Goal: Task Accomplishment & Management: Manage account settings

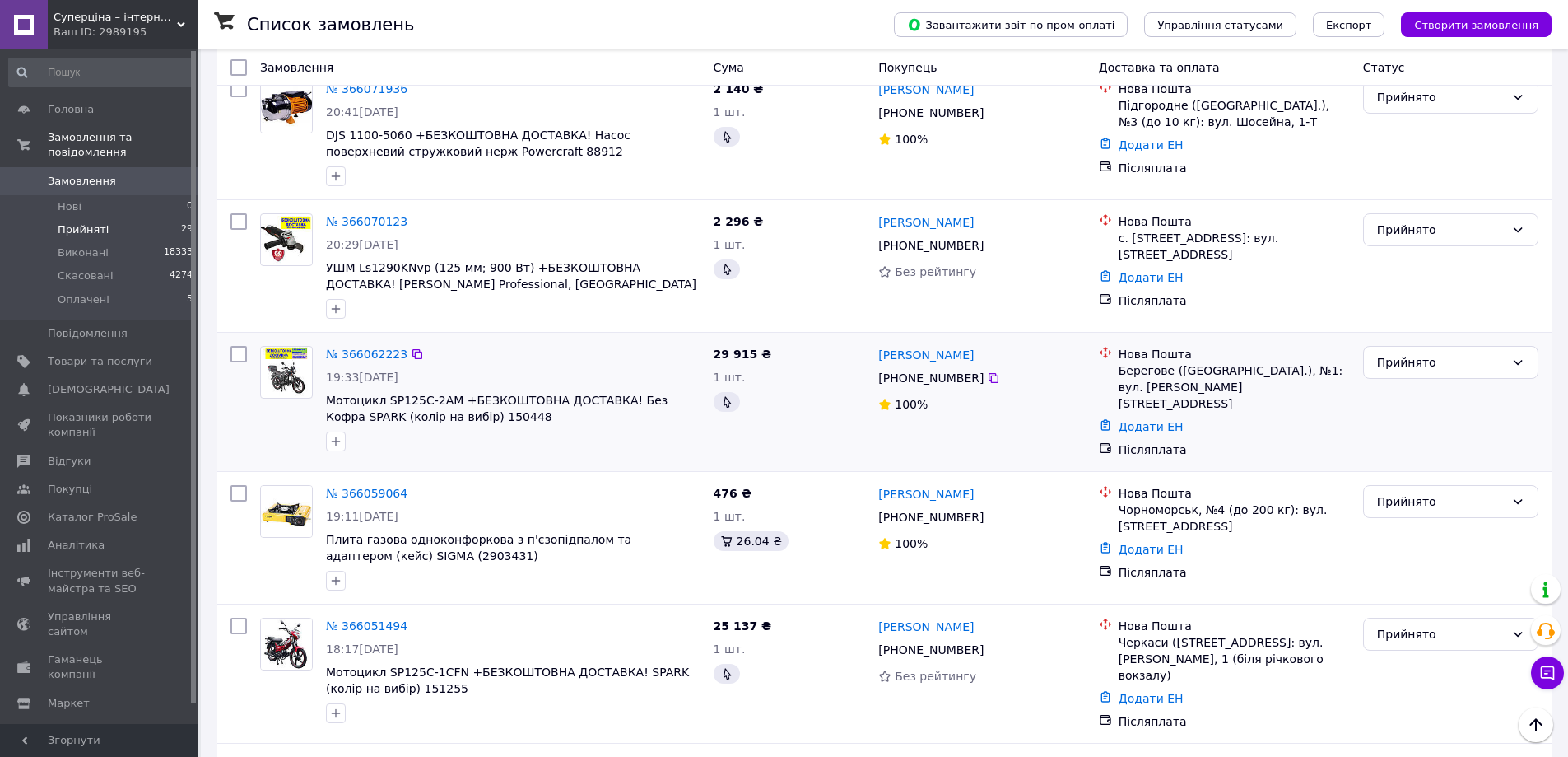
scroll to position [2100, 0]
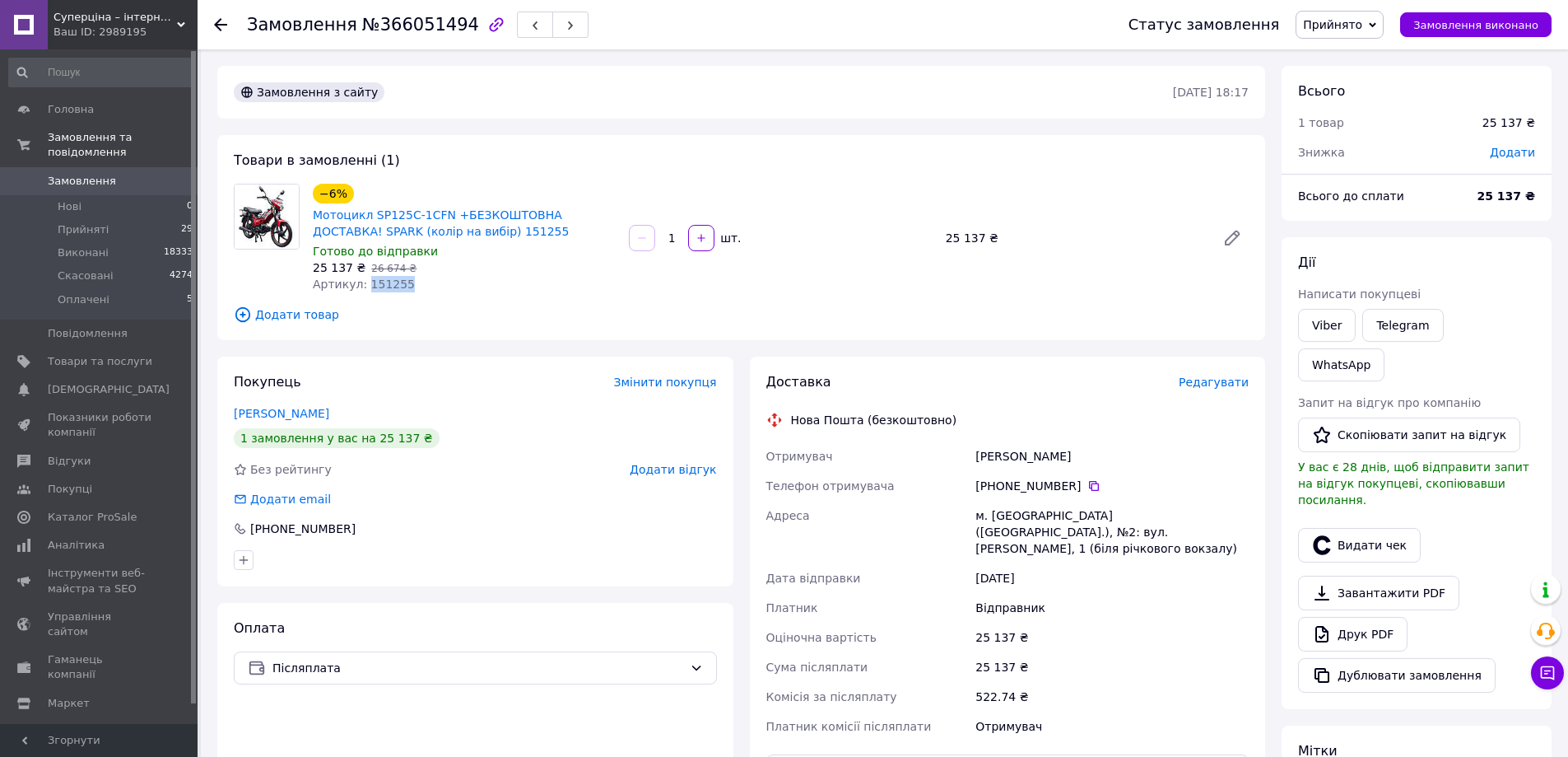
drag, startPoint x: 363, startPoint y: 287, endPoint x: 396, endPoint y: 290, distance: 33.1
click at [396, 290] on span "Артикул: 151255" at bounding box center [363, 284] width 102 height 13
copy span "151255"
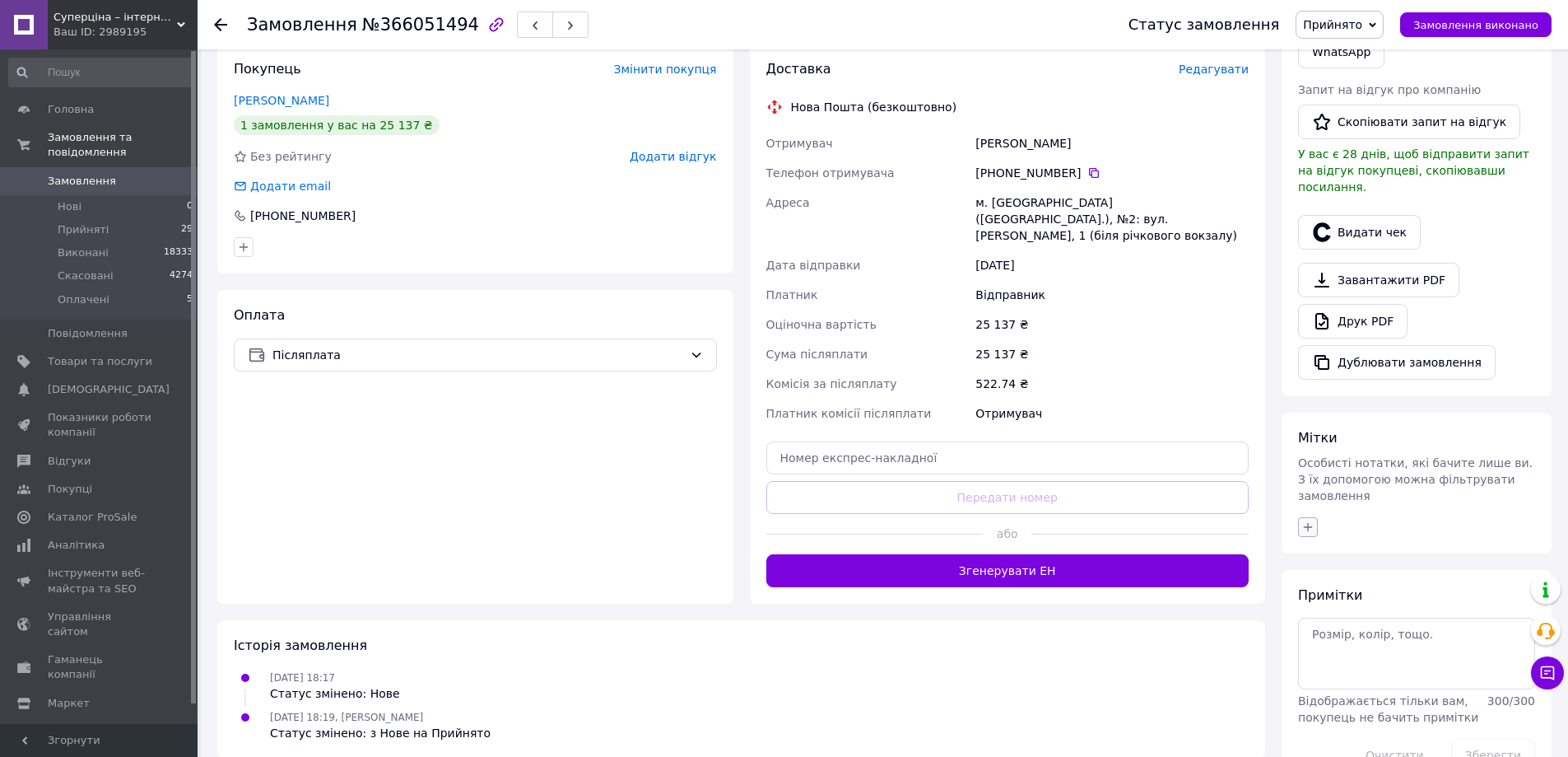
scroll to position [314, 0]
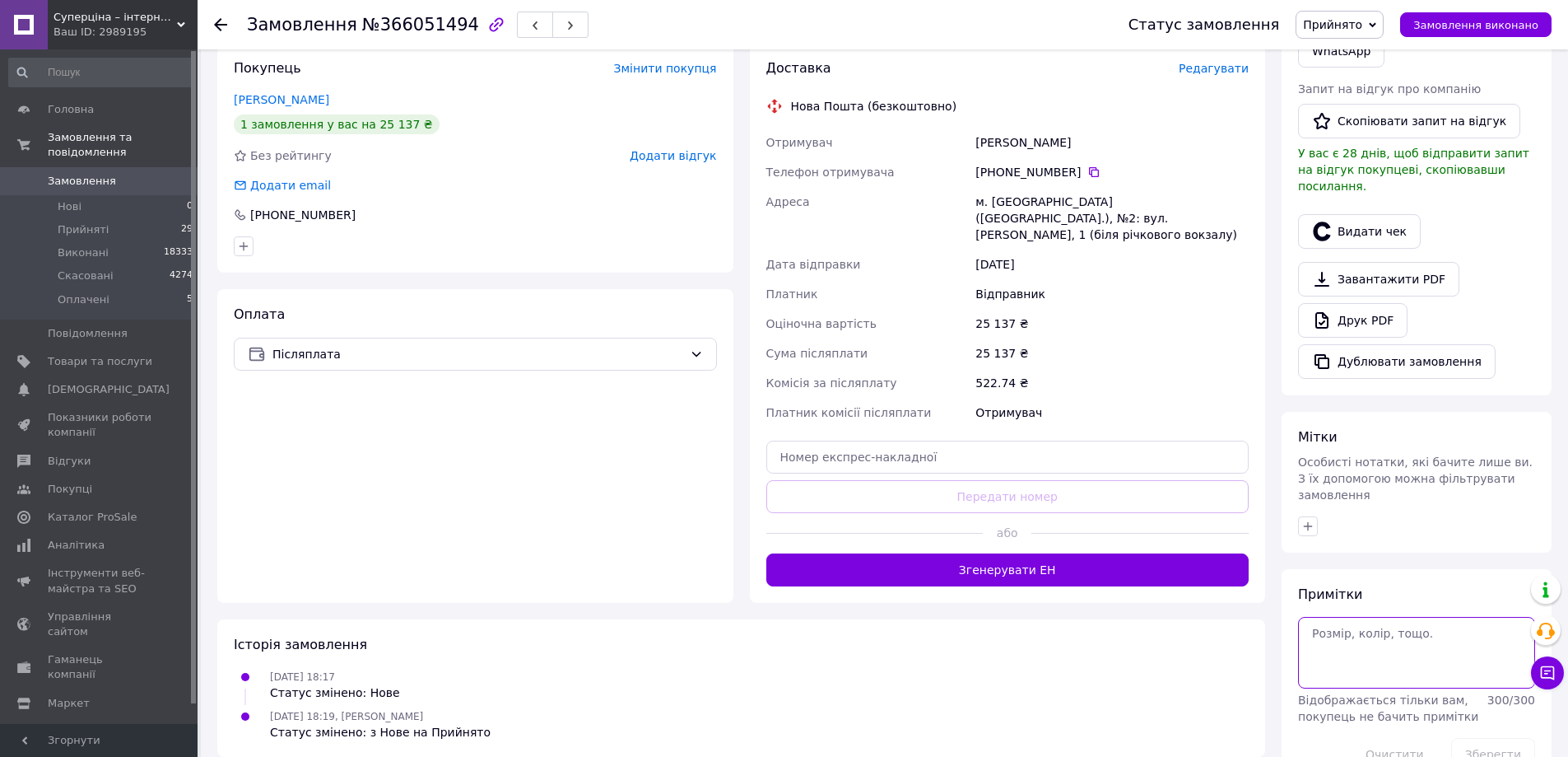
click at [1339, 616] on textarea at bounding box center [1417, 651] width 237 height 71
paste textarea "Червоний"
type textarea "Червоний"
click at [1488, 738] on button "Зберегти" at bounding box center [1493, 754] width 84 height 33
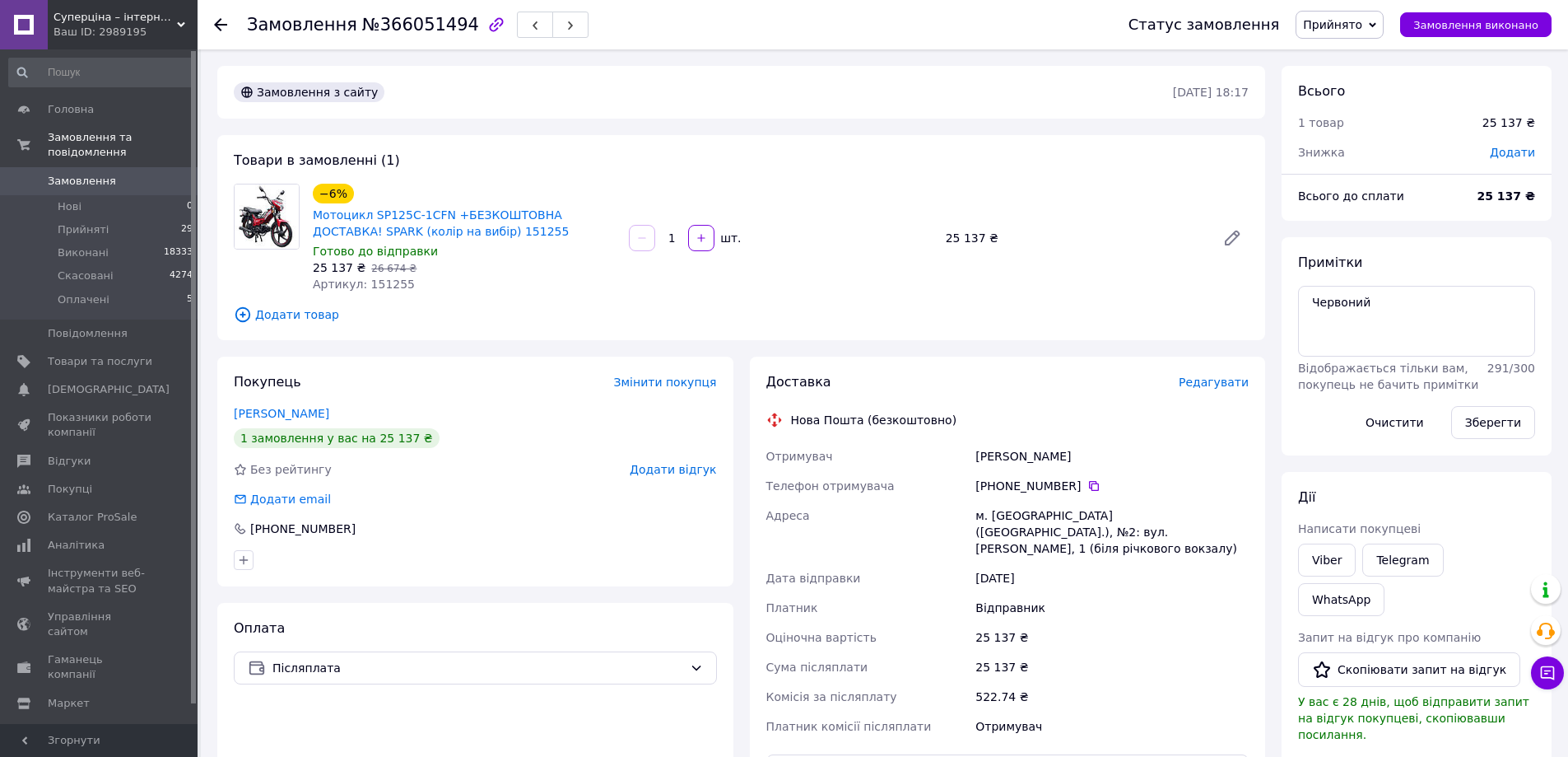
click at [1342, 26] on span "Прийнято" at bounding box center [1333, 25] width 59 height 13
click at [1358, 82] on li "Скасовано" at bounding box center [1340, 82] width 86 height 25
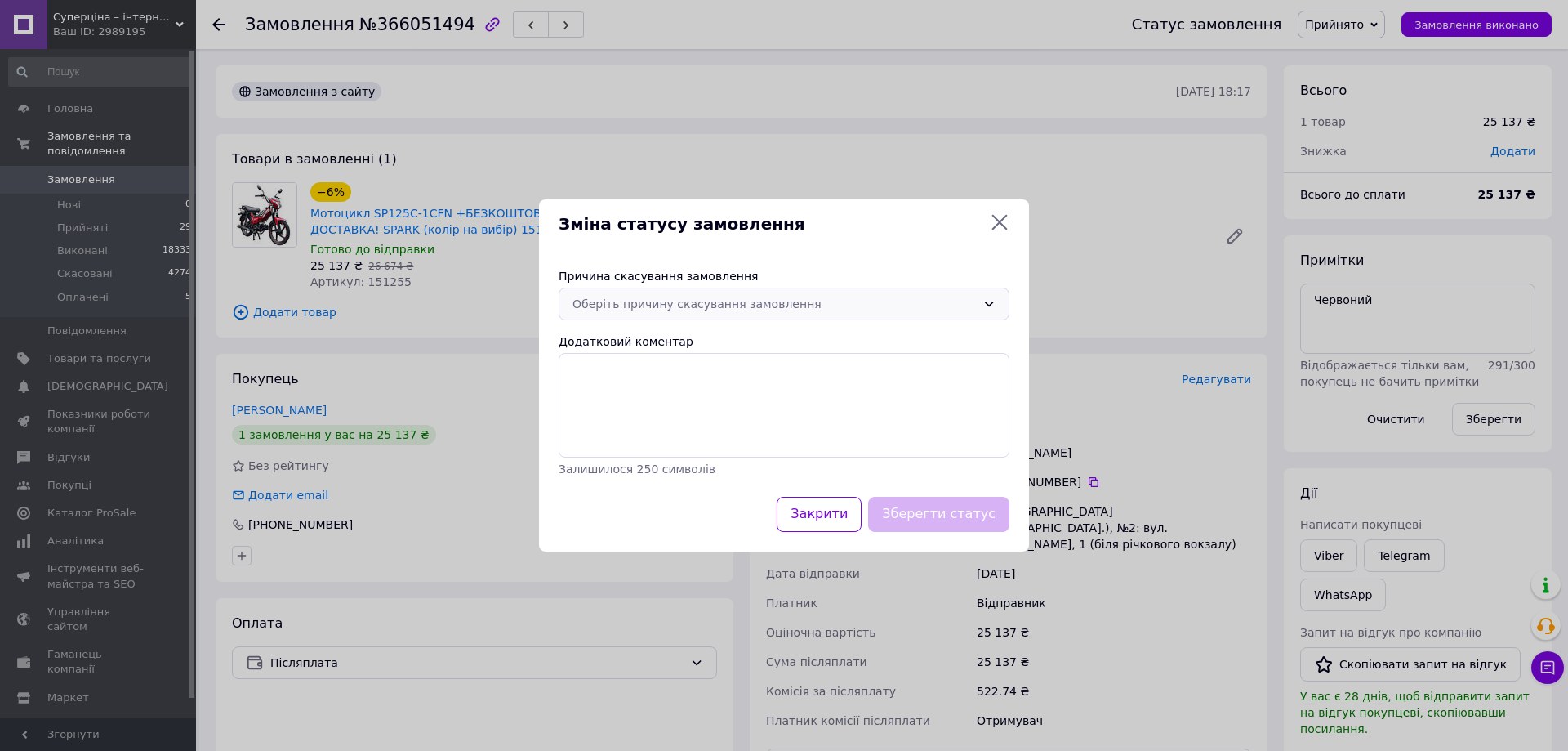
click at [796, 308] on div "Оберіть причину скасування замовлення" at bounding box center [774, 304] width 403 height 18
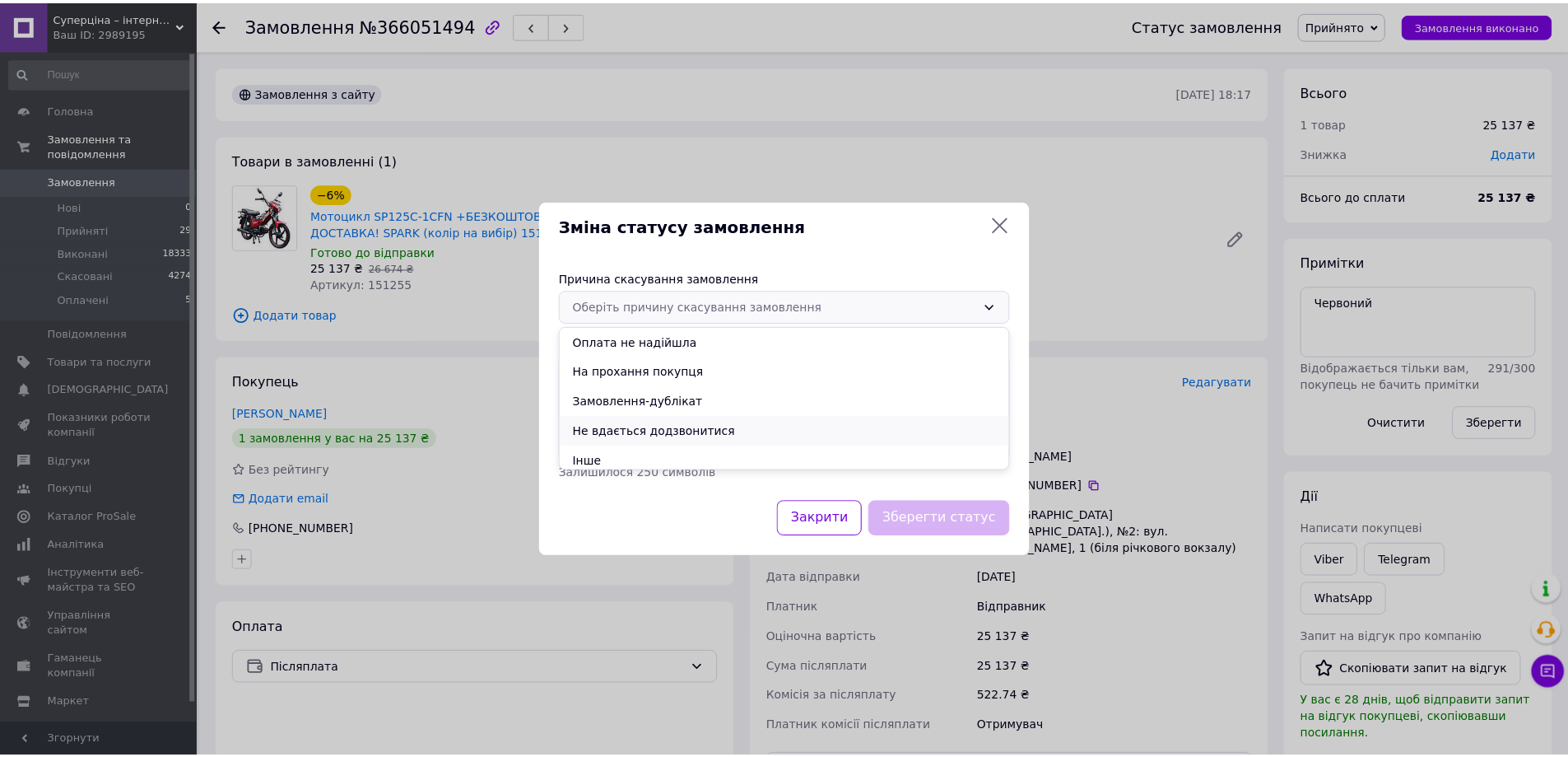
scroll to position [65, 0]
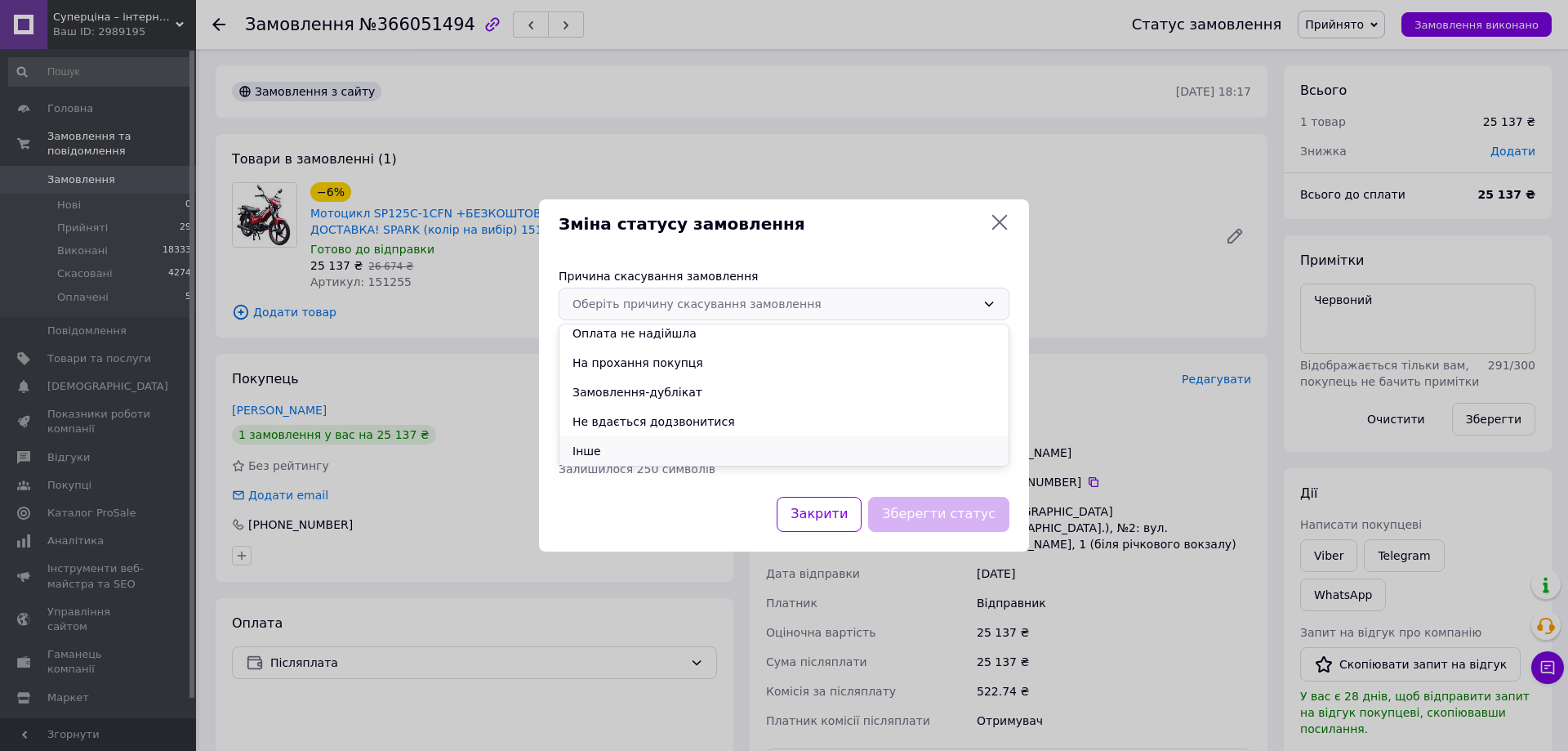
click at [649, 443] on li "Інше" at bounding box center [784, 451] width 449 height 29
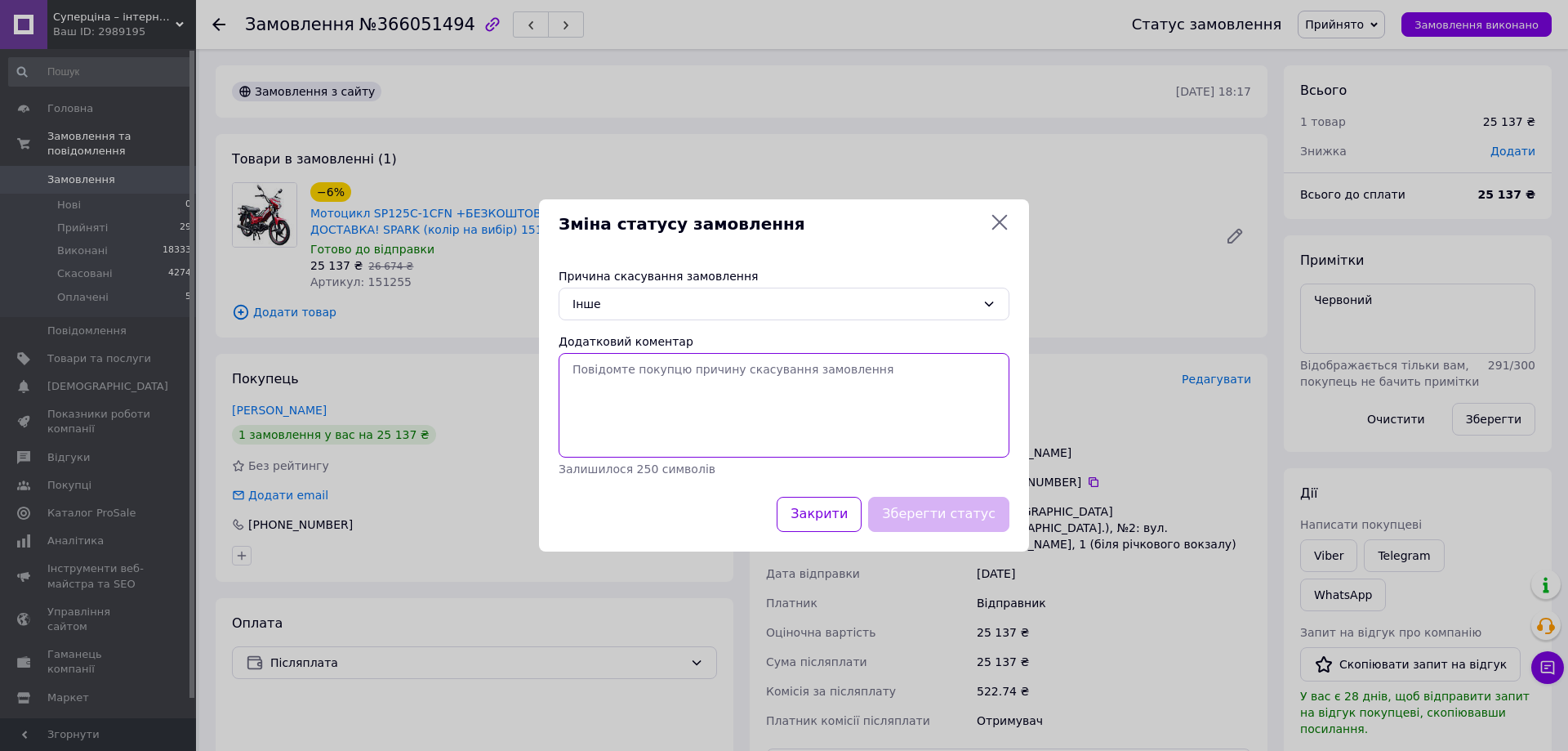
click at [659, 411] on textarea "Додатковий коментар" at bounding box center [784, 405] width 451 height 105
type textarea "Покупець відмовився надіслати фото документів для оформлення пакету документів"
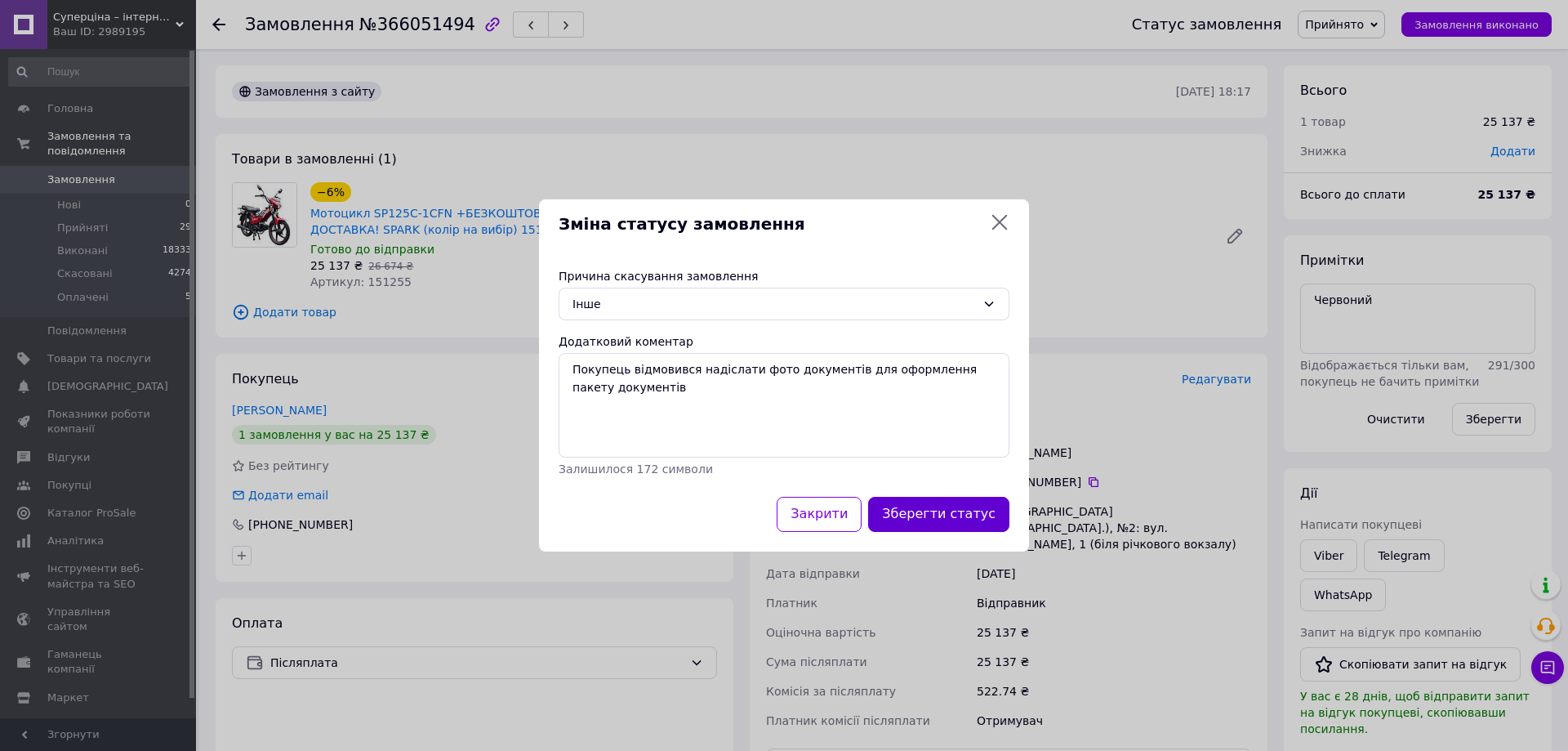
click at [923, 516] on button "Зберегти статус" at bounding box center [939, 514] width 141 height 35
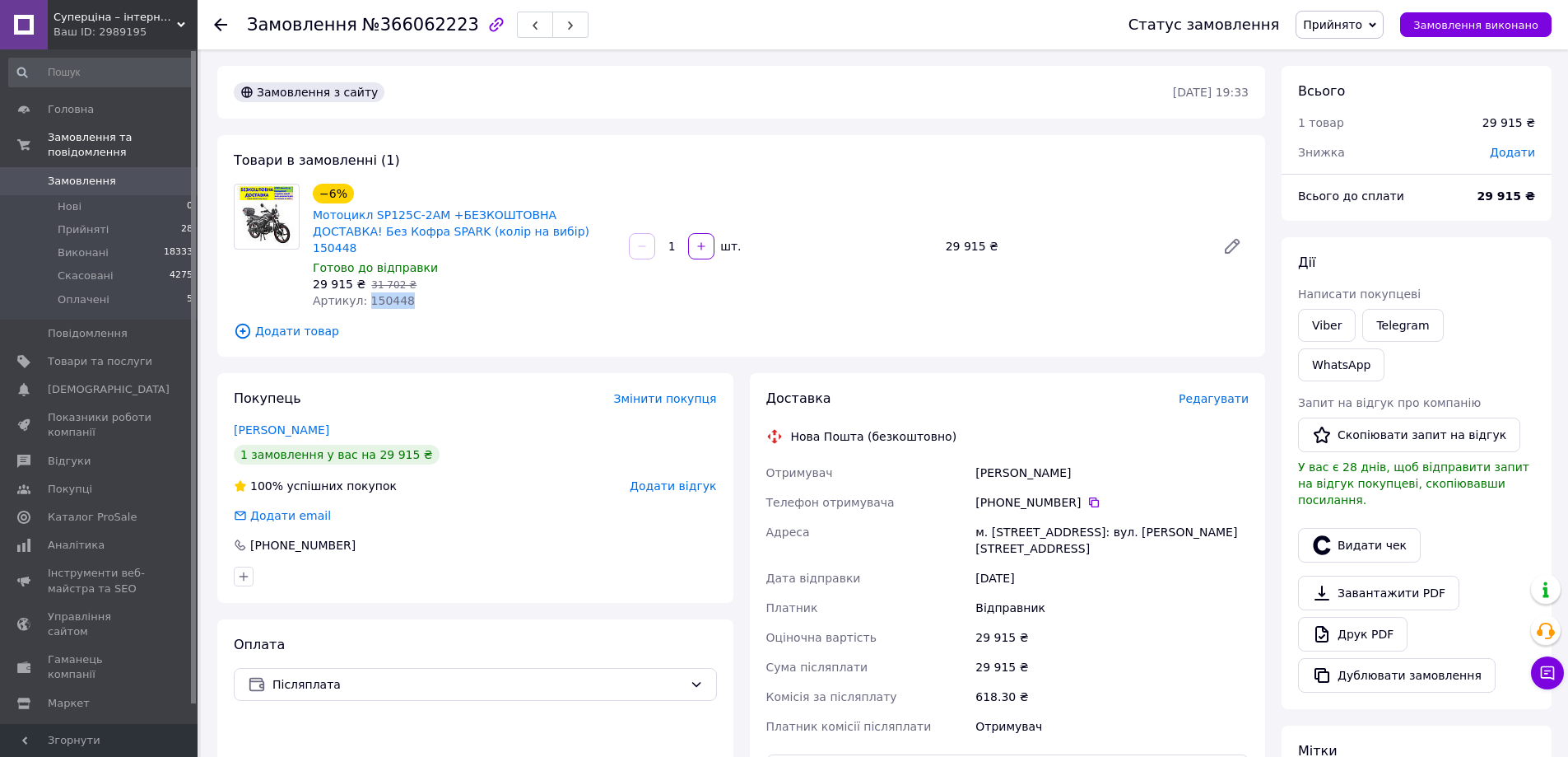
drag, startPoint x: 363, startPoint y: 289, endPoint x: 400, endPoint y: 287, distance: 37.1
click at [400, 292] on div "Артикул: 150448" at bounding box center [464, 301] width 303 height 17
copy span "150448"
click at [460, 220] on link "Мотоцикл SP125C-2AM +БЕЗКОШТОВНА ДОСТАВКА! Без Кофра SPARK (колір на вибір) 150…" at bounding box center [451, 231] width 277 height 46
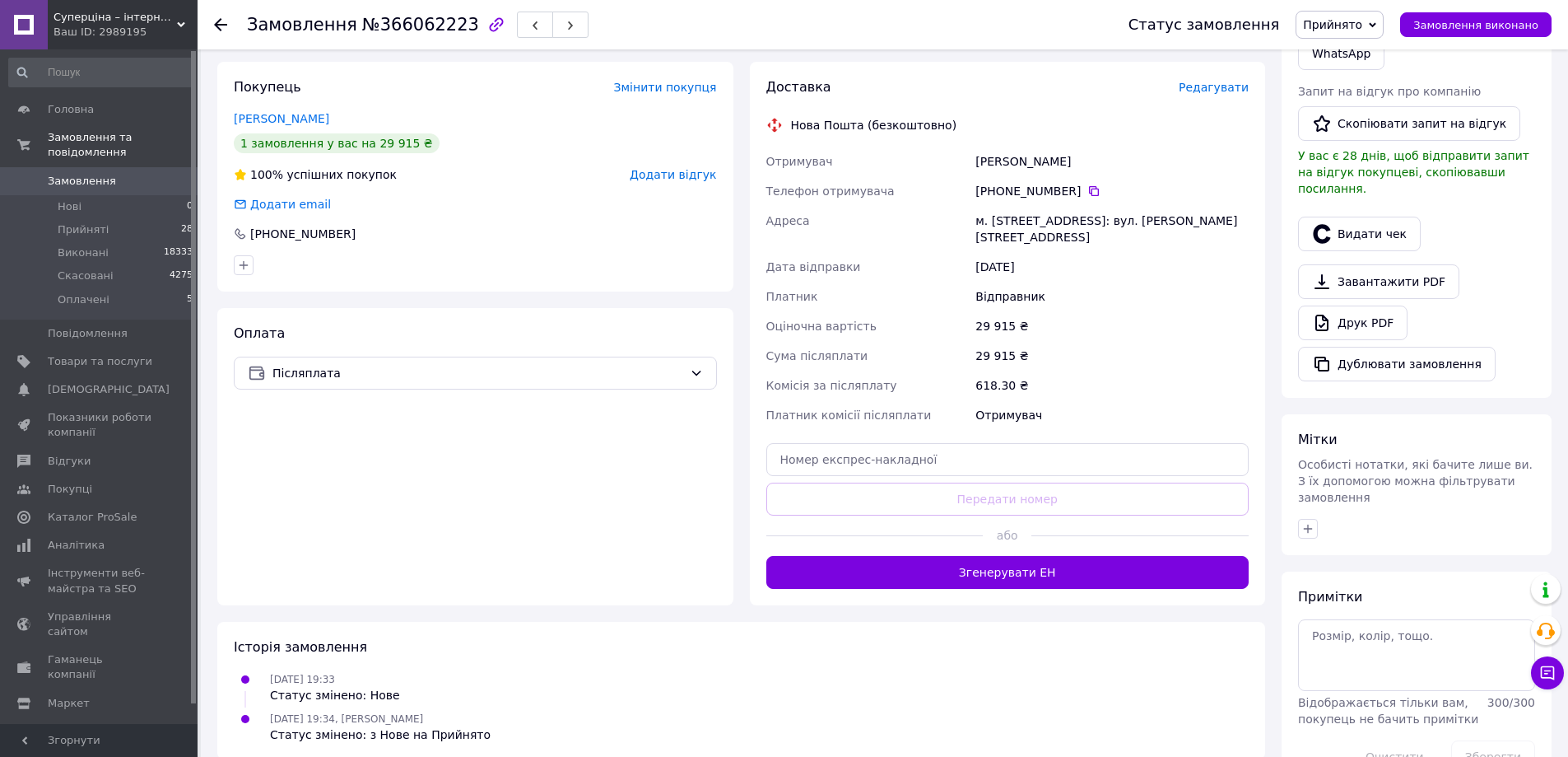
scroll to position [314, 0]
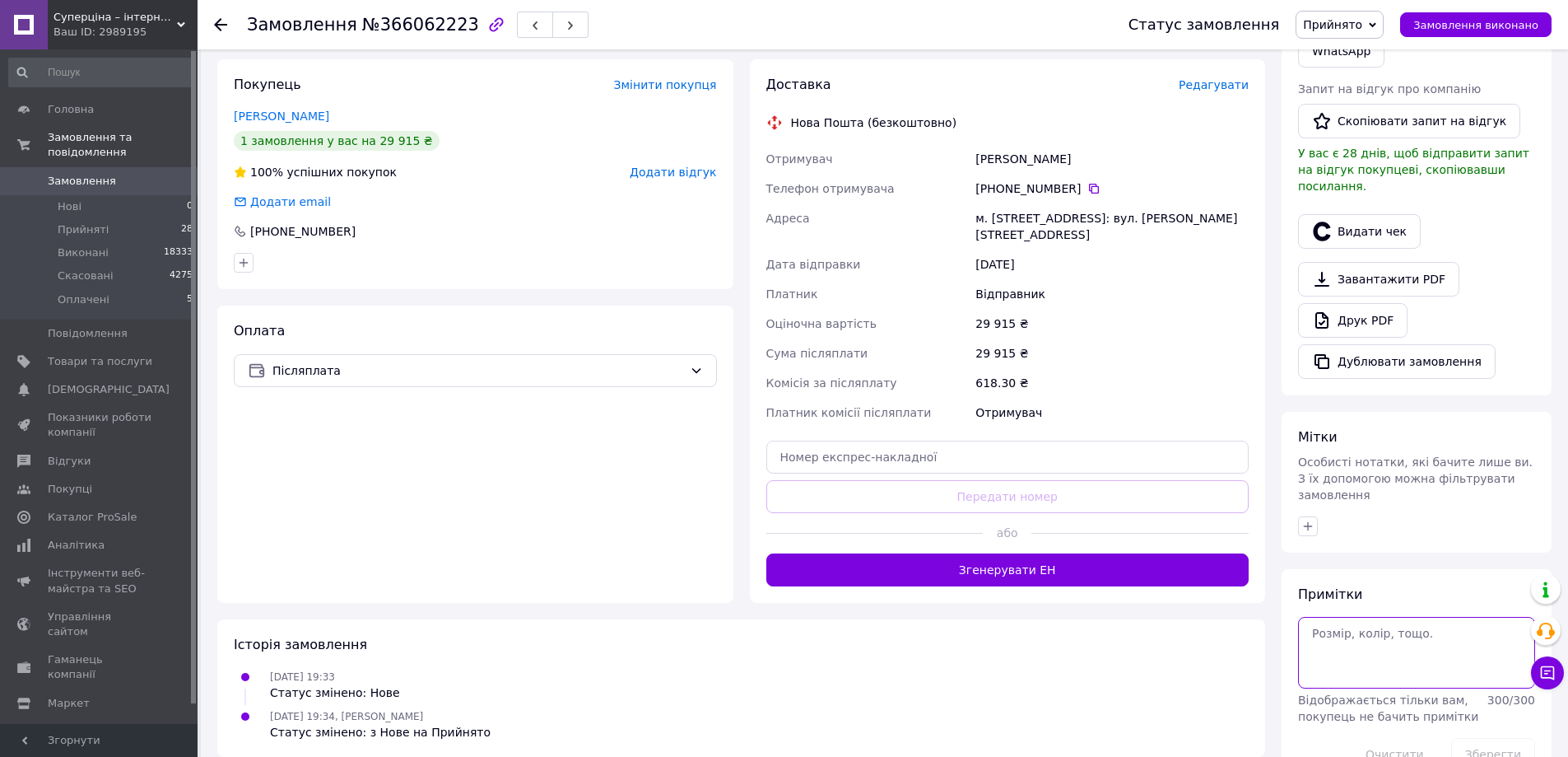
click at [1356, 616] on textarea at bounding box center [1417, 651] width 237 height 71
paste textarea "Чорний"
type textarea "Чорний"
click at [1487, 738] on button "Зберегти" at bounding box center [1493, 754] width 84 height 33
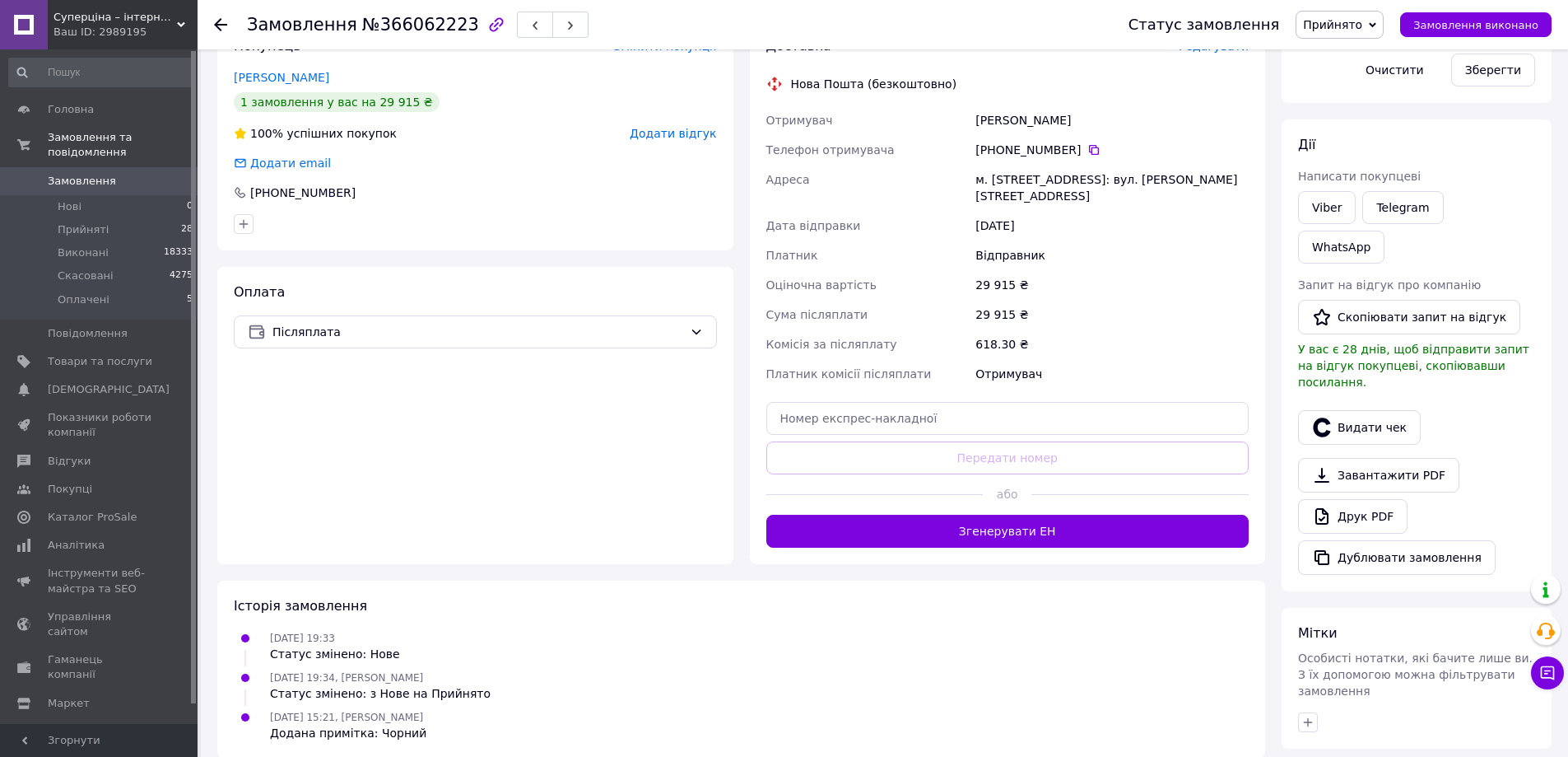
scroll to position [353, 0]
click at [1311, 717] on icon "button" at bounding box center [1309, 721] width 9 height 9
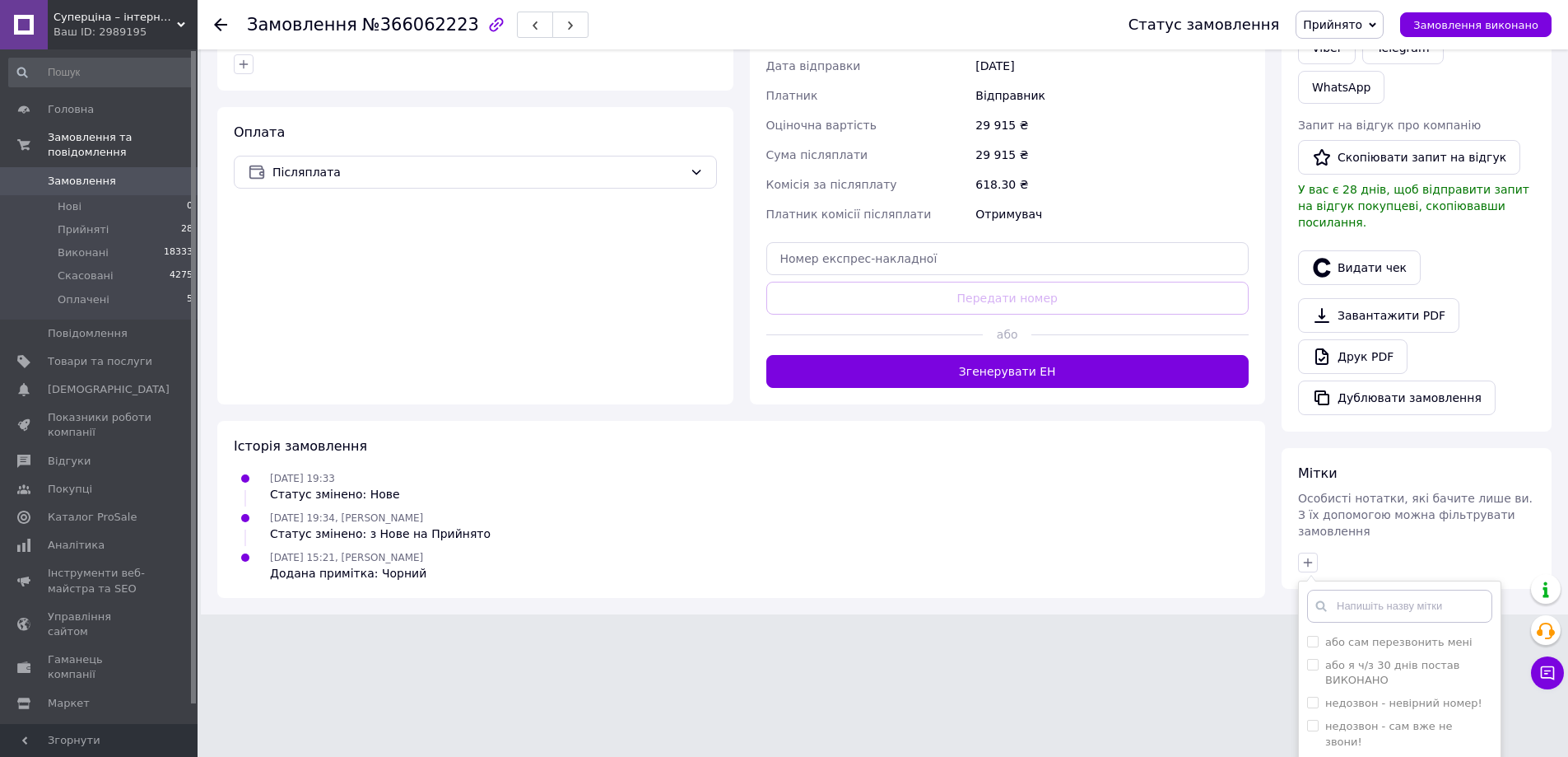
scroll to position [518, 0]
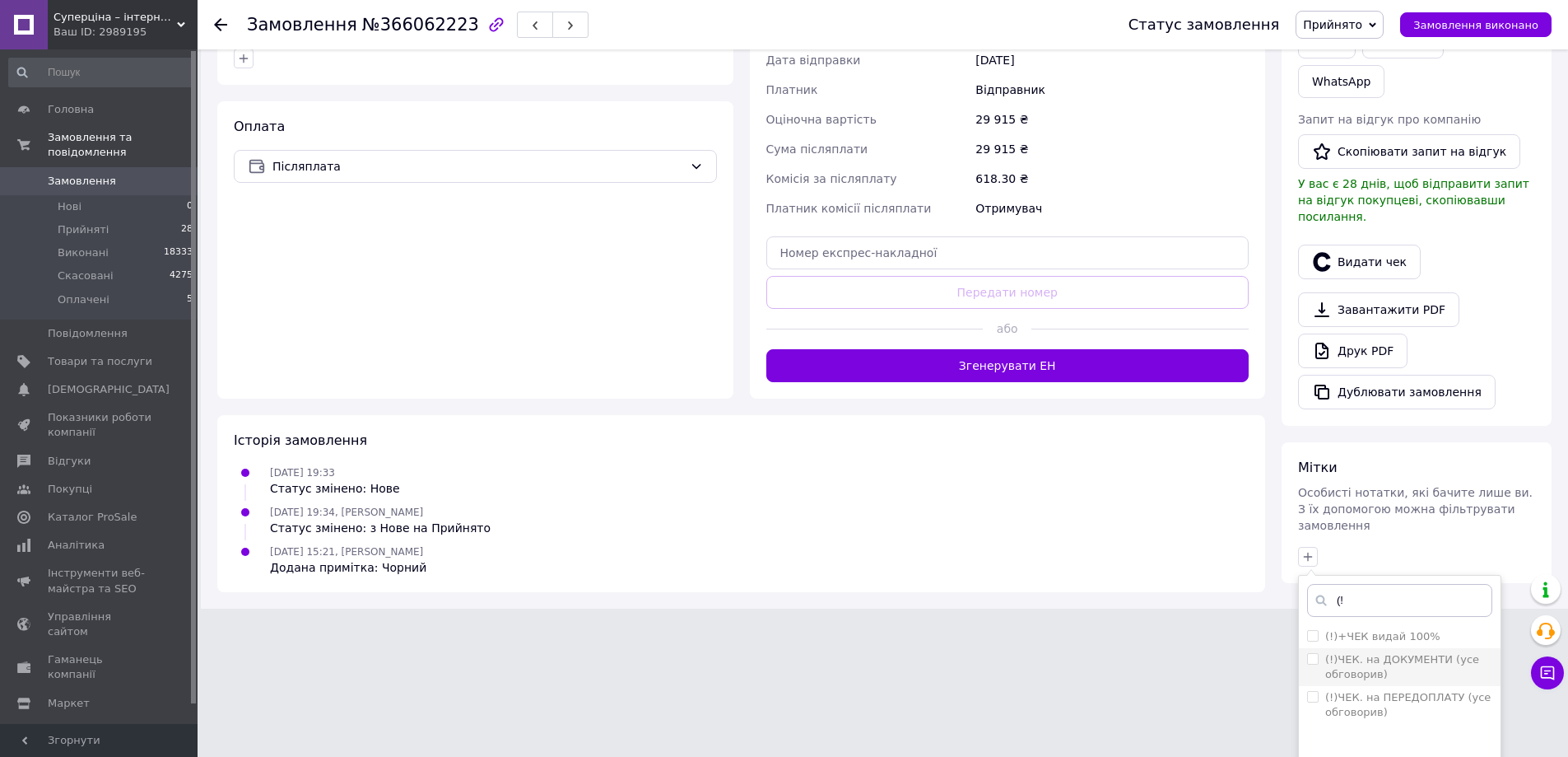
type input "(!"
click at [1310, 653] on input "(!)ЧЕК. на ДОКУМЕНТИ (усе обговорив)" at bounding box center [1312, 659] width 11 height 11
checkbox input "true"
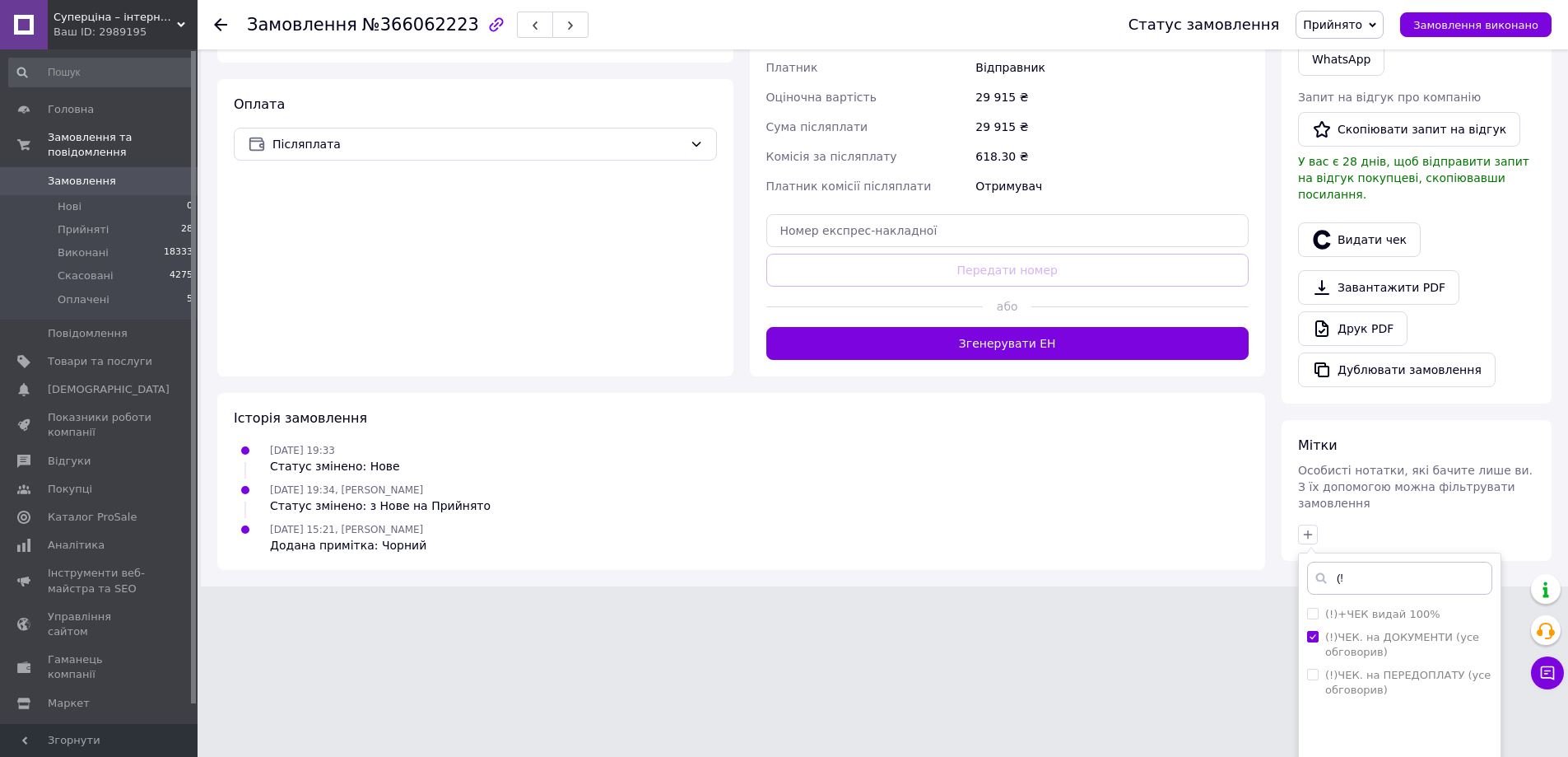
scroll to position [569, 0]
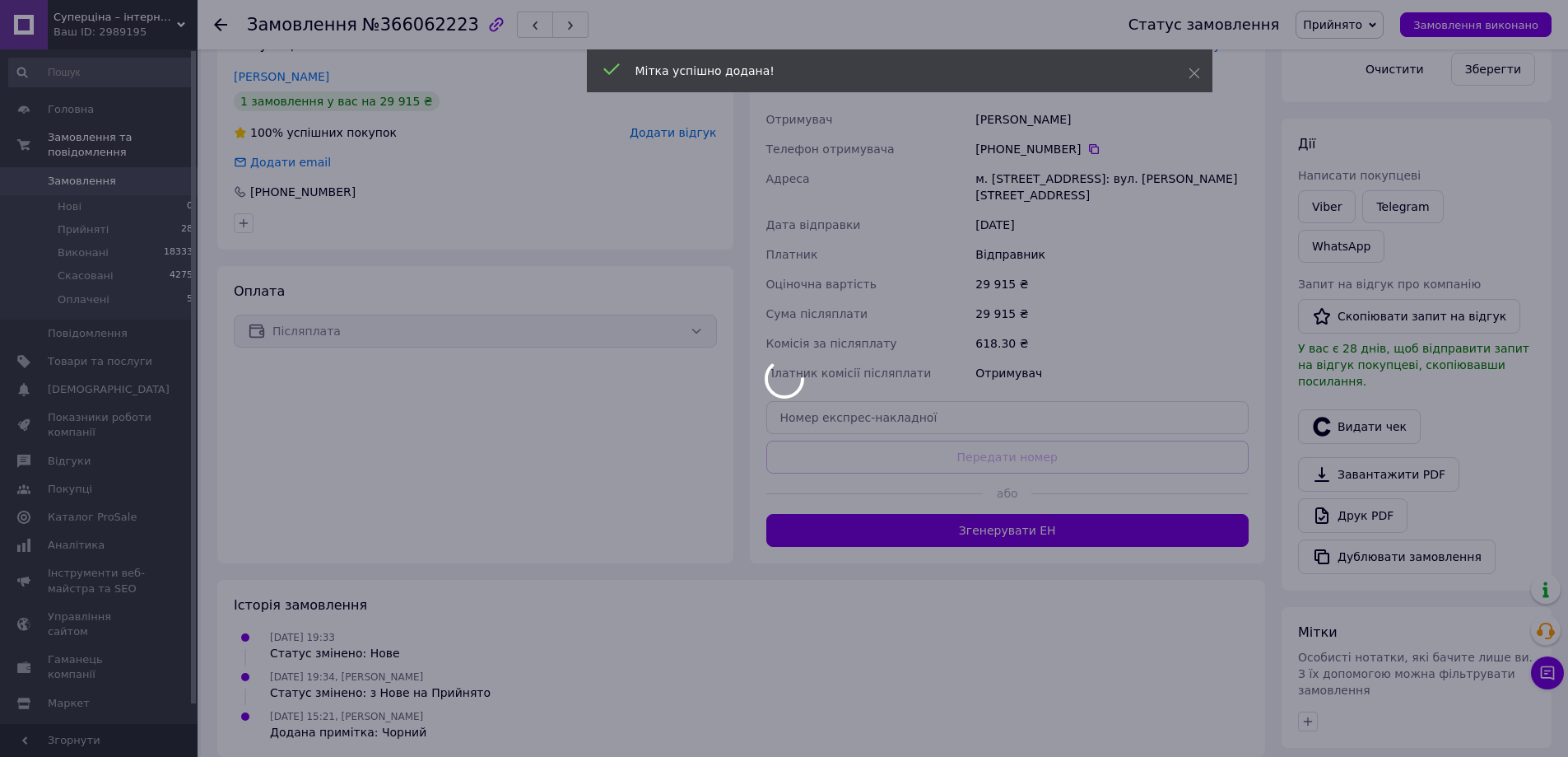
scroll to position [393, 0]
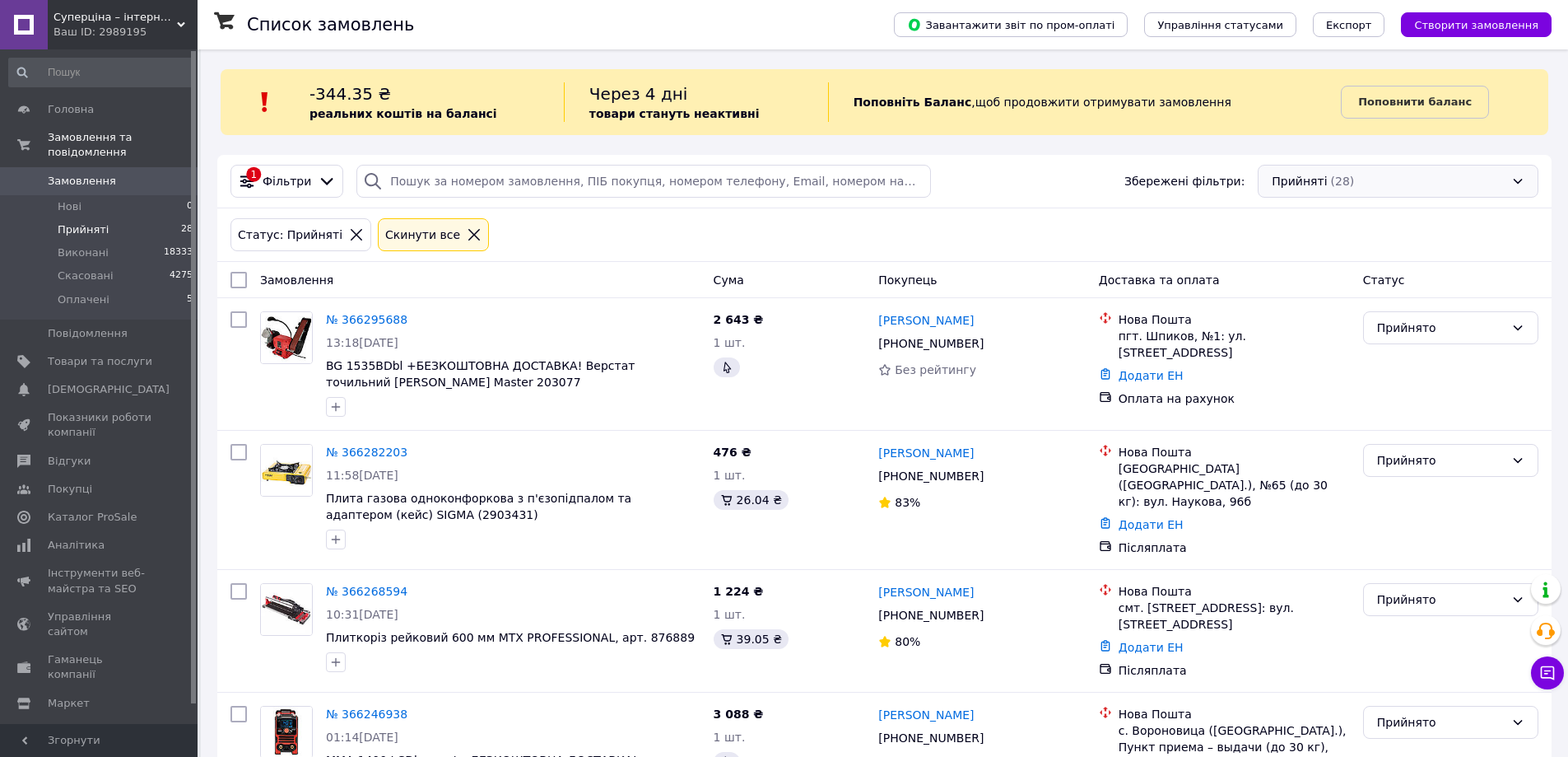
click at [1330, 182] on div "Прийняті (28)" at bounding box center [1398, 181] width 280 height 33
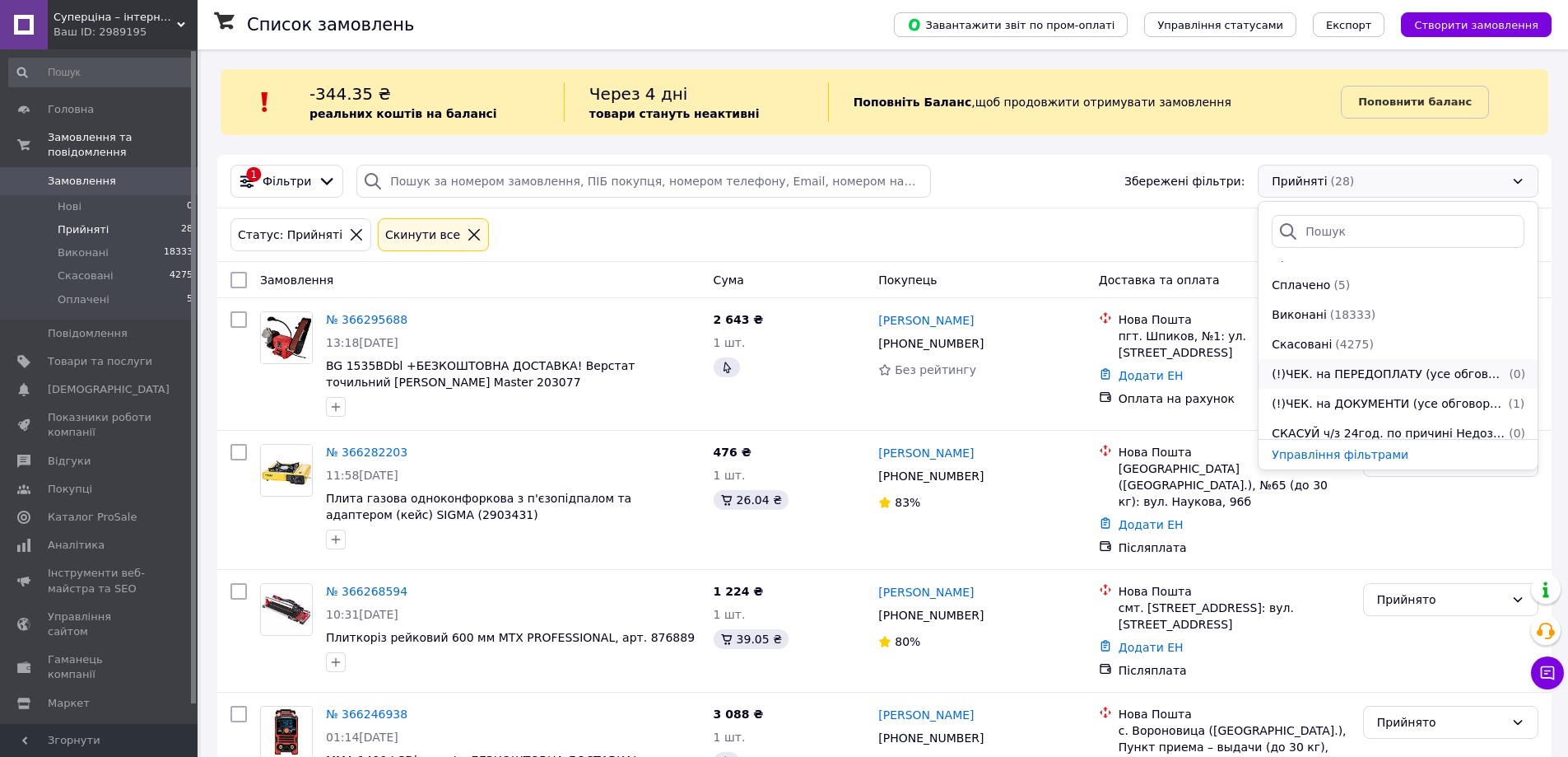
scroll to position [89, 0]
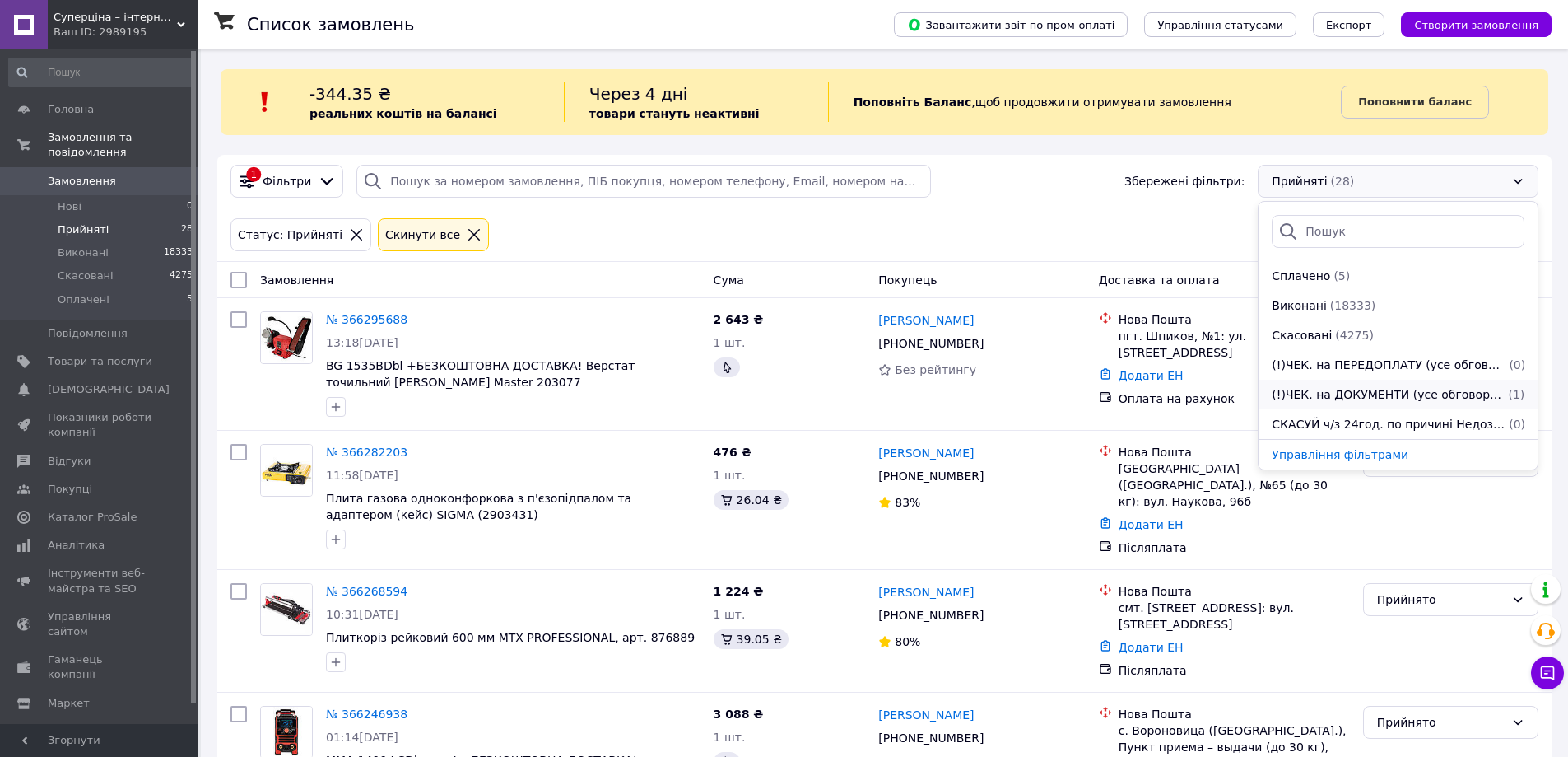
click at [1381, 392] on span "(!)ЧЕК. на ДОКУМЕНТИ (усе обговорив)" at bounding box center [1388, 395] width 233 height 17
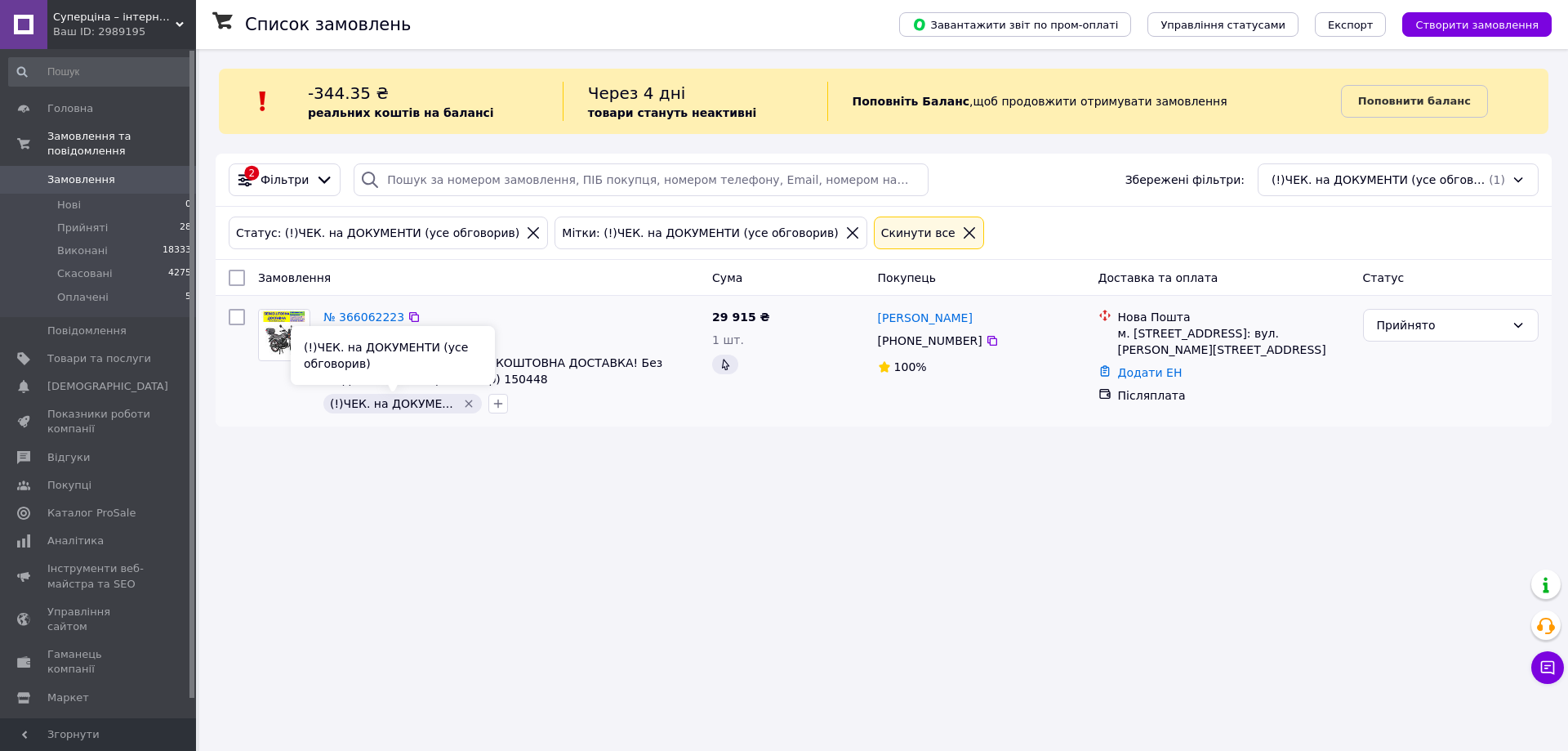
click at [462, 402] on icon "Видалити мітку" at bounding box center [469, 403] width 13 height 13
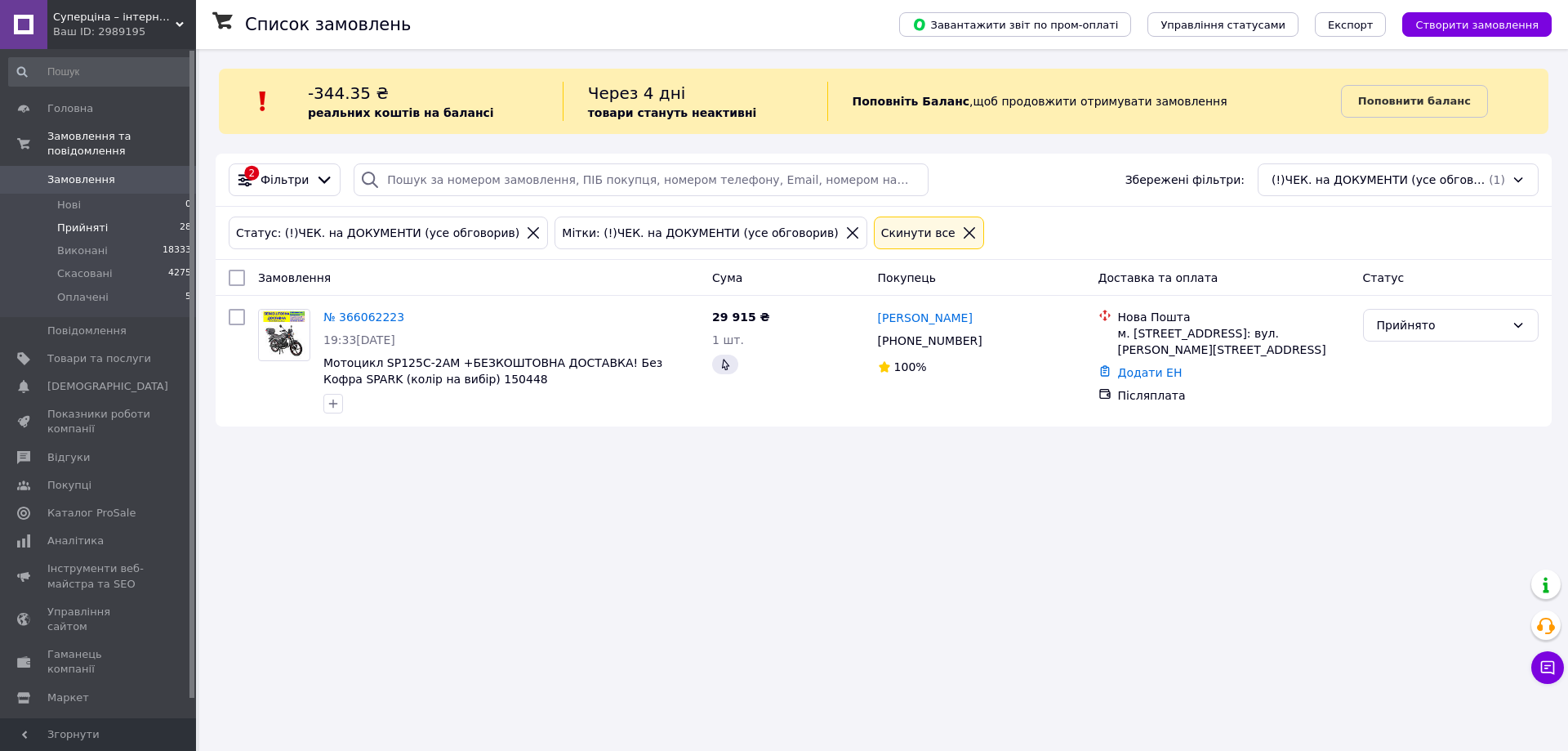
click at [88, 221] on span "Прийняті" at bounding box center [82, 228] width 50 height 15
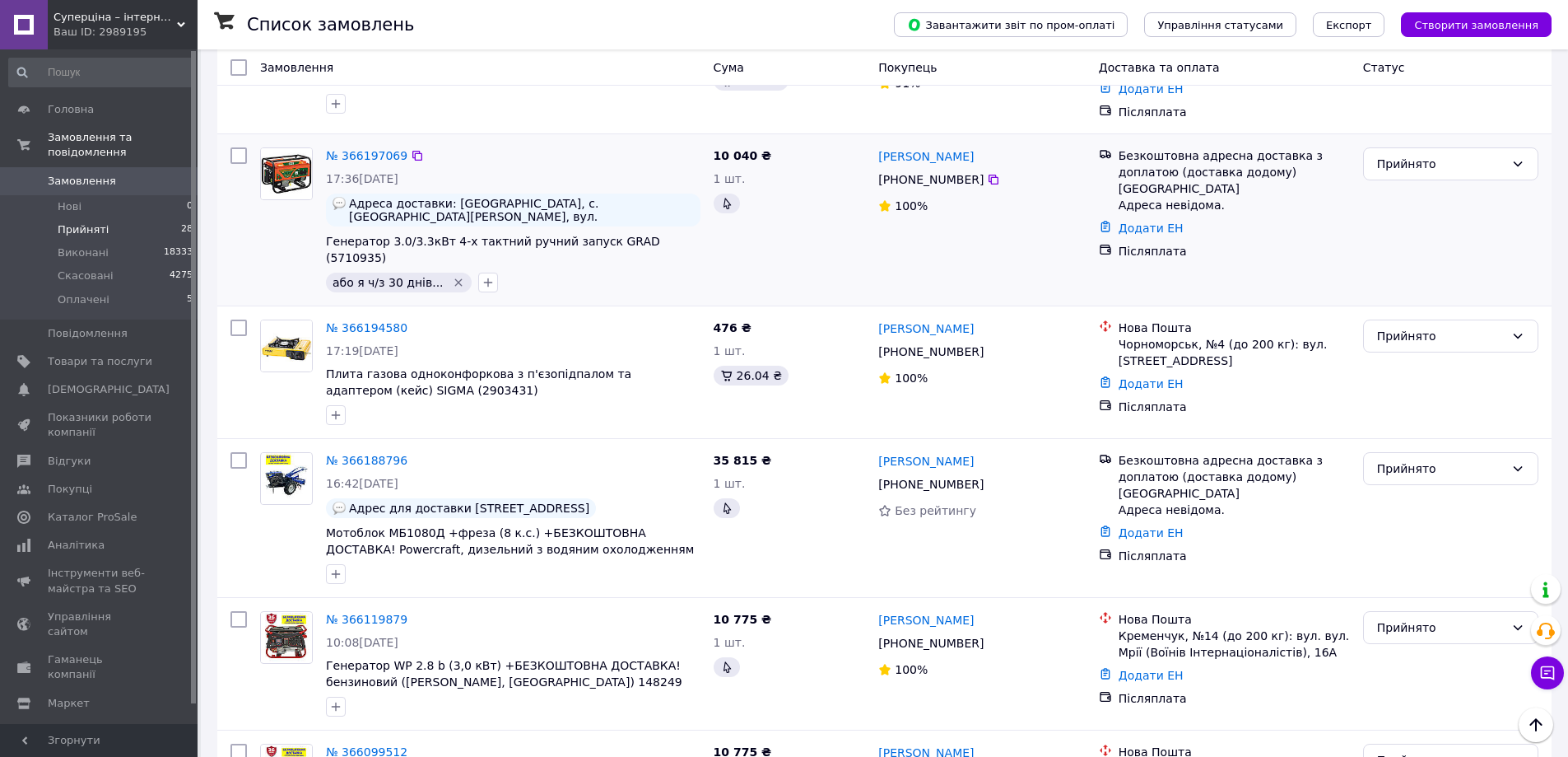
scroll to position [988, 0]
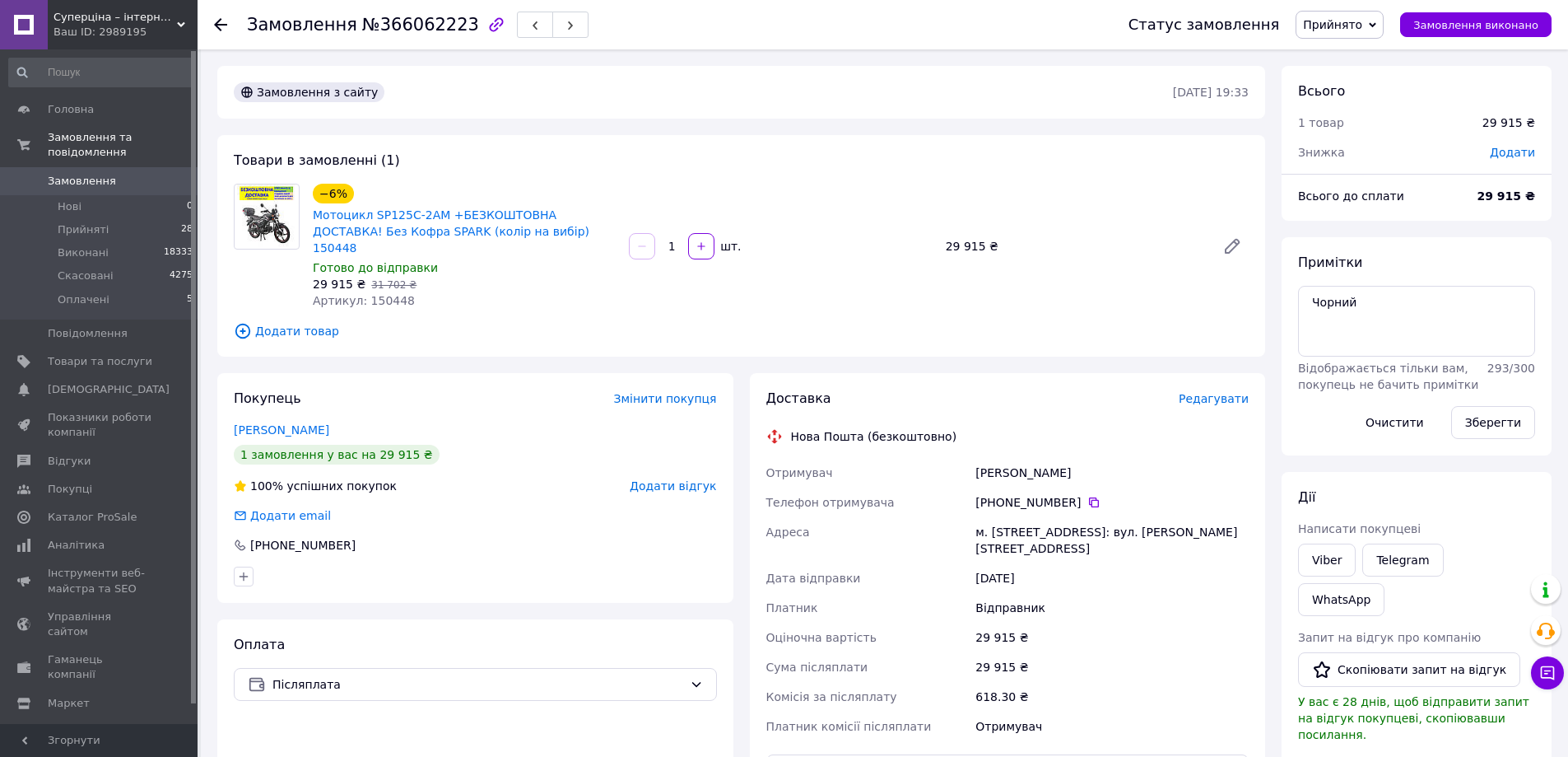
click at [1211, 392] on span "Редагувати" at bounding box center [1214, 398] width 70 height 13
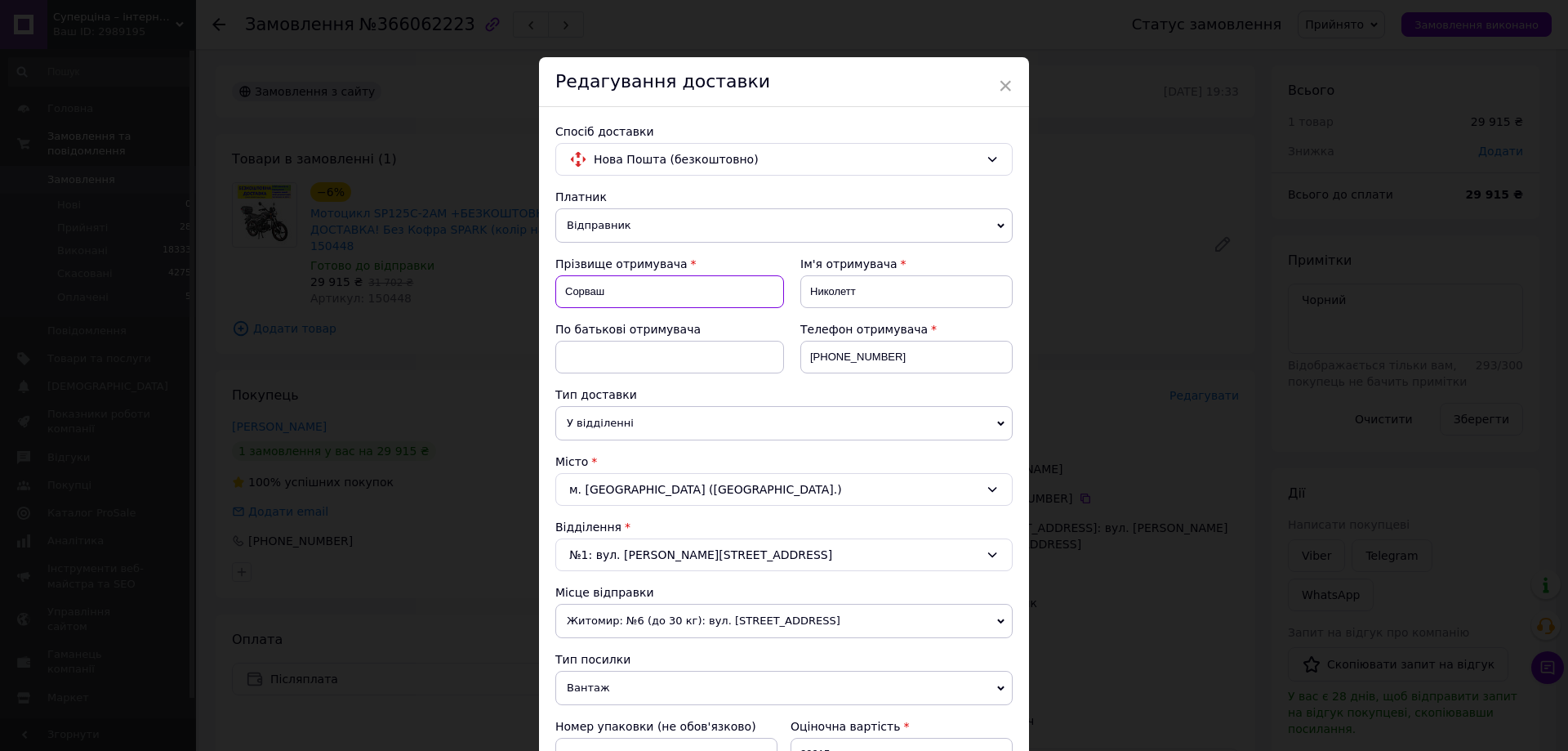
drag, startPoint x: 563, startPoint y: 292, endPoint x: 603, endPoint y: 290, distance: 40.0
click at [603, 290] on input "Сорваш" at bounding box center [670, 292] width 229 height 33
type input "Герман"
drag, startPoint x: 870, startPoint y: 284, endPoint x: 806, endPoint y: 286, distance: 64.0
click at [806, 286] on input "Николетт" at bounding box center [906, 292] width 213 height 33
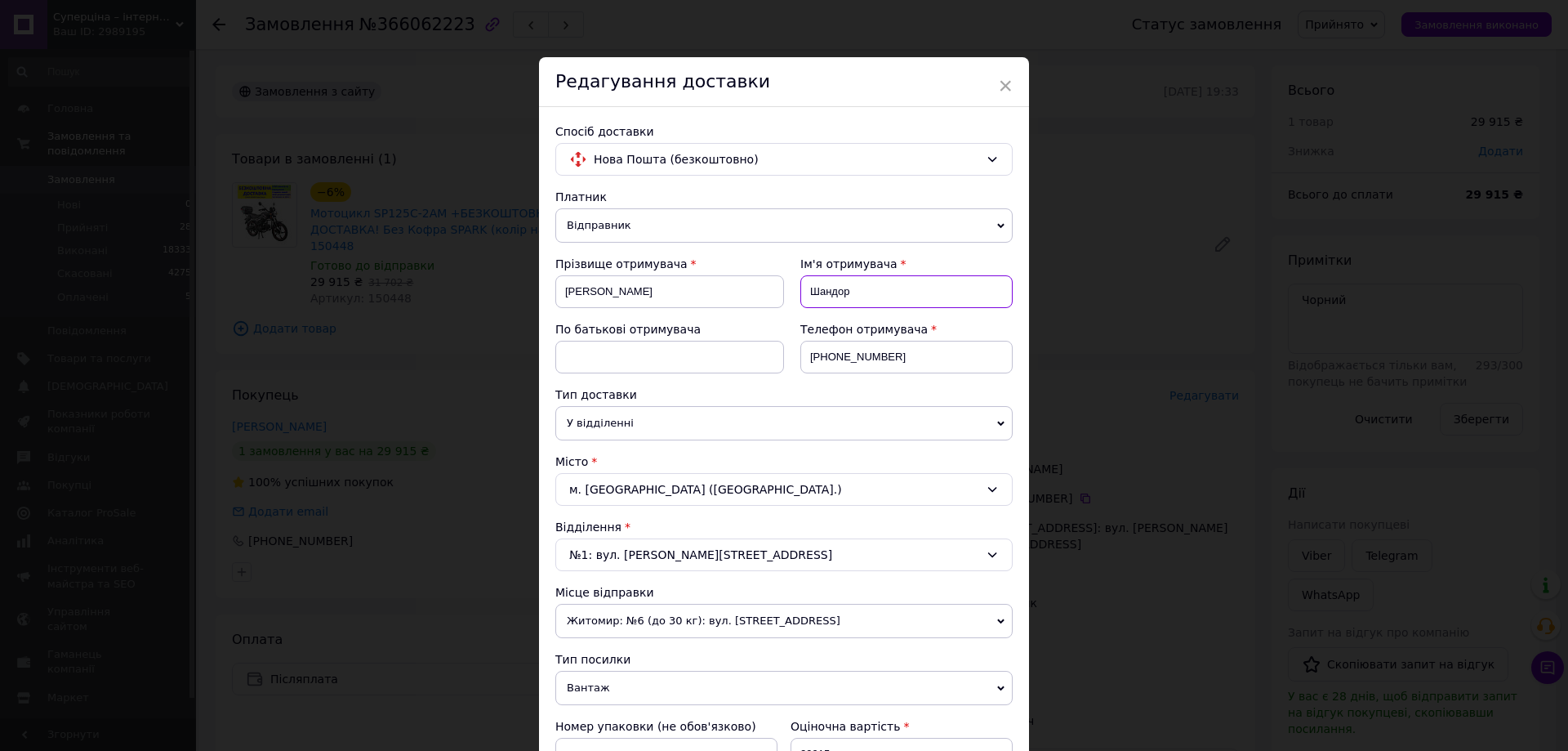
type input "Шандор"
click at [597, 360] on input at bounding box center [670, 357] width 229 height 33
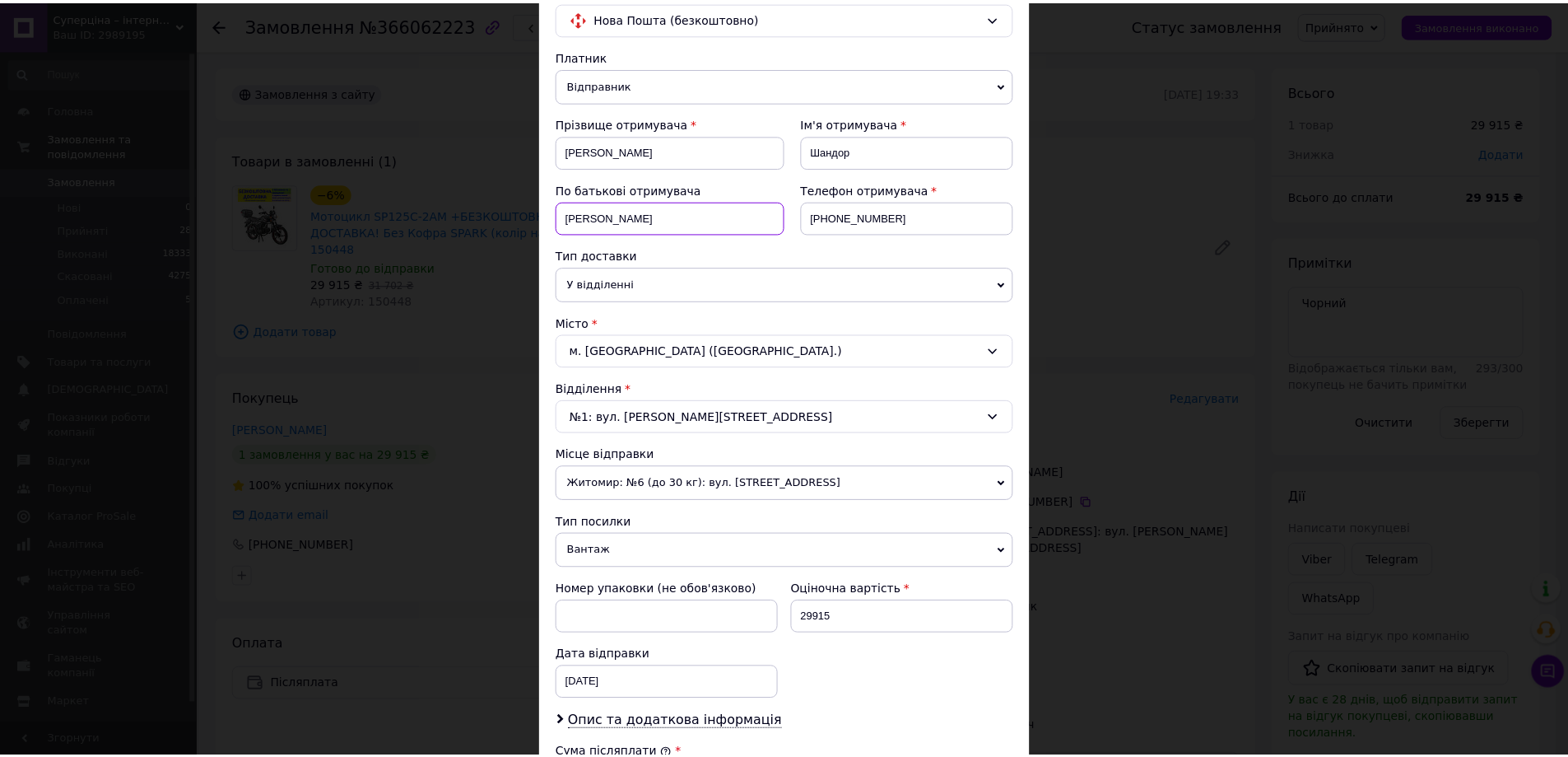
scroll to position [499, 0]
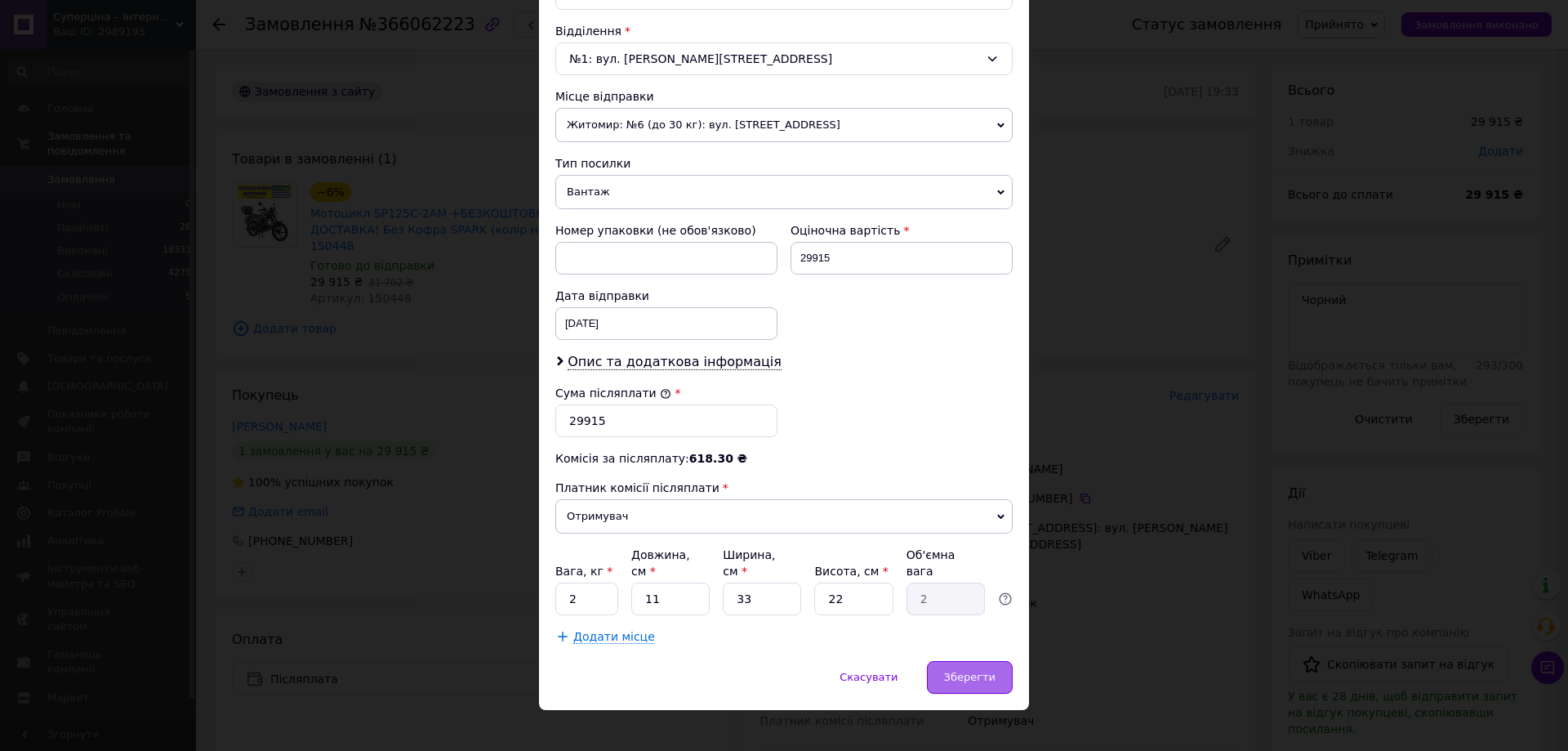
type input "Людвикович"
click at [961, 671] on span "Зберегти" at bounding box center [970, 676] width 51 height 12
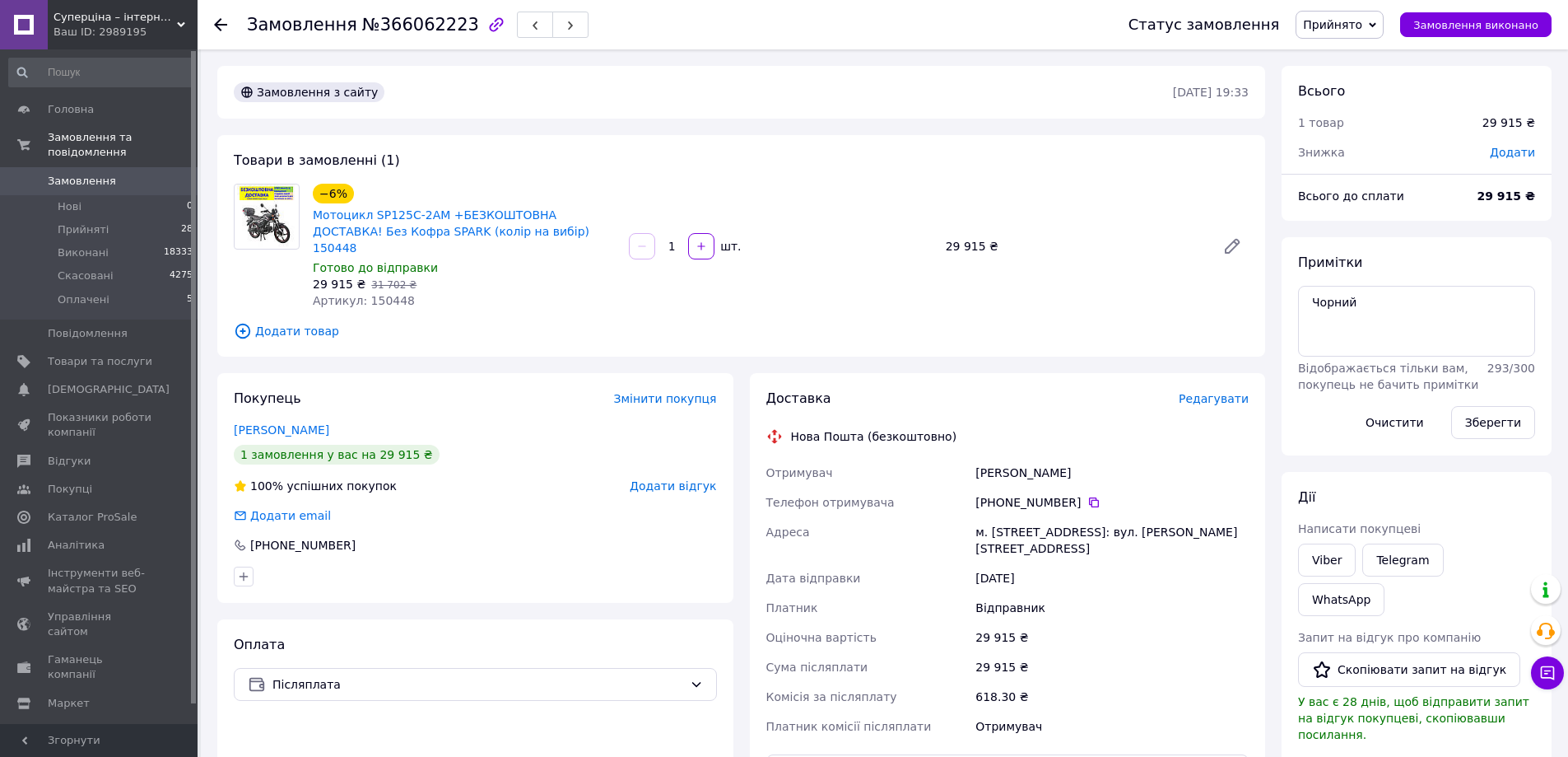
drag, startPoint x: 978, startPoint y: 459, endPoint x: 1135, endPoint y: 459, distance: 157.0
click at [1135, 459] on div "Герман Шандор Людвикович" at bounding box center [1112, 473] width 280 height 29
copy div "Герман Шандор Людвикович"
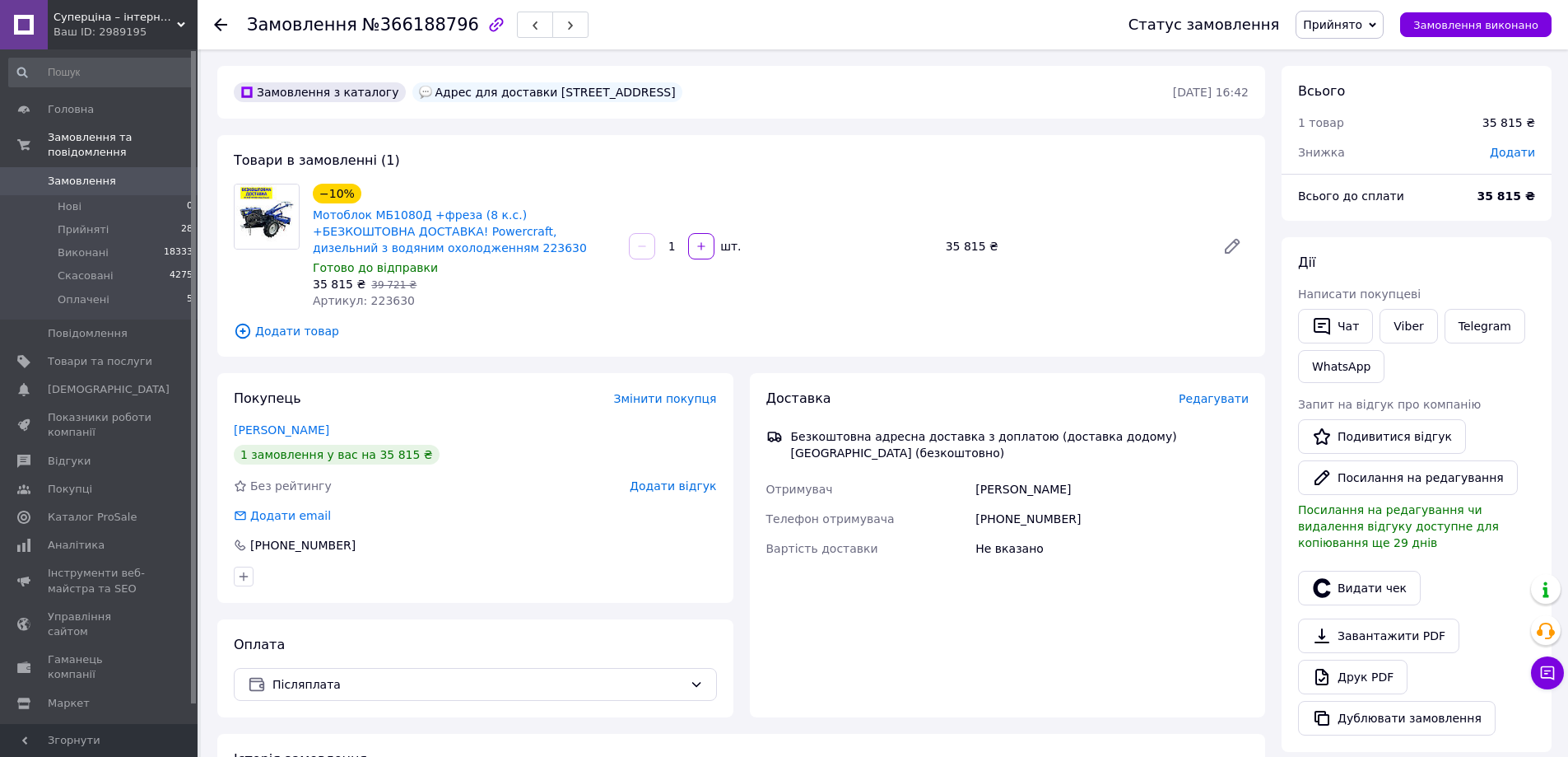
drag, startPoint x: 773, startPoint y: 88, endPoint x: 821, endPoint y: 90, distance: 48.0
click at [682, 90] on div "Адрес для доставки [STREET_ADDRESS]" at bounding box center [547, 92] width 270 height 19
copy div "Миропіль"
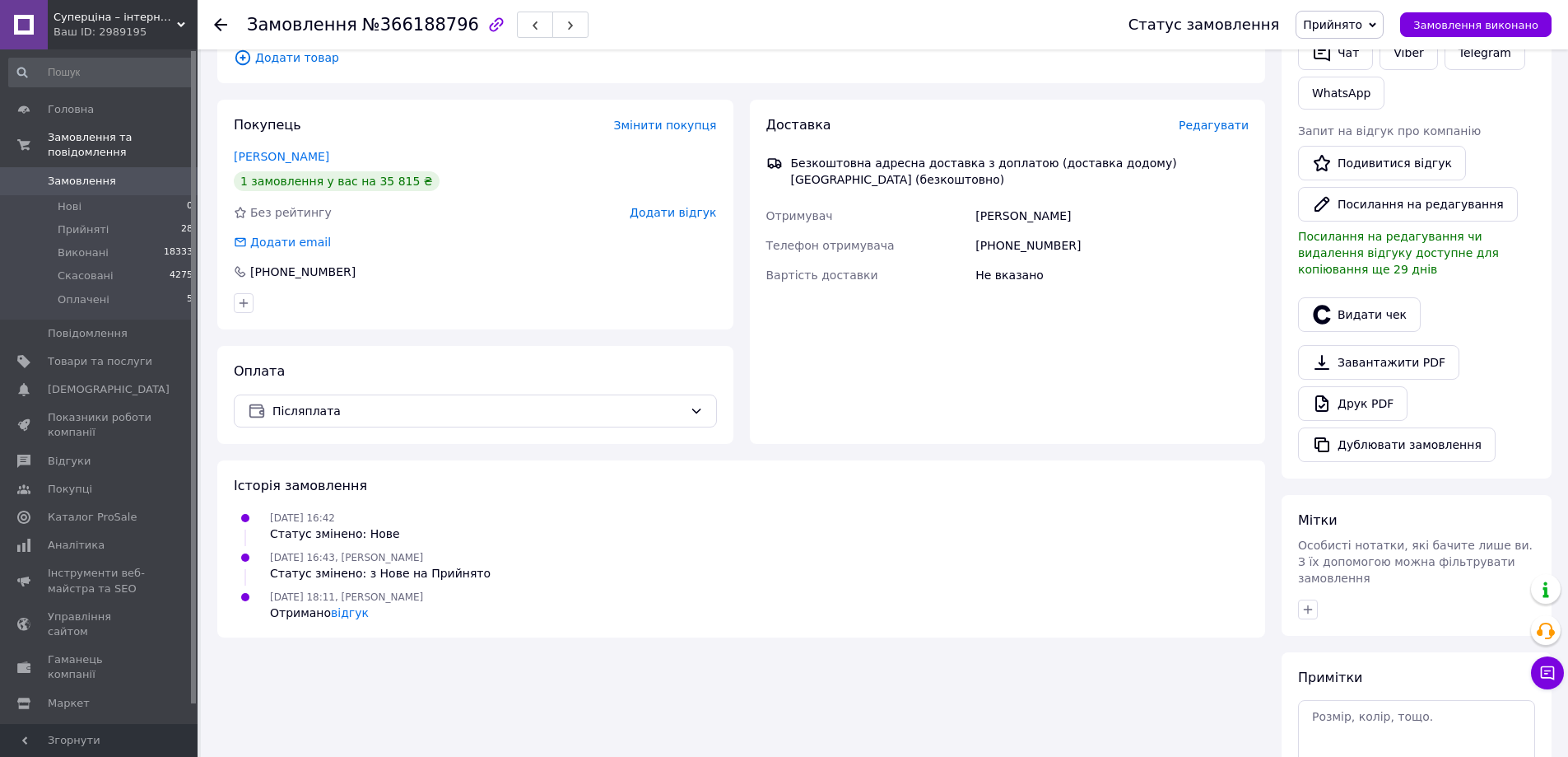
scroll to position [371, 0]
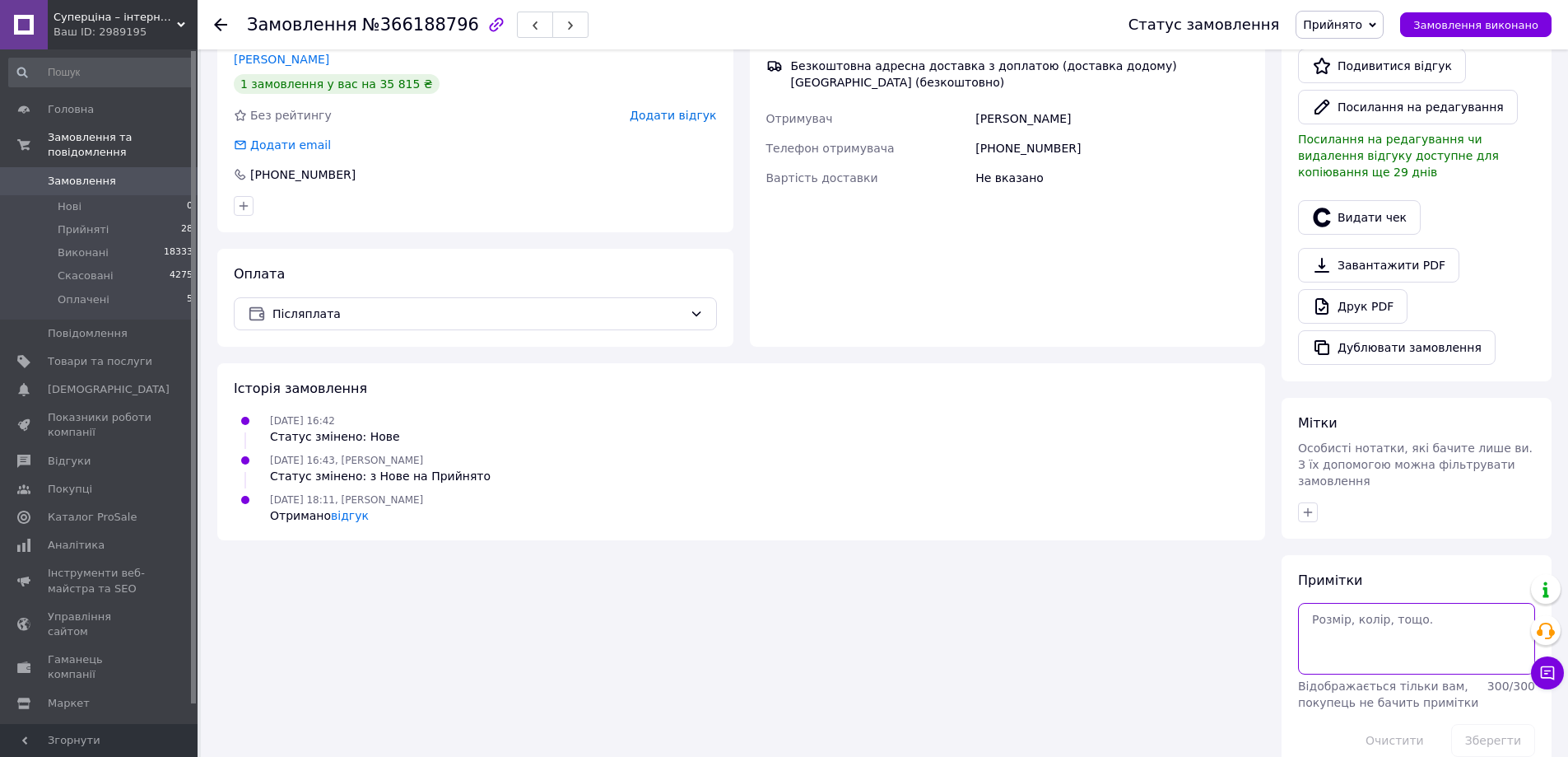
click at [1390, 604] on textarea at bounding box center [1417, 637] width 237 height 71
type textarea "адресно без авансу-ок!"
click at [1492, 724] on button "Зберегти" at bounding box center [1493, 740] width 84 height 33
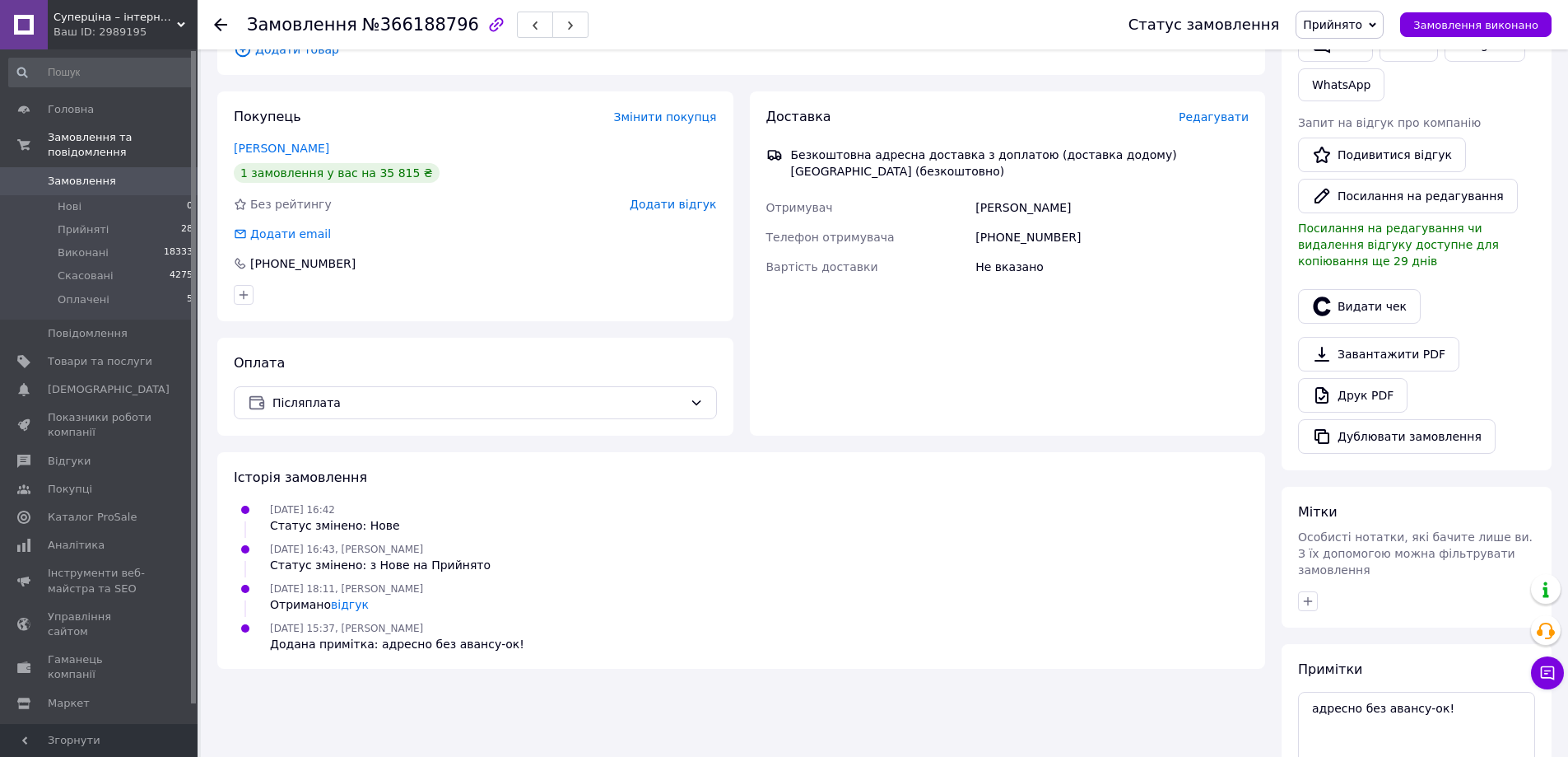
scroll to position [0, 0]
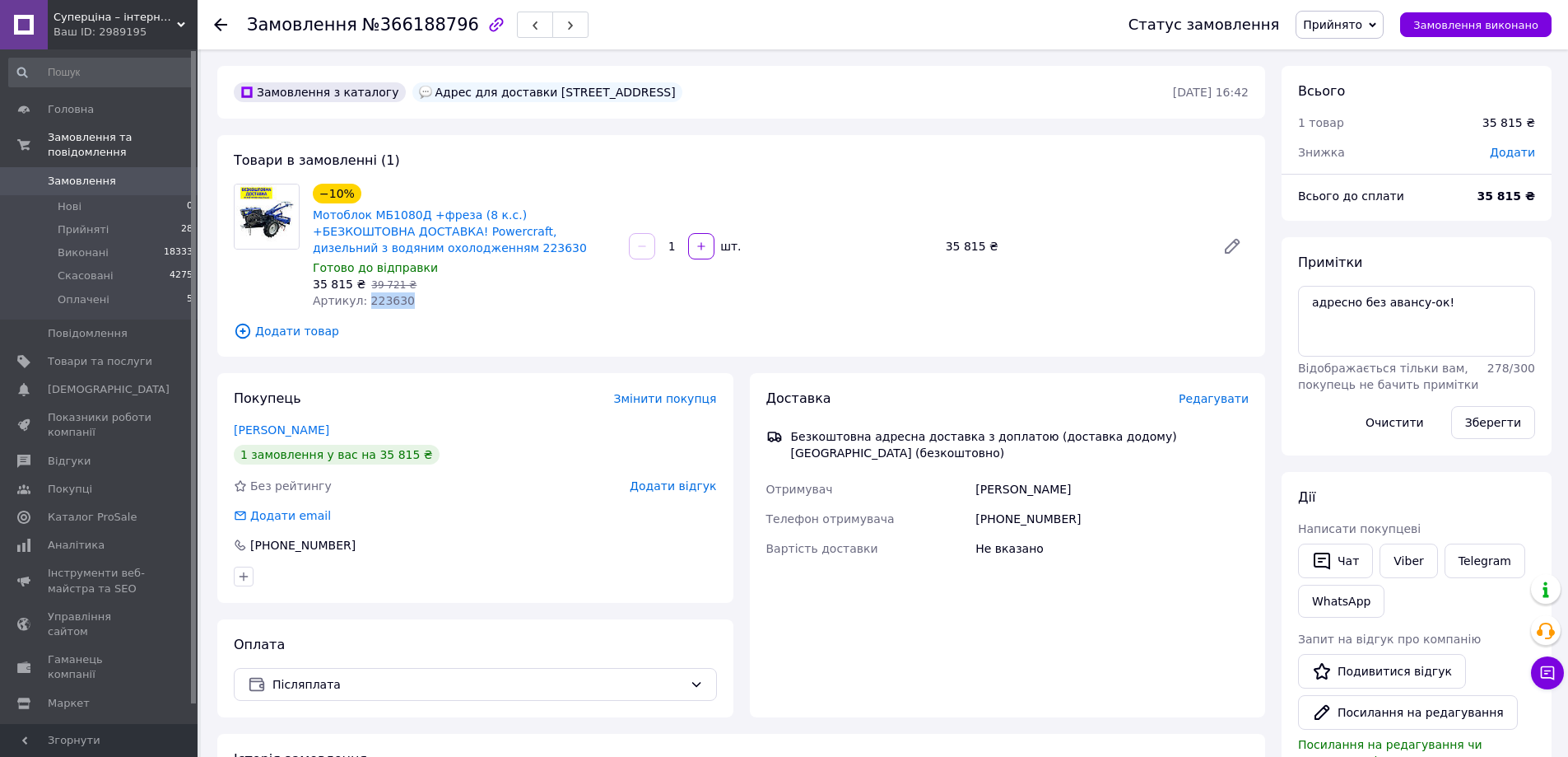
drag, startPoint x: 363, startPoint y: 299, endPoint x: 401, endPoint y: 303, distance: 38.2
click at [401, 303] on div "Артикул: 223630" at bounding box center [464, 301] width 303 height 17
copy span "223630"
click at [1482, 309] on textarea "адресно без авансу-ок!" at bounding box center [1417, 321] width 237 height 71
type textarea "Сказав мені "подумаю/не нужно"_адресно без авансу-ок!"
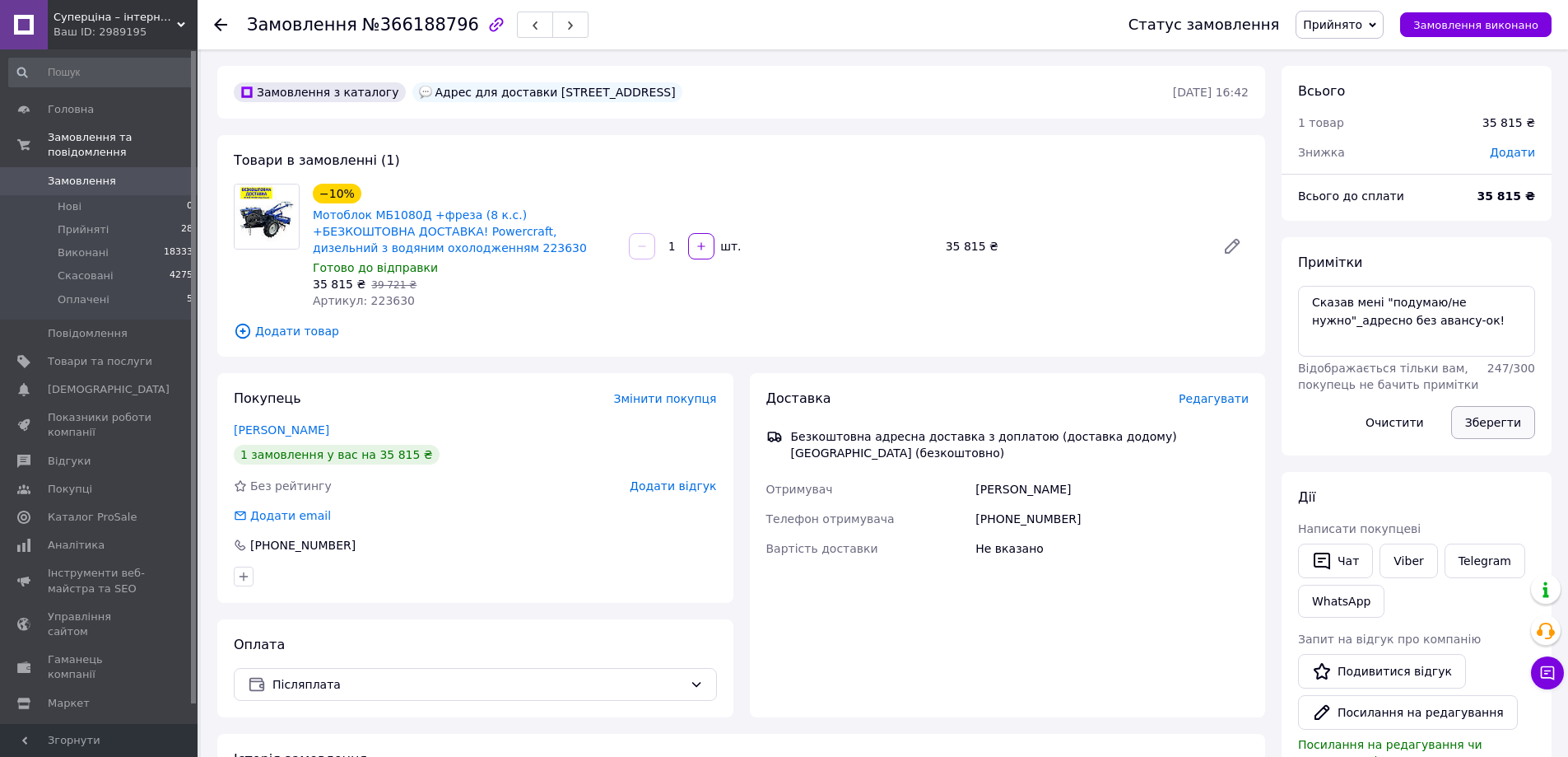
click at [1495, 415] on button "Зберегти" at bounding box center [1493, 422] width 84 height 33
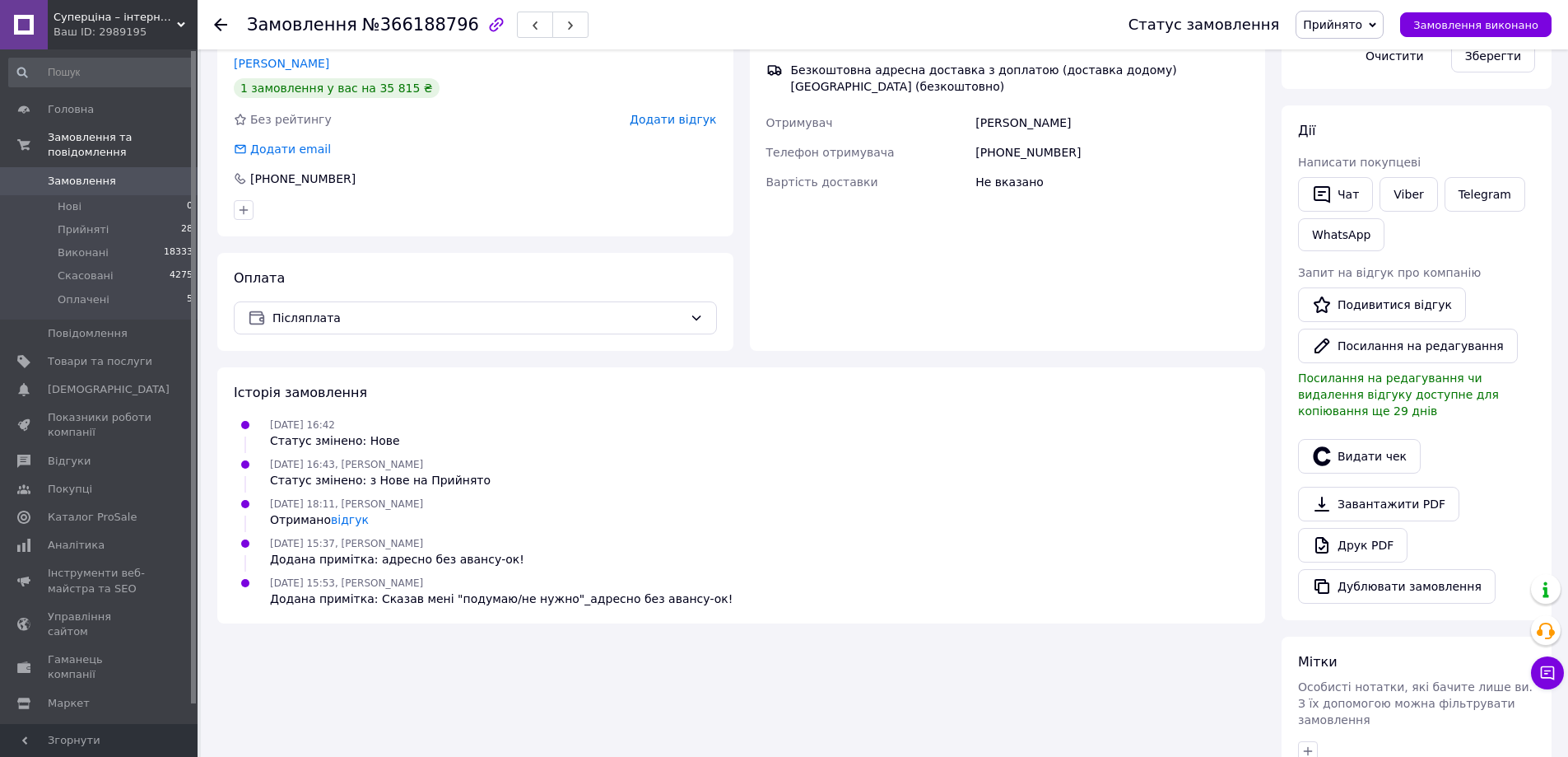
scroll to position [371, 0]
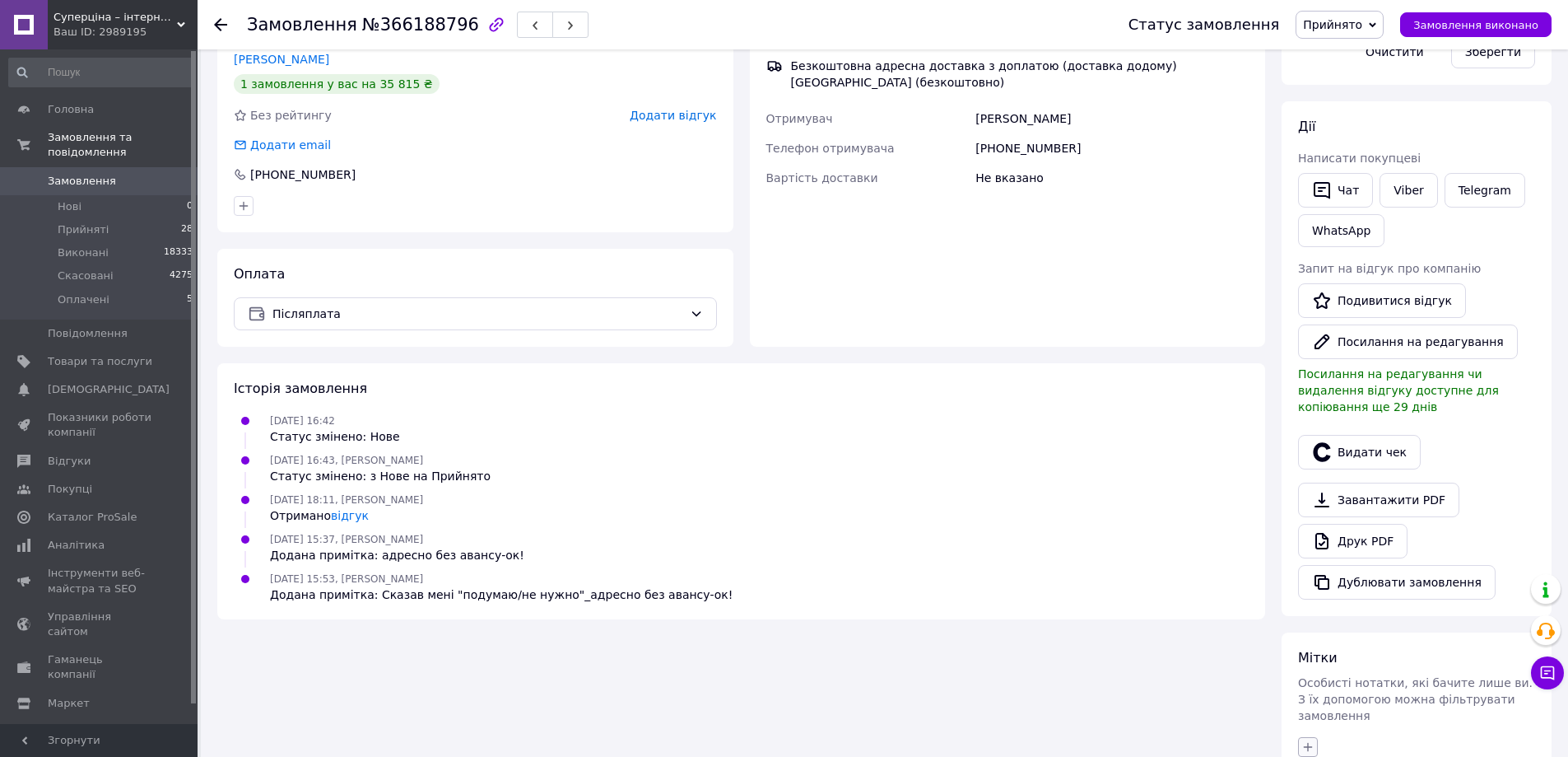
click at [1311, 740] on icon "button" at bounding box center [1308, 747] width 13 height 13
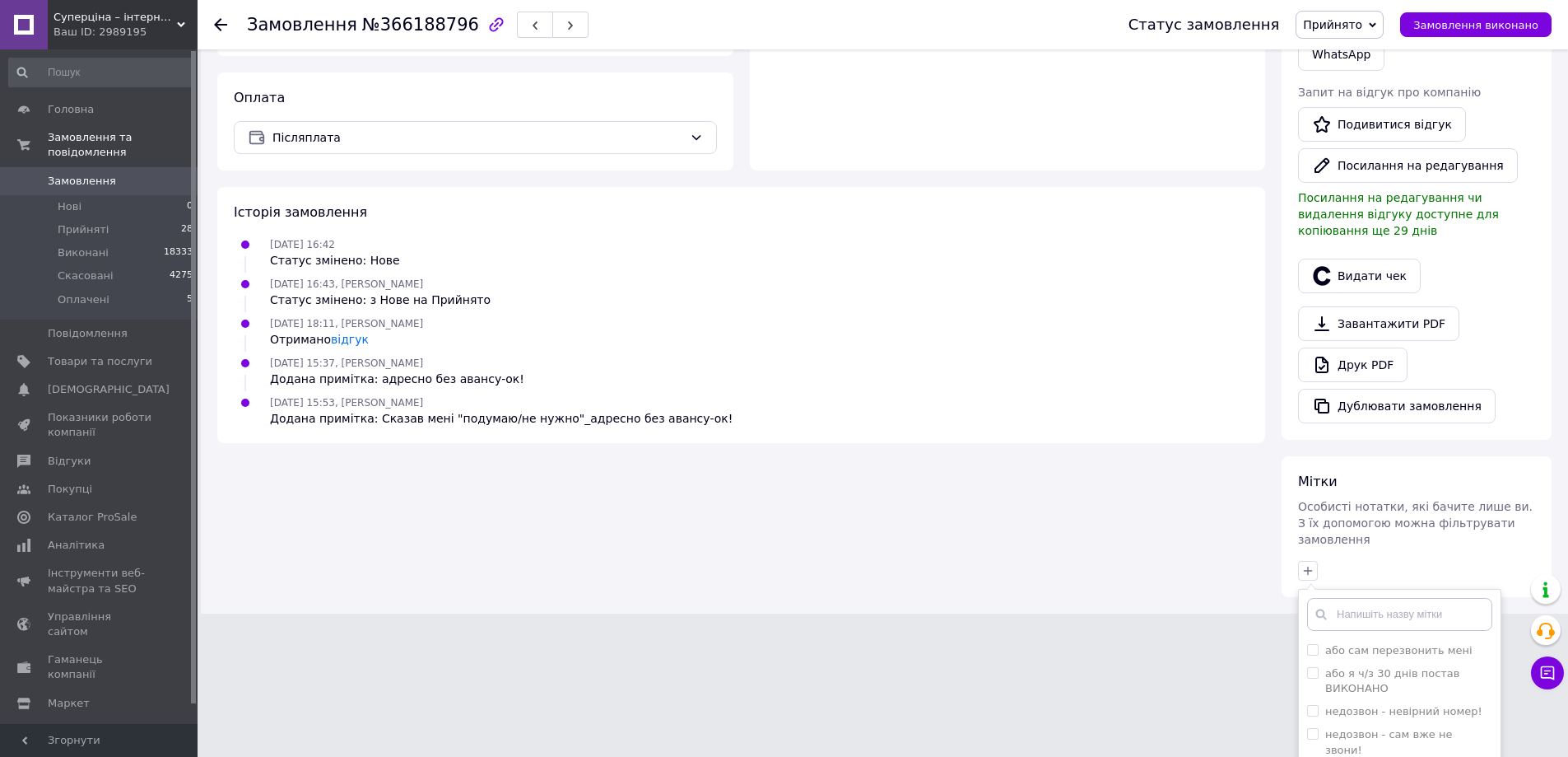
scroll to position [697, 0]
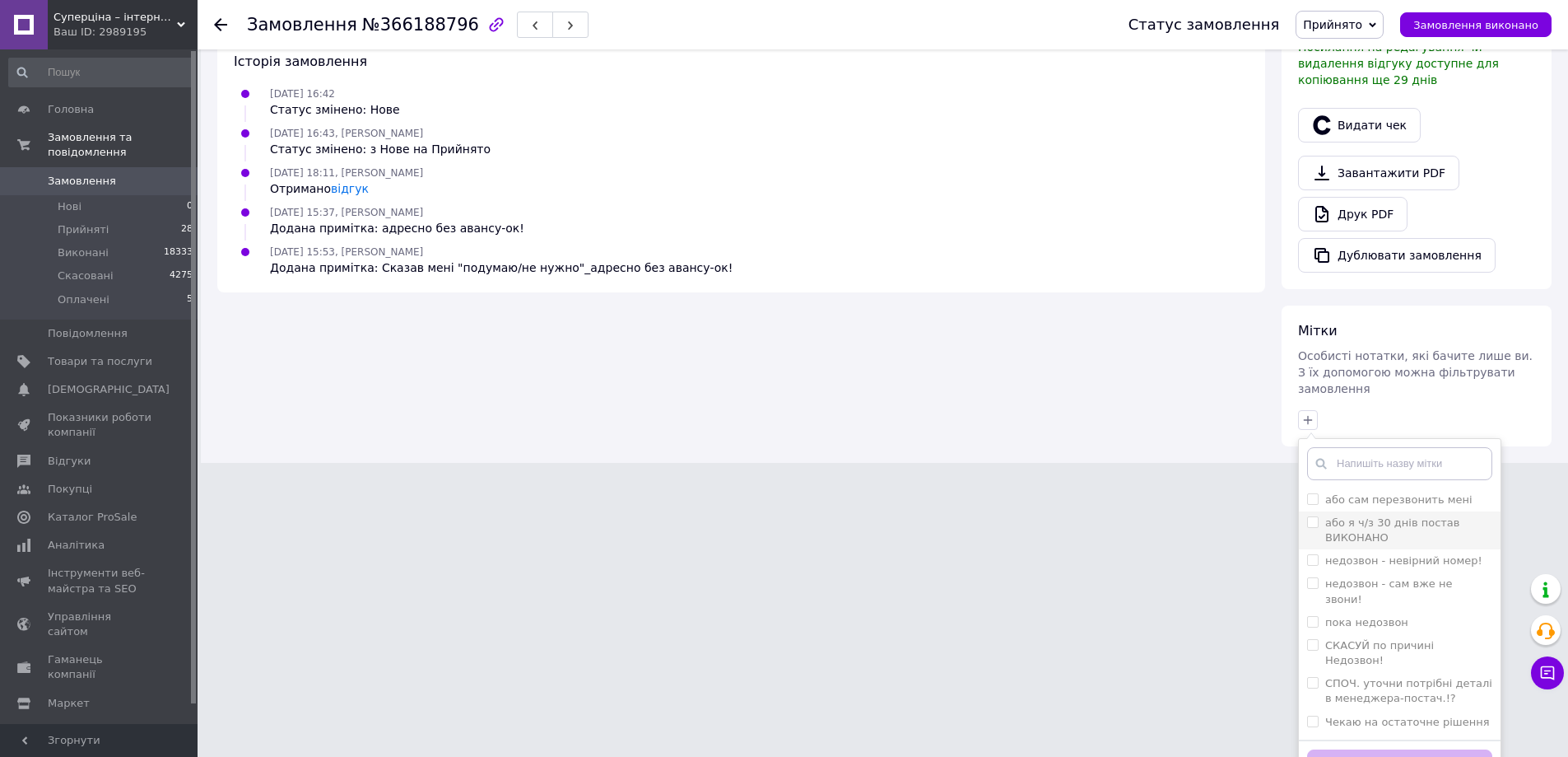
click at [1312, 516] on input "або я ч/з 30 днів постав ВИКОНАНО" at bounding box center [1312, 522] width 11 height 11
checkbox input "true"
click at [1386, 750] on button "Додати мітку" at bounding box center [1399, 765] width 185 height 32
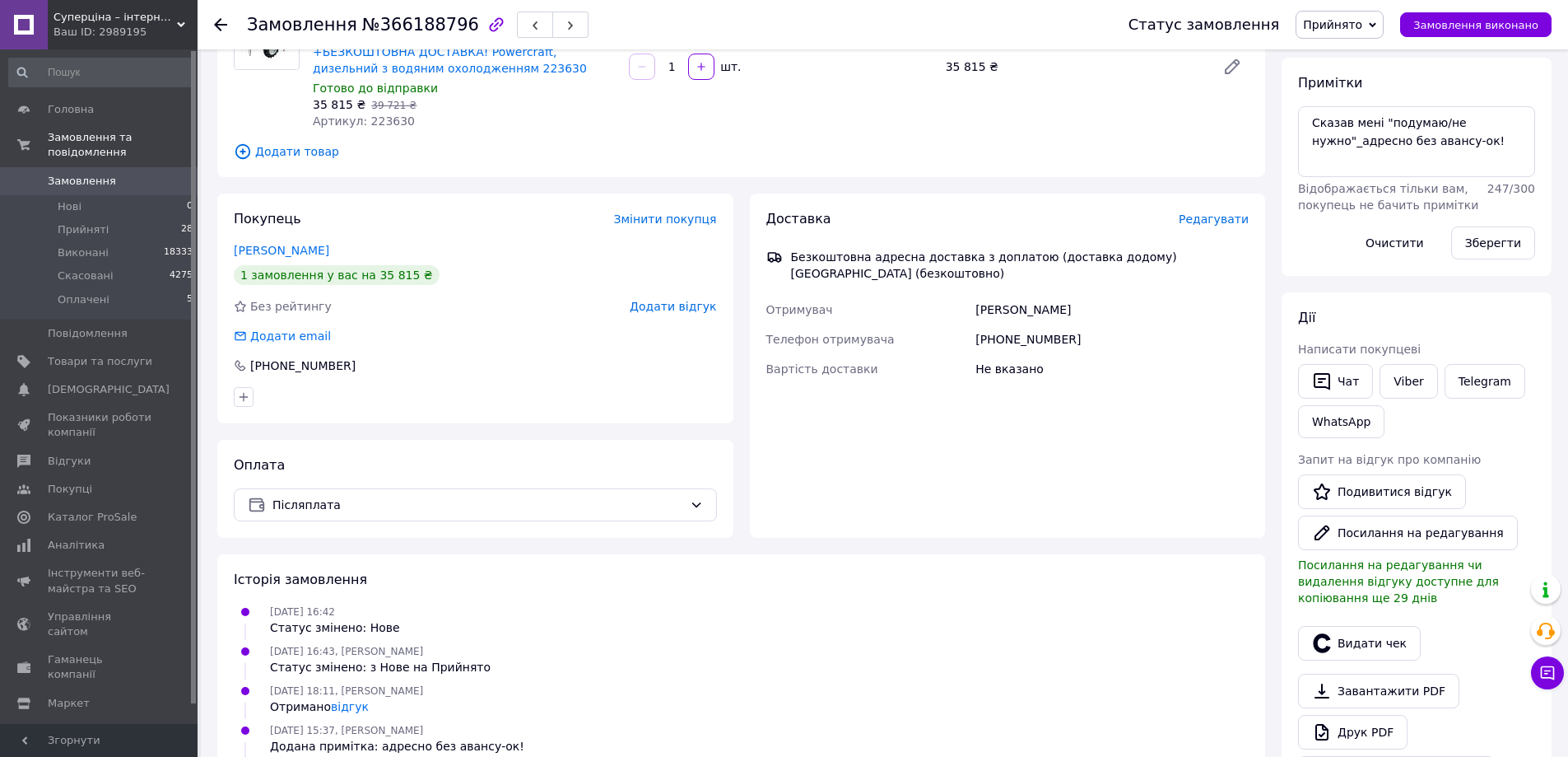
scroll to position [396, 0]
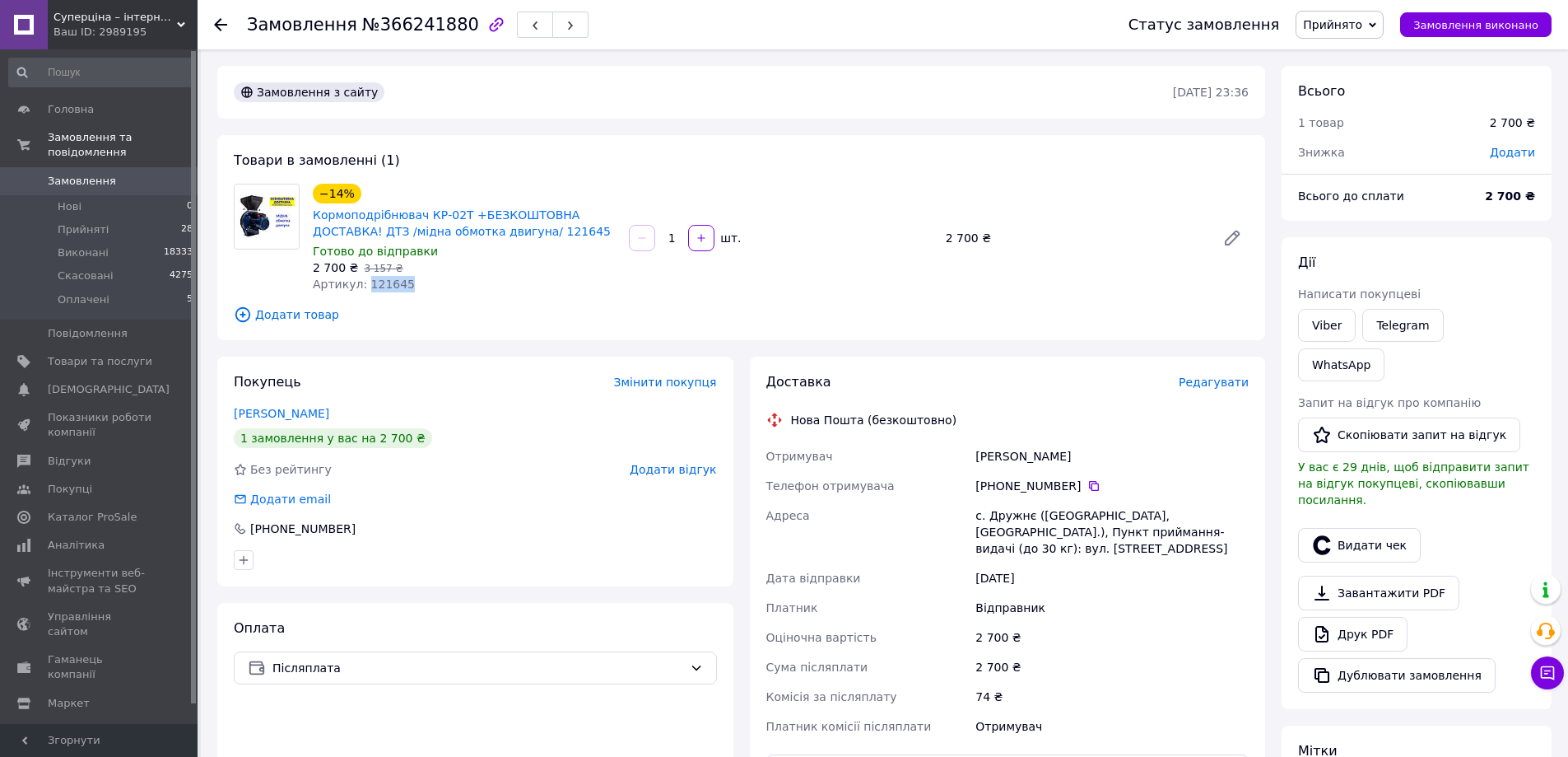
drag, startPoint x: 362, startPoint y: 284, endPoint x: 400, endPoint y: 281, distance: 38.1
click at [400, 281] on div "Артикул: 121645" at bounding box center [464, 284] width 303 height 17
copy span "121645"
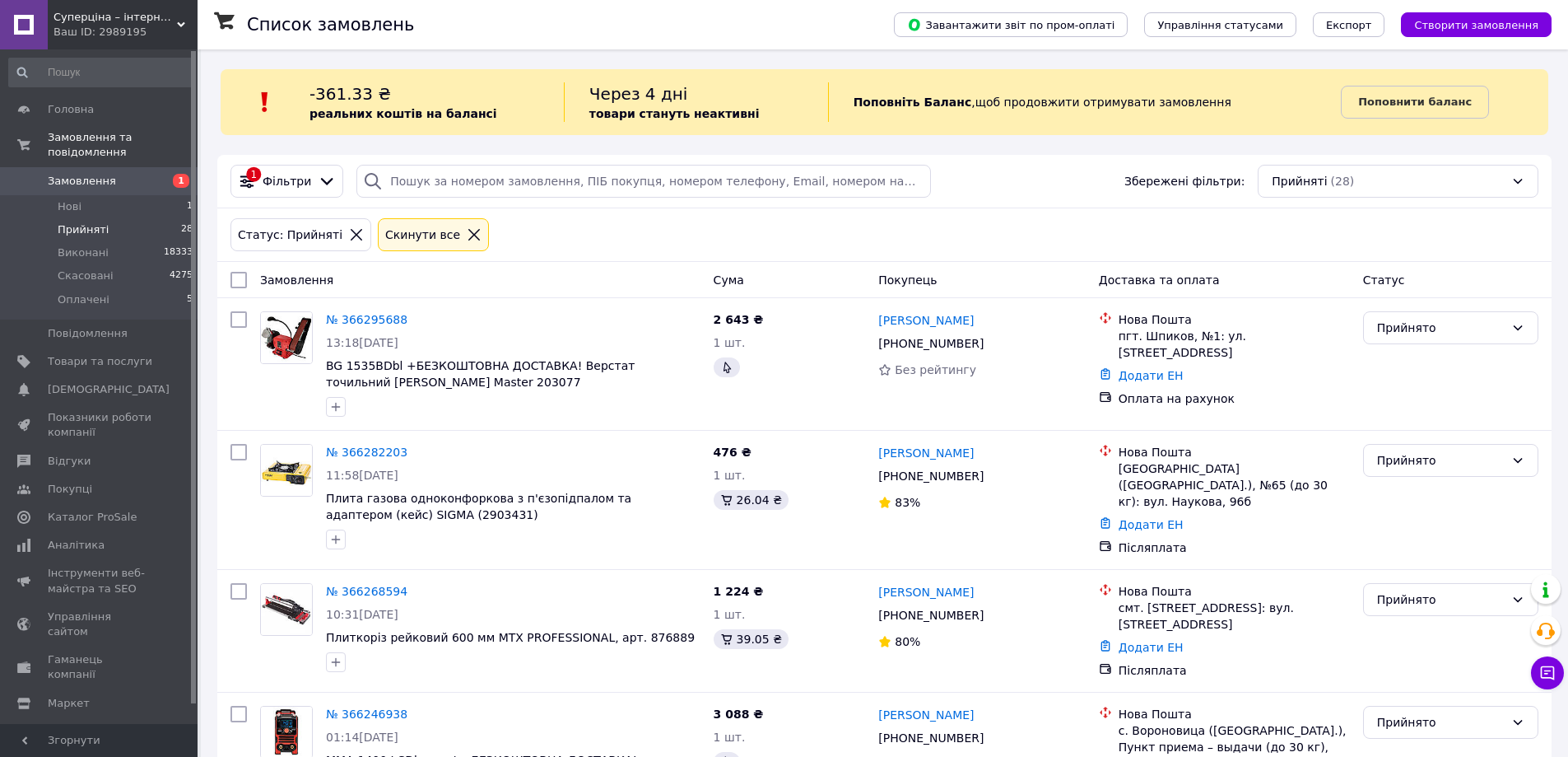
click at [467, 236] on icon at bounding box center [475, 235] width 15 height 15
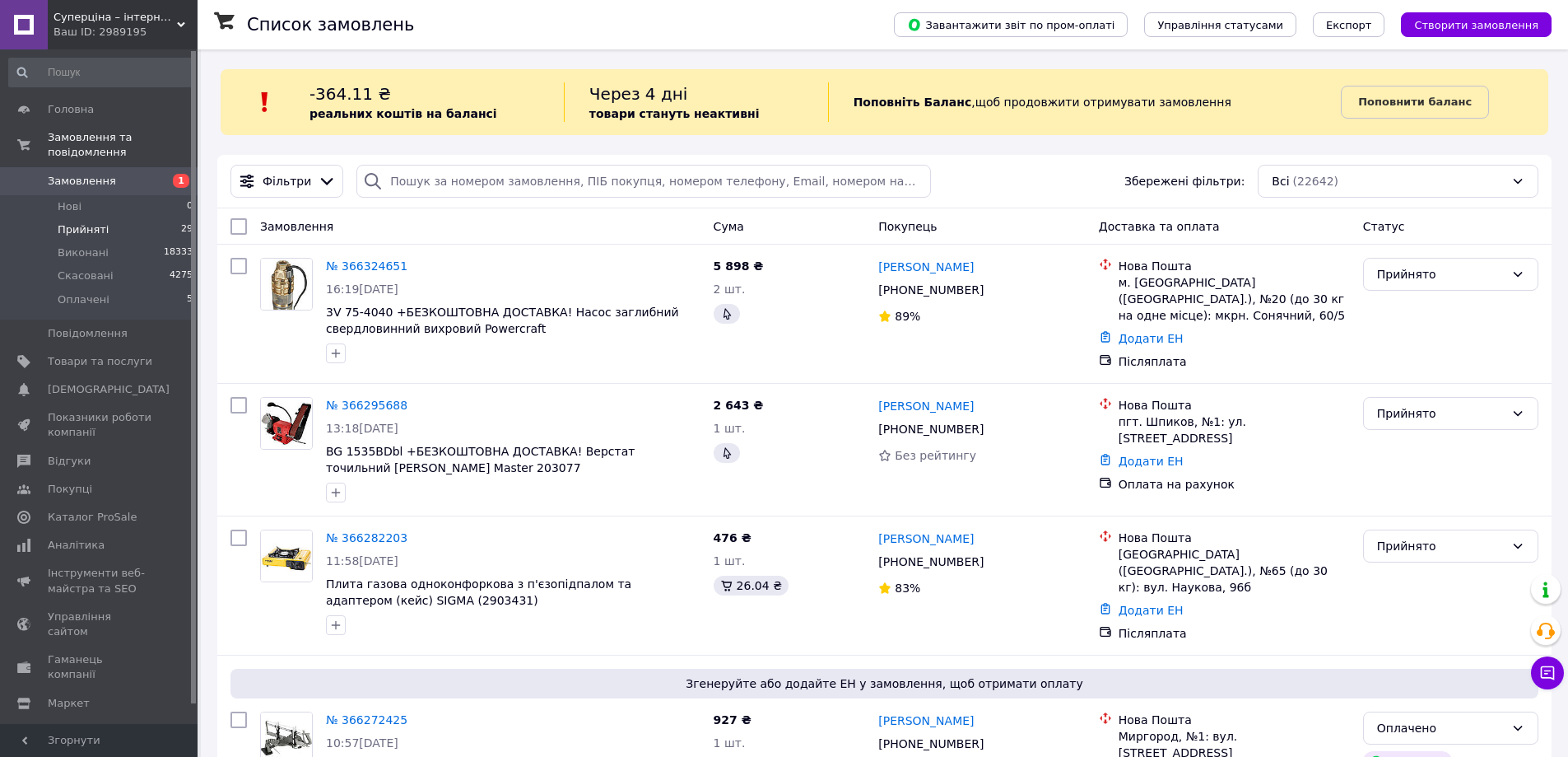
click at [86, 223] on span "Прийняті" at bounding box center [83, 230] width 51 height 15
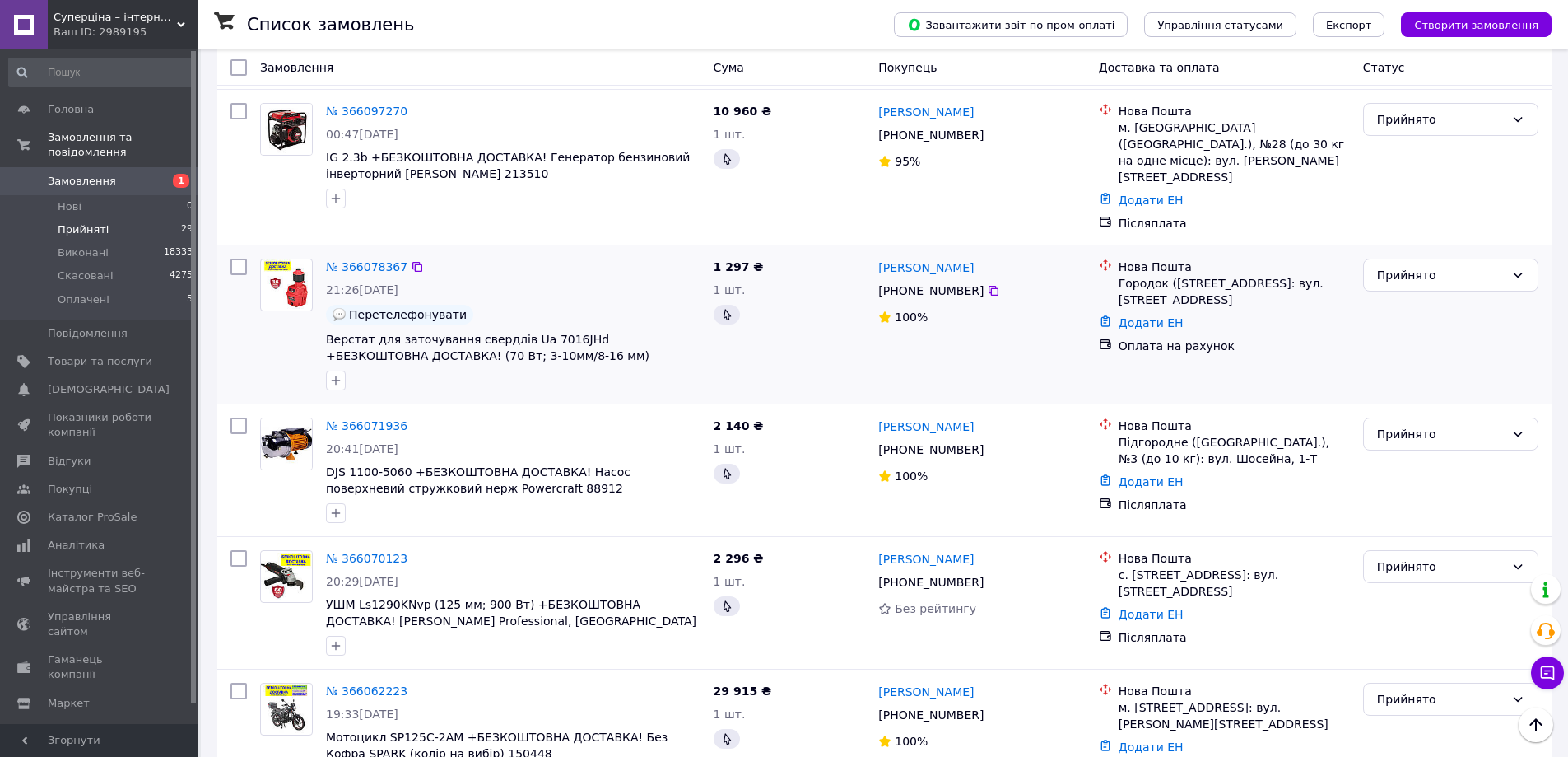
scroll to position [1859, 0]
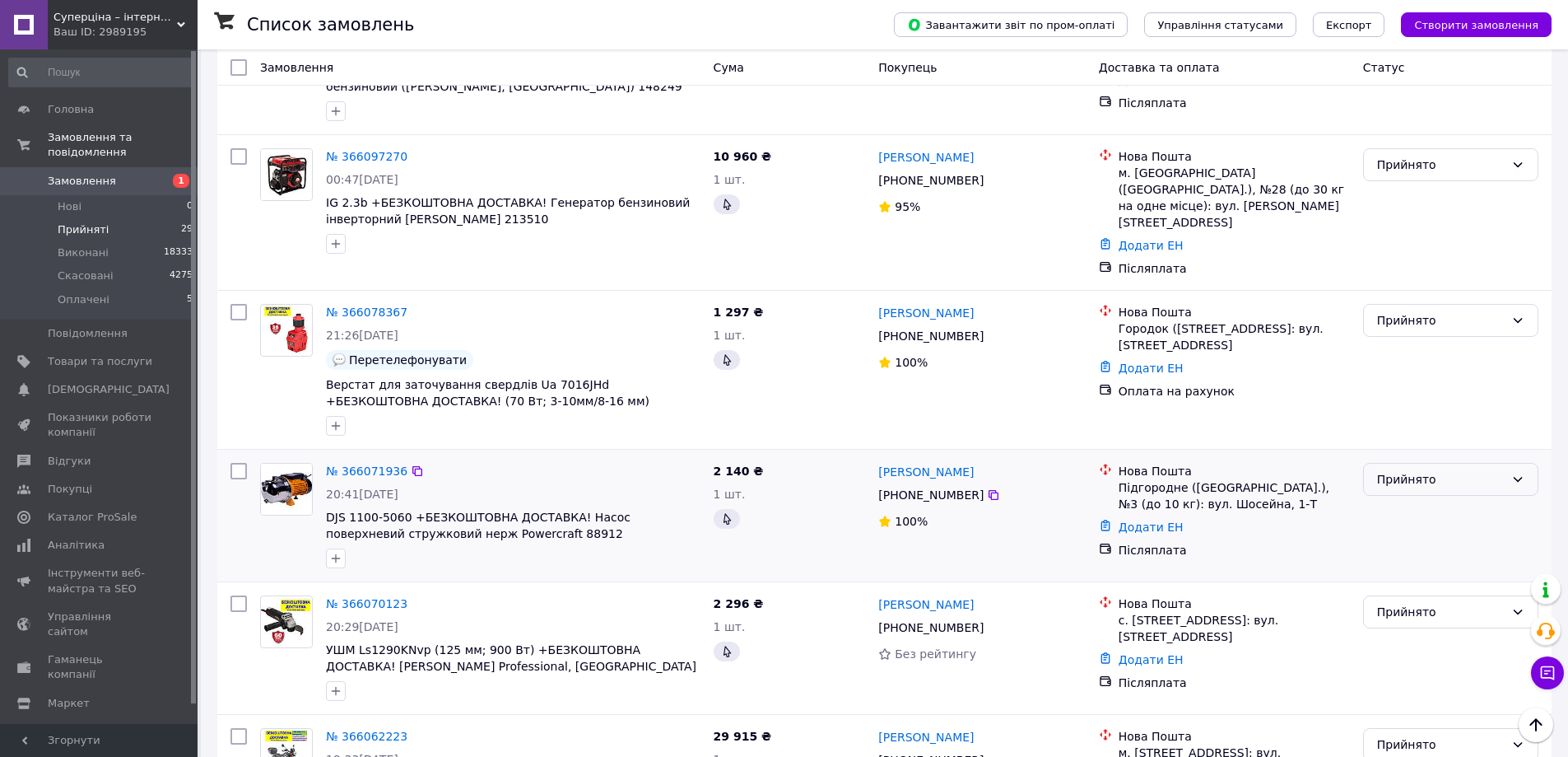
click at [1402, 470] on div "Прийнято" at bounding box center [1441, 479] width 128 height 18
click at [1413, 459] on li "Скасовано" at bounding box center [1450, 466] width 174 height 29
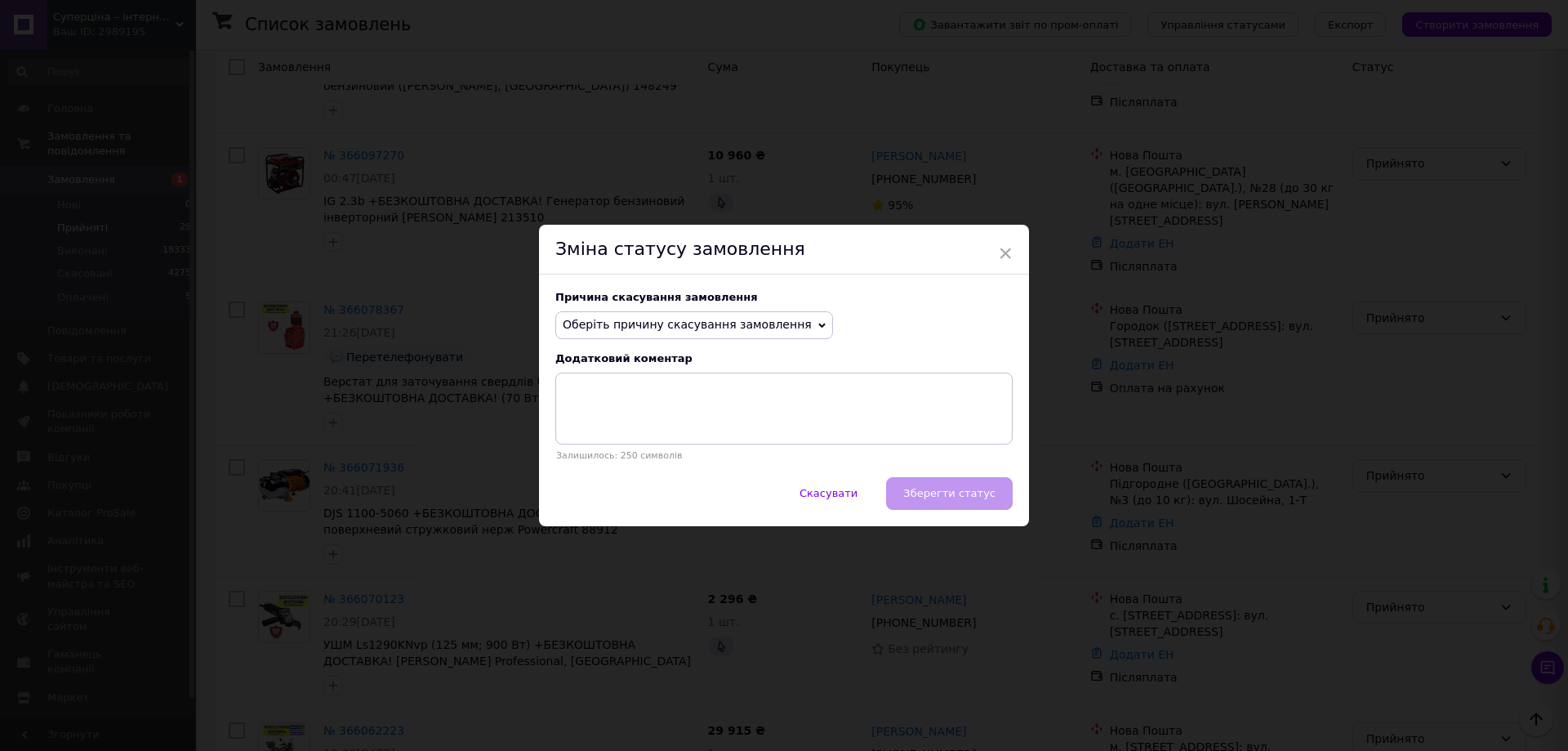
click at [713, 322] on span "Оберіть причину скасування замовлення" at bounding box center [687, 324] width 249 height 13
click at [690, 425] on li "На прохання покупця" at bounding box center [694, 425] width 276 height 23
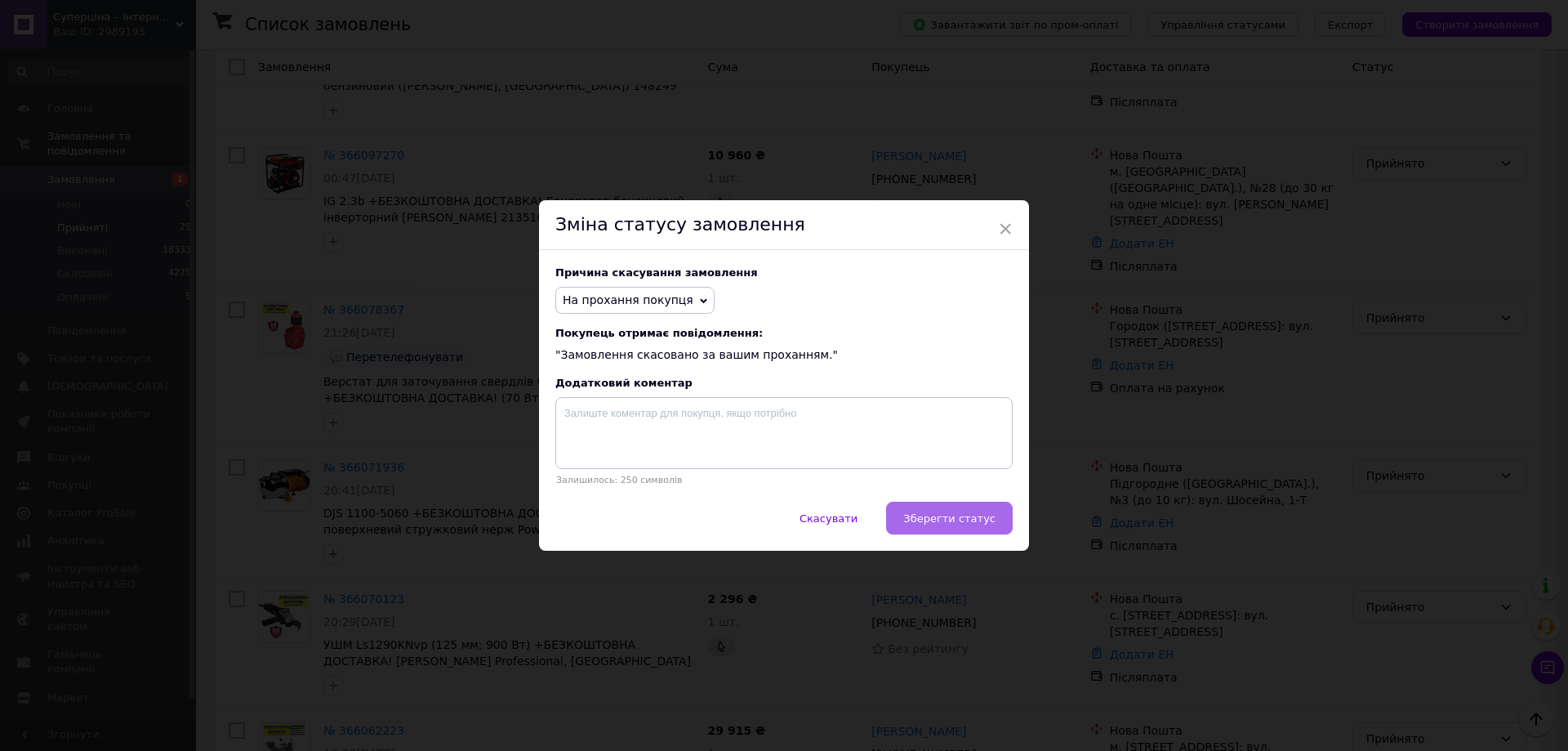
click at [940, 519] on span "Зберегти статус" at bounding box center [949, 517] width 92 height 12
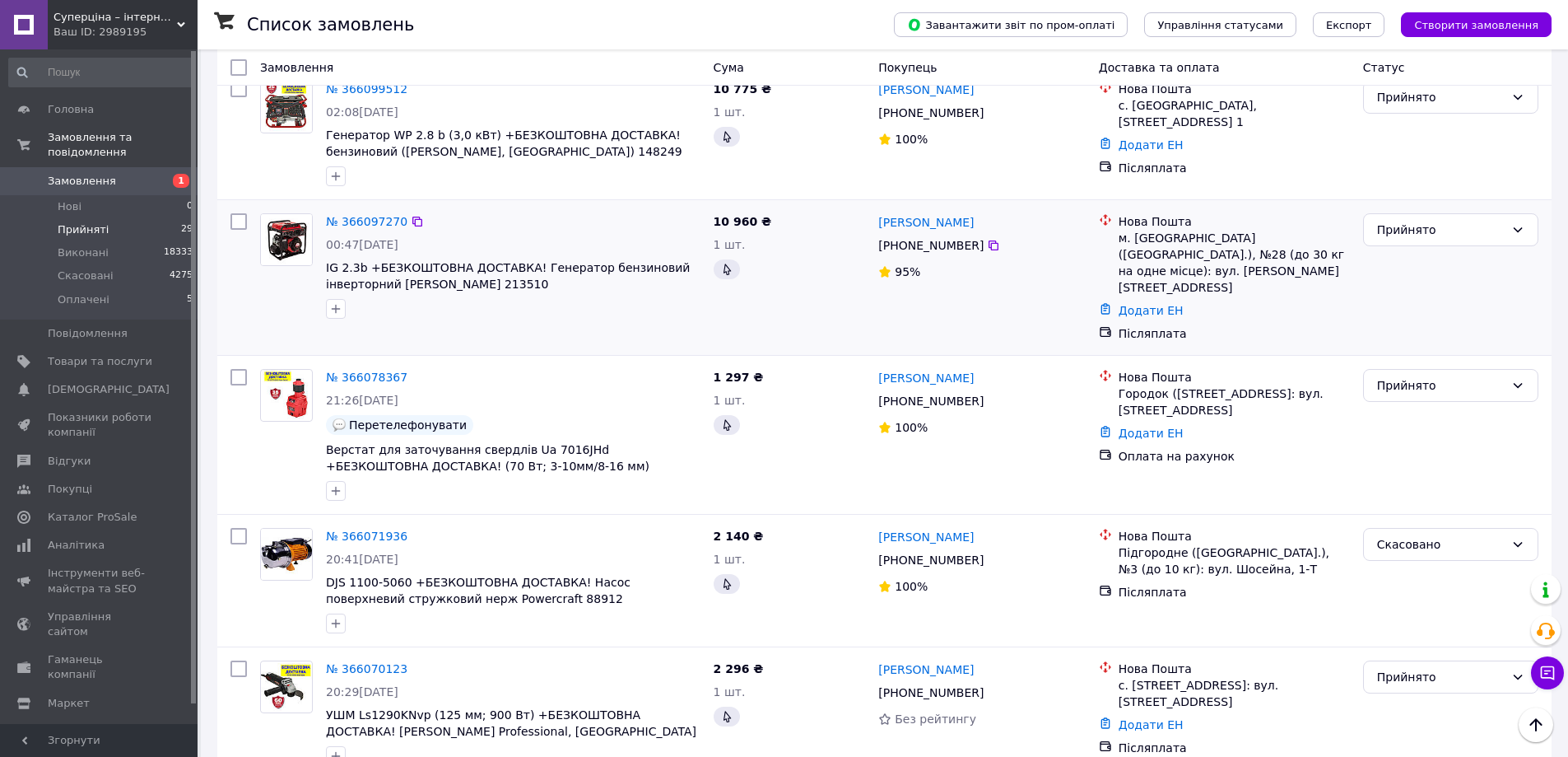
scroll to position [1622, 0]
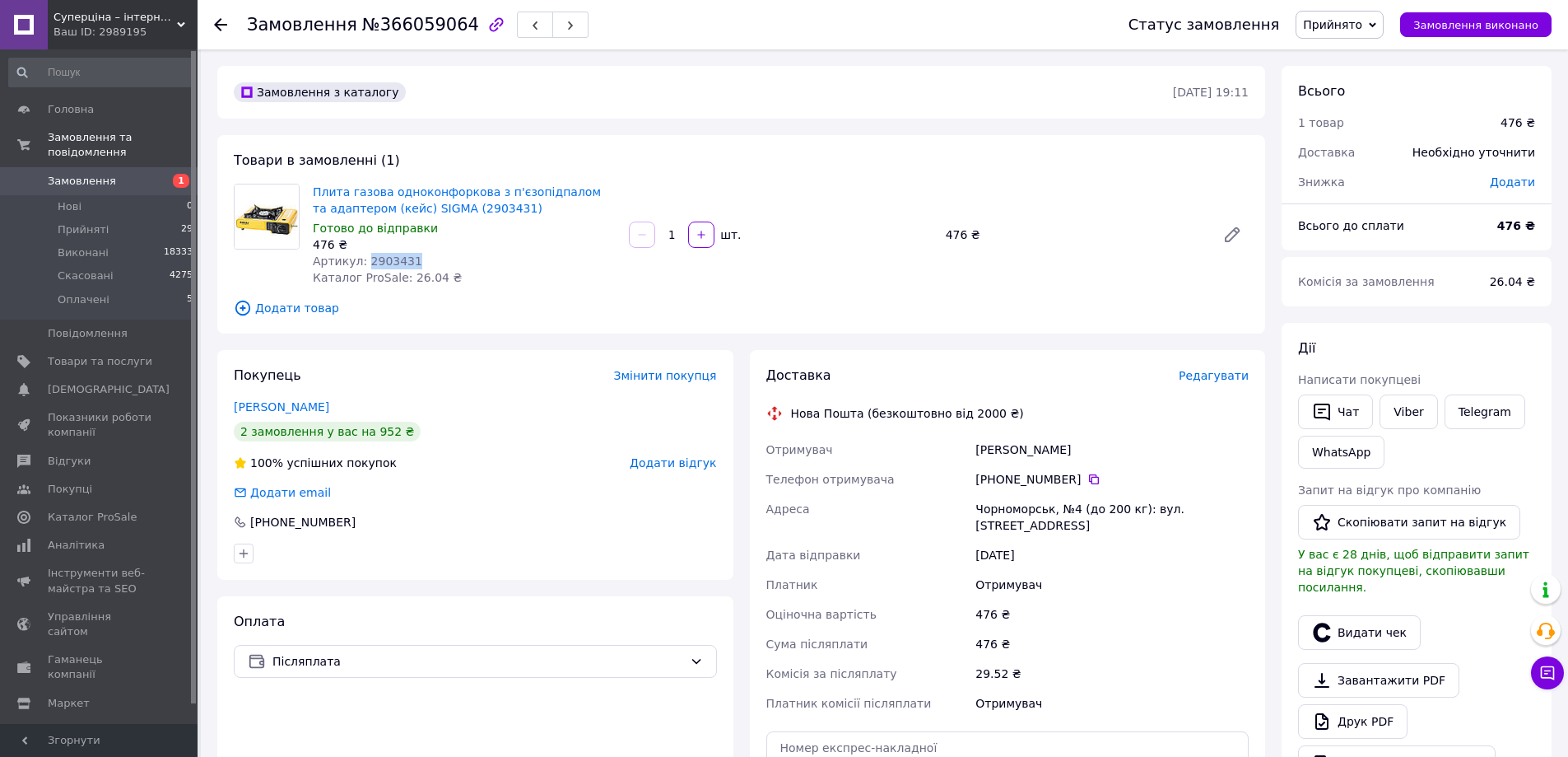
drag, startPoint x: 361, startPoint y: 261, endPoint x: 405, endPoint y: 263, distance: 44.0
click at [405, 263] on div "Артикул: 2903431" at bounding box center [464, 261] width 303 height 17
copy span "2903431"
click at [850, 569] on div "Платник" at bounding box center [868, 584] width 210 height 29
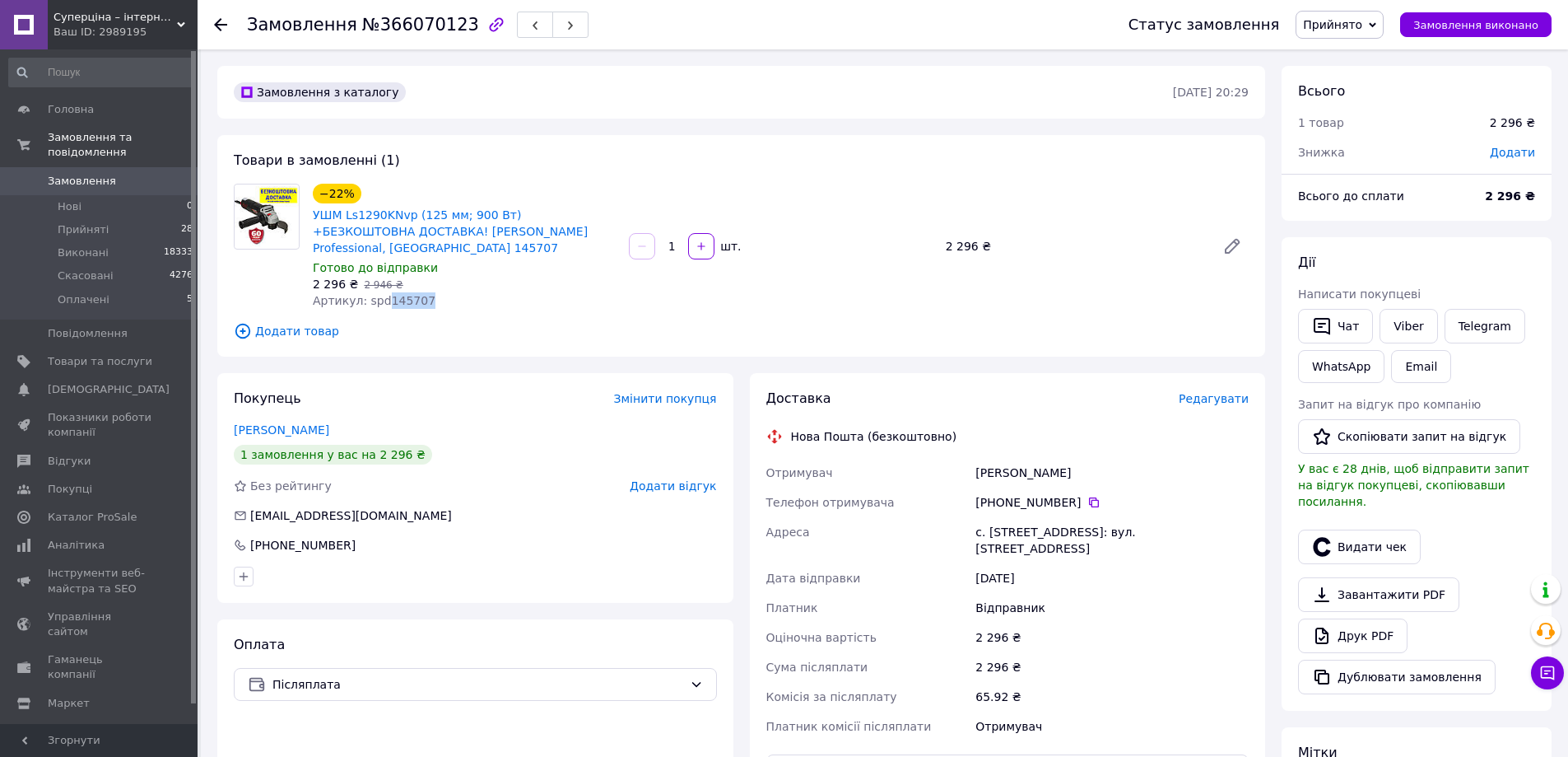
drag, startPoint x: 381, startPoint y: 286, endPoint x: 416, endPoint y: 284, distance: 35.1
click at [416, 294] on span "Артикул: spd145707" at bounding box center [373, 301] width 122 height 13
copy span "145707"
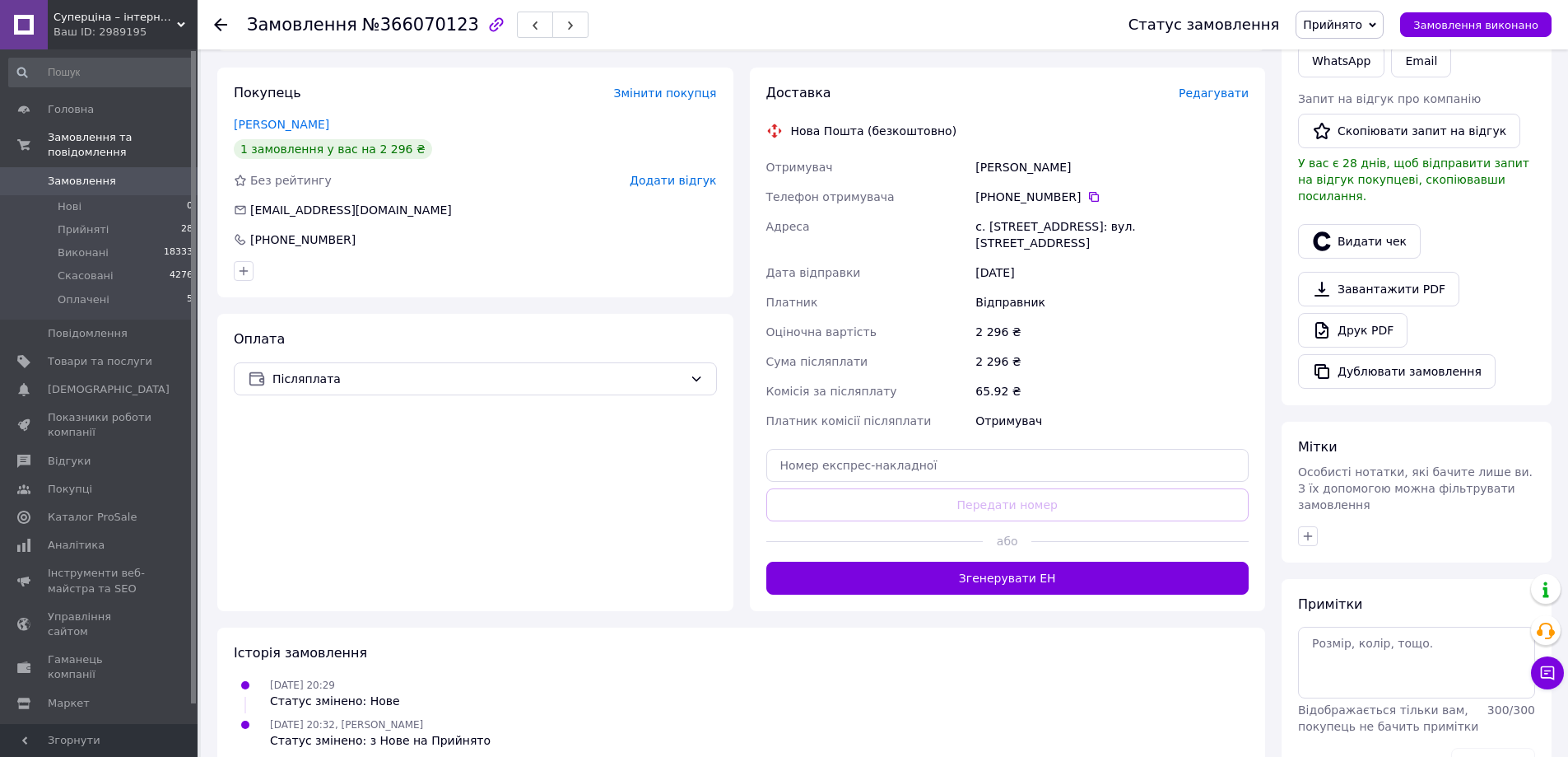
scroll to position [329, 0]
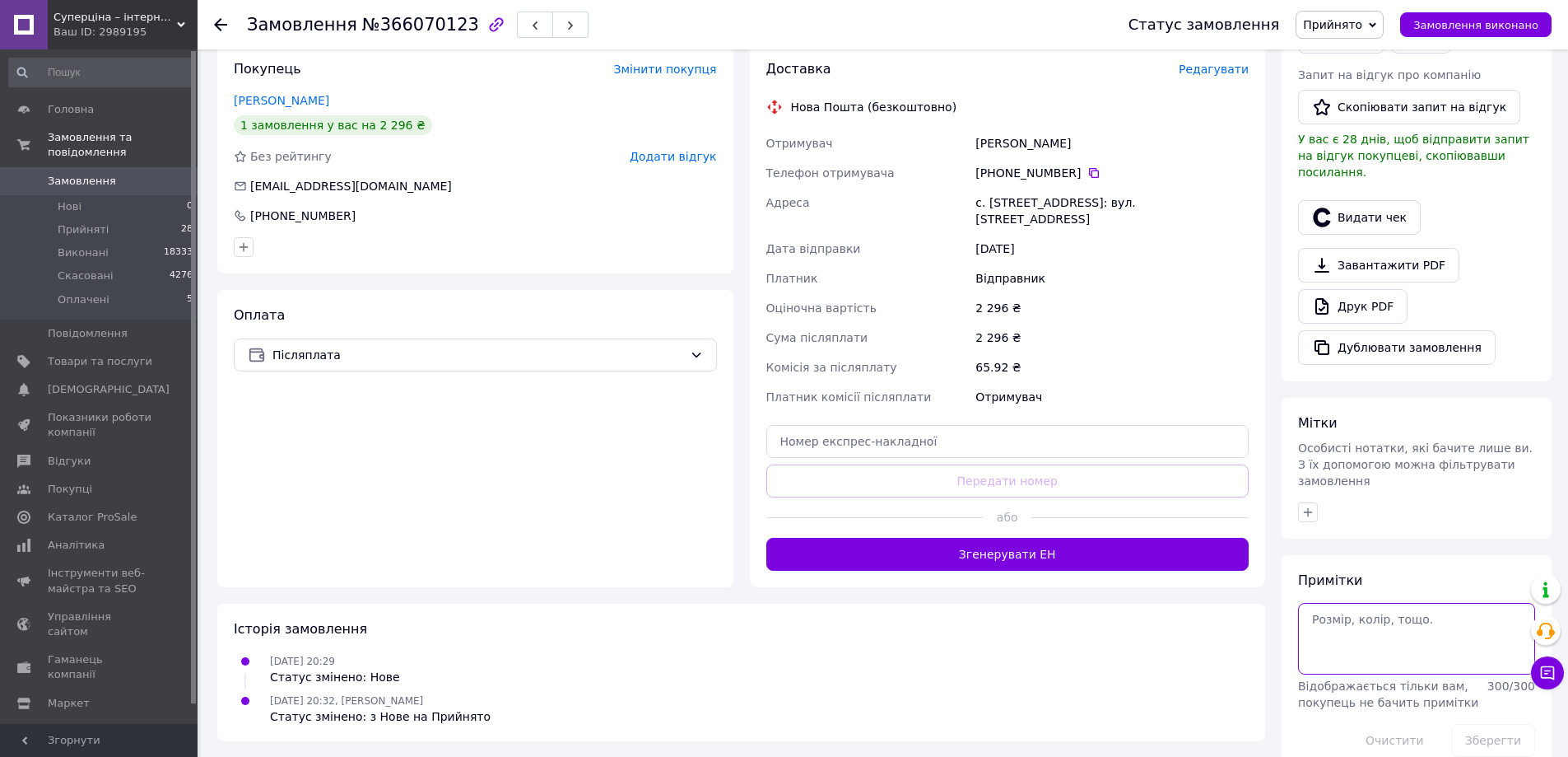
click at [1423, 602] on textarea at bounding box center [1417, 637] width 237 height 71
type textarea "був недозвон"
click at [1482, 724] on button "Зберегти" at bounding box center [1493, 740] width 84 height 33
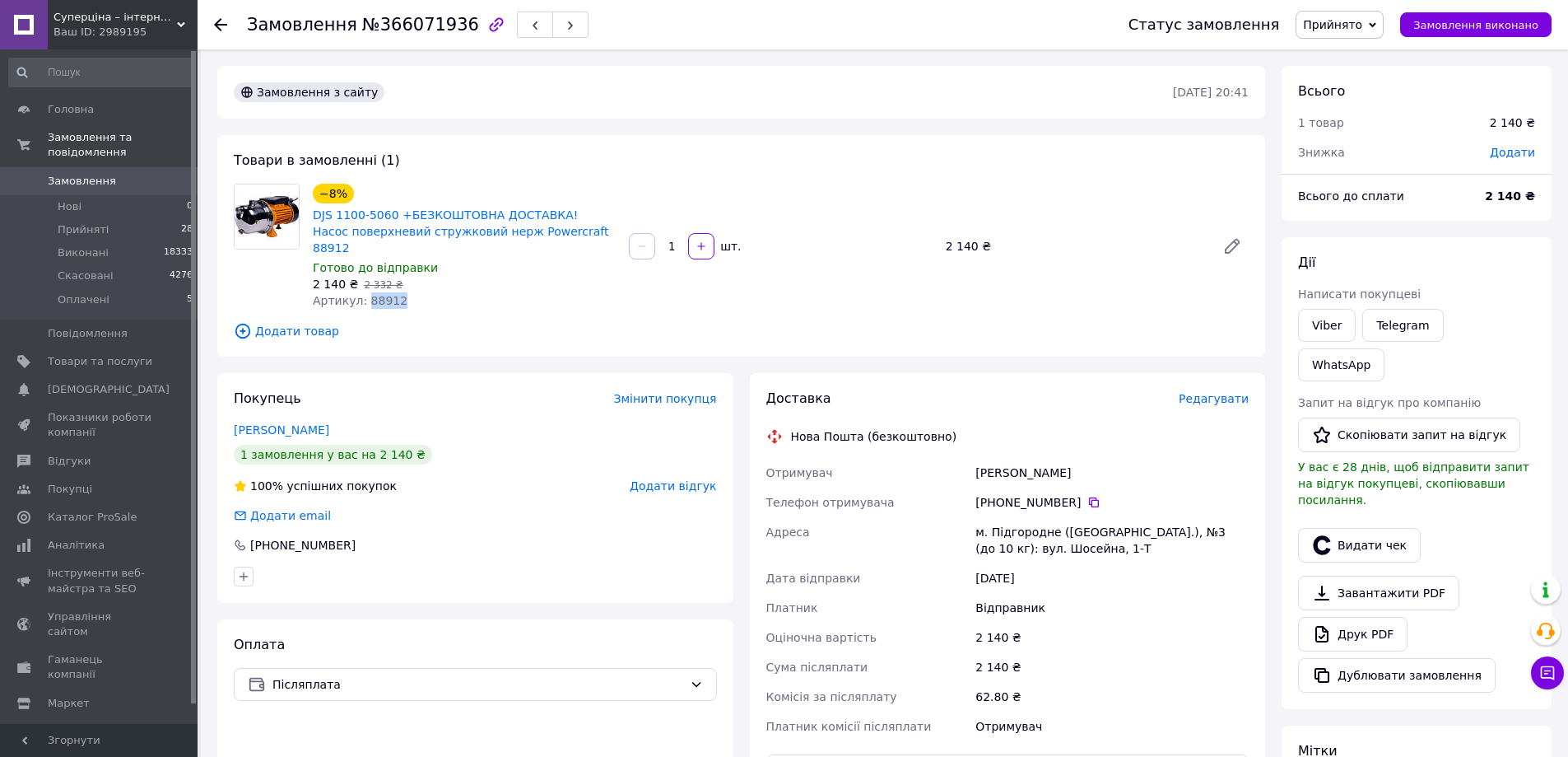
drag, startPoint x: 363, startPoint y: 281, endPoint x: 394, endPoint y: 281, distance: 31.0
click at [394, 292] on div "Артикул: 88912" at bounding box center [464, 301] width 303 height 17
copy span "88912"
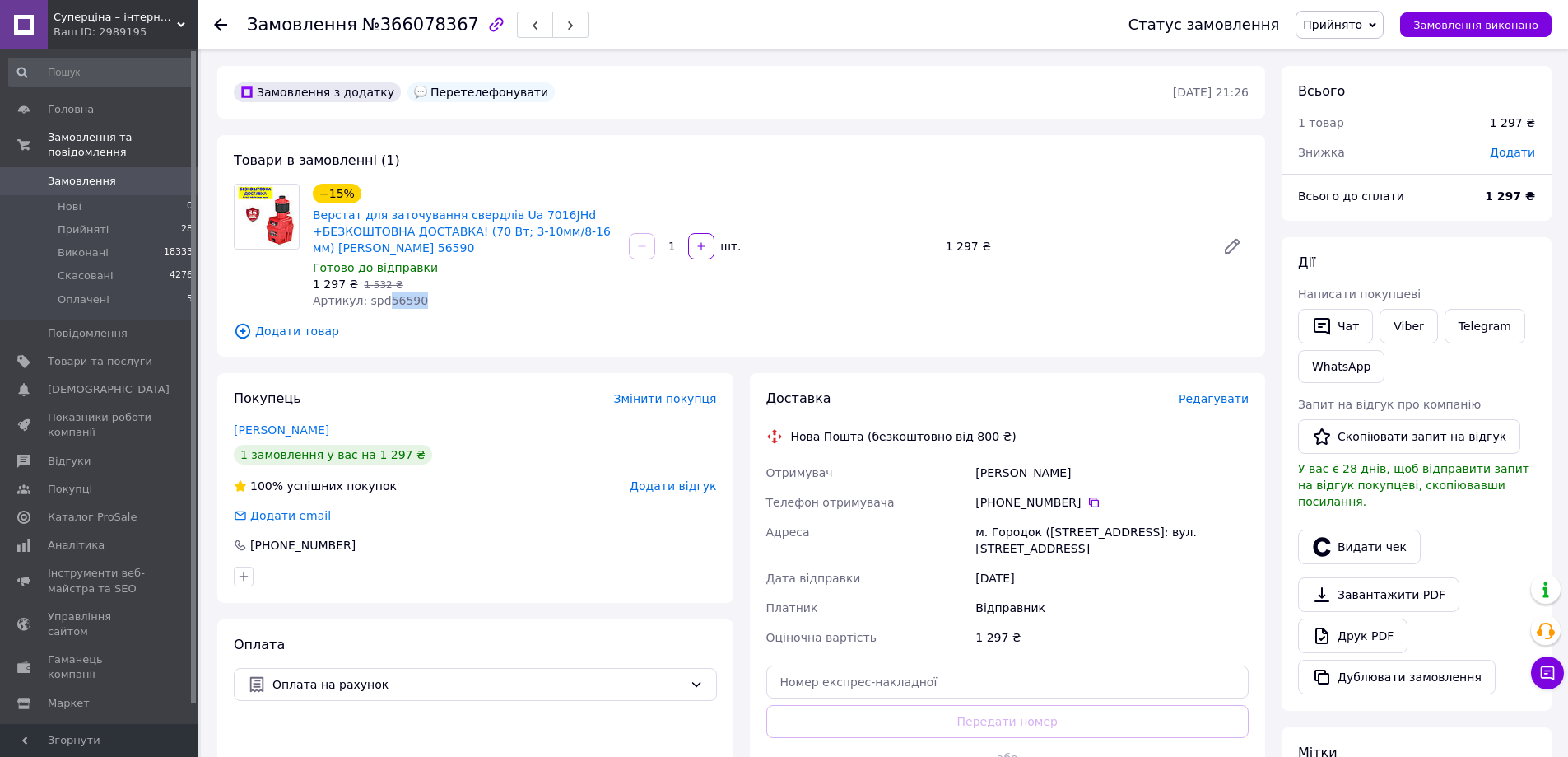
drag, startPoint x: 379, startPoint y: 304, endPoint x: 409, endPoint y: 303, distance: 30.0
click at [409, 303] on span "Артикул: spd56590" at bounding box center [370, 301] width 115 height 13
copy span "56590"
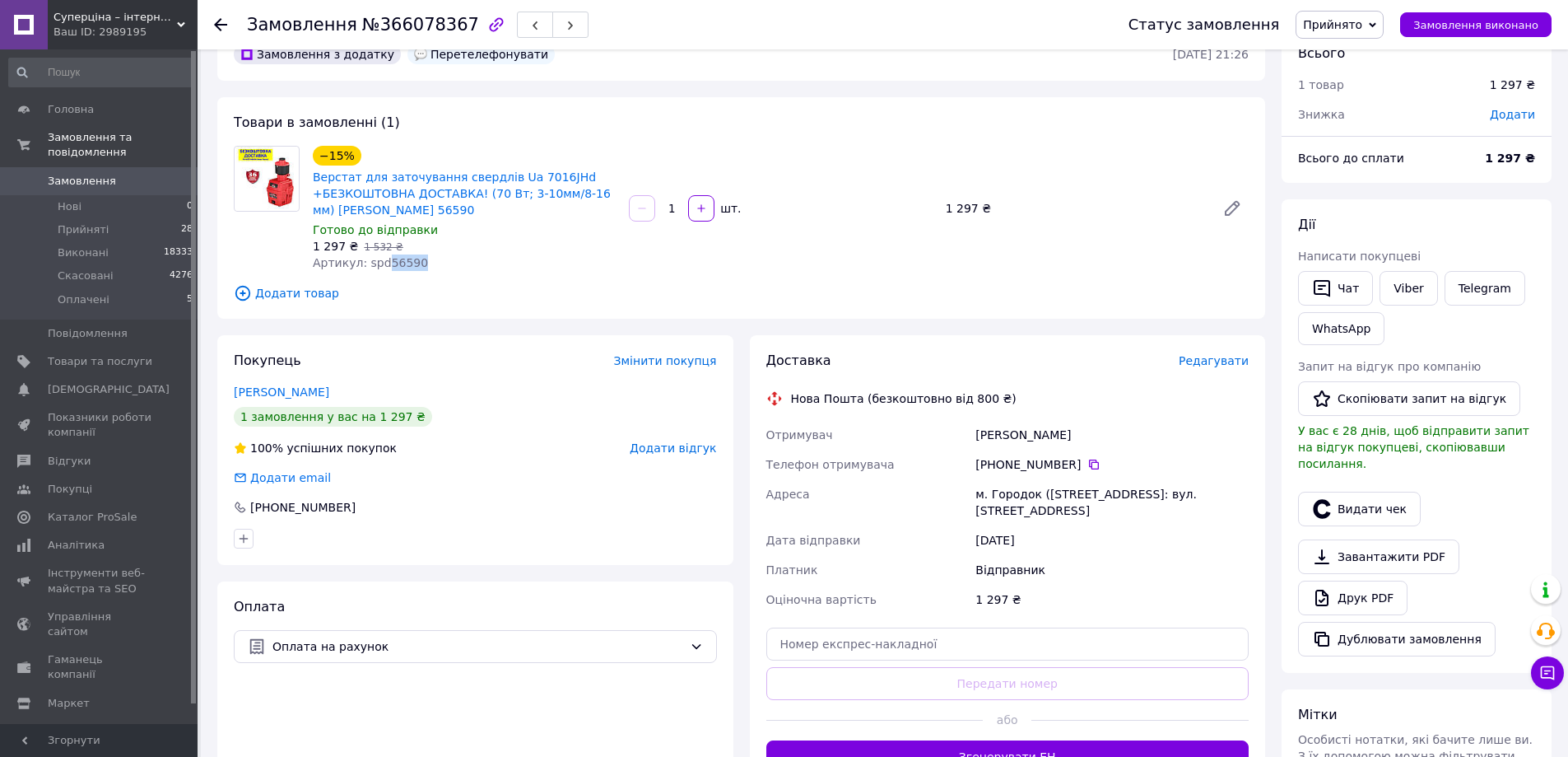
scroll to position [165, 0]
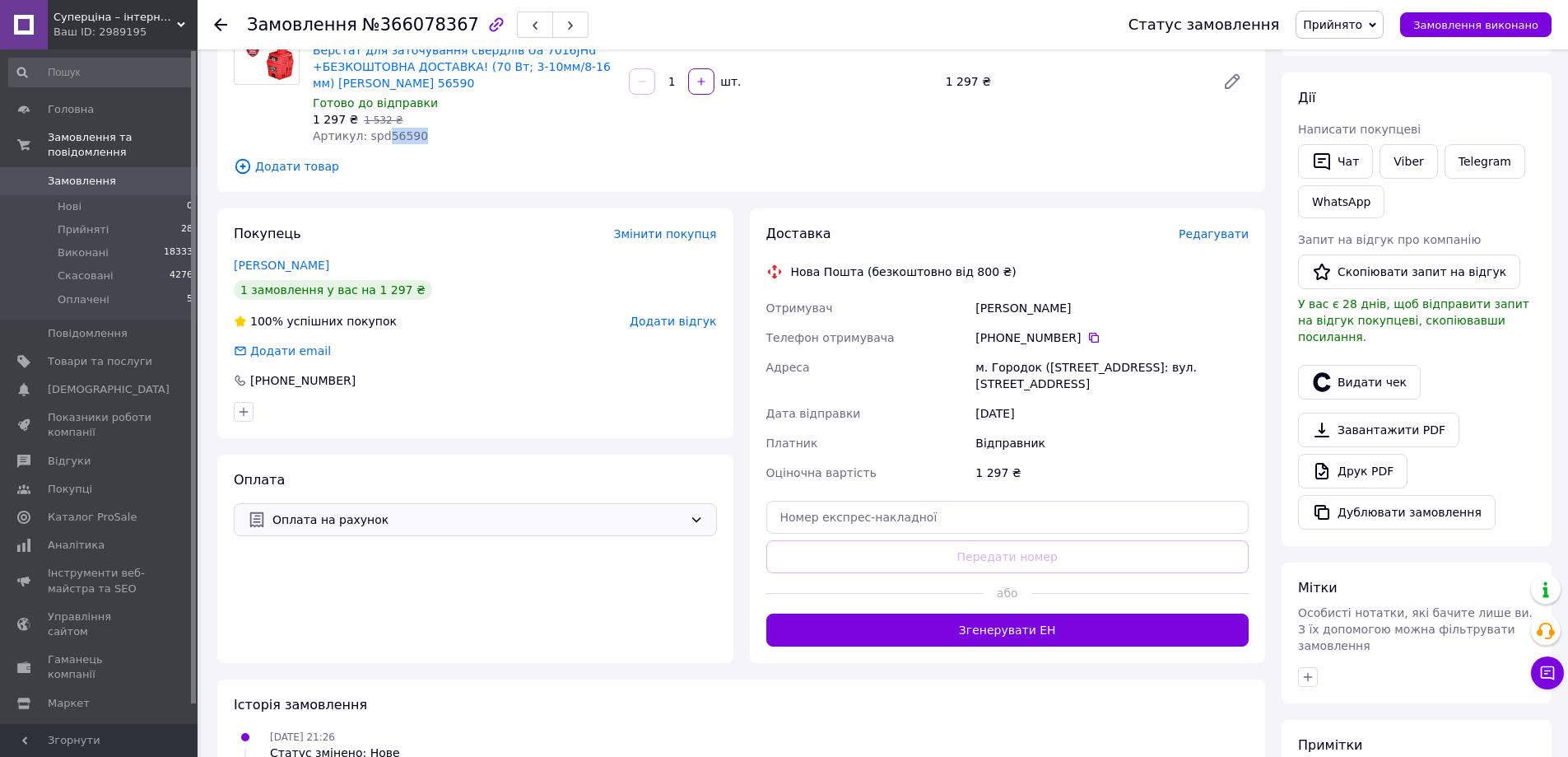
click at [368, 517] on span "Оплата на рахунок" at bounding box center [477, 520] width 411 height 18
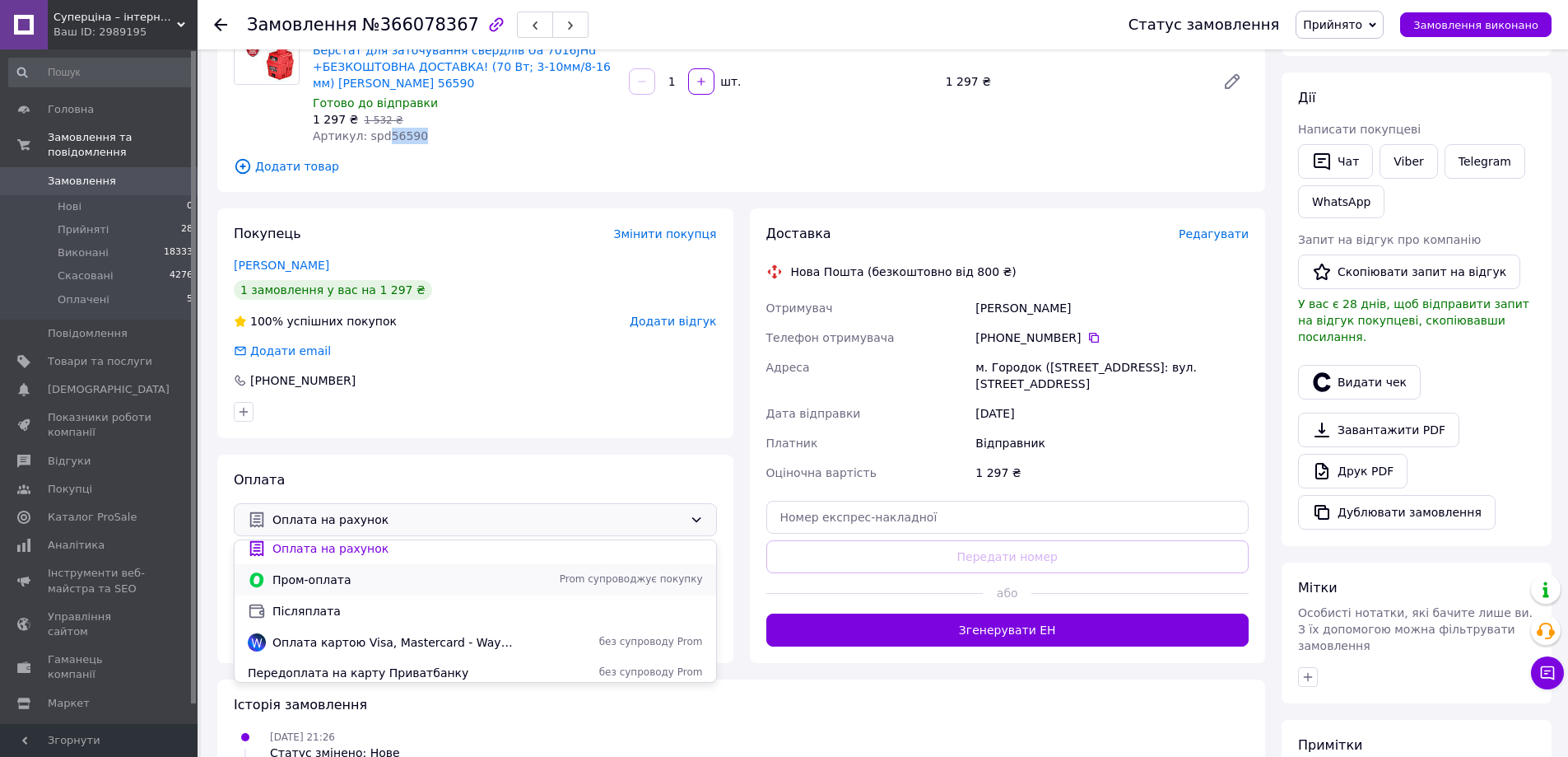
scroll to position [13, 0]
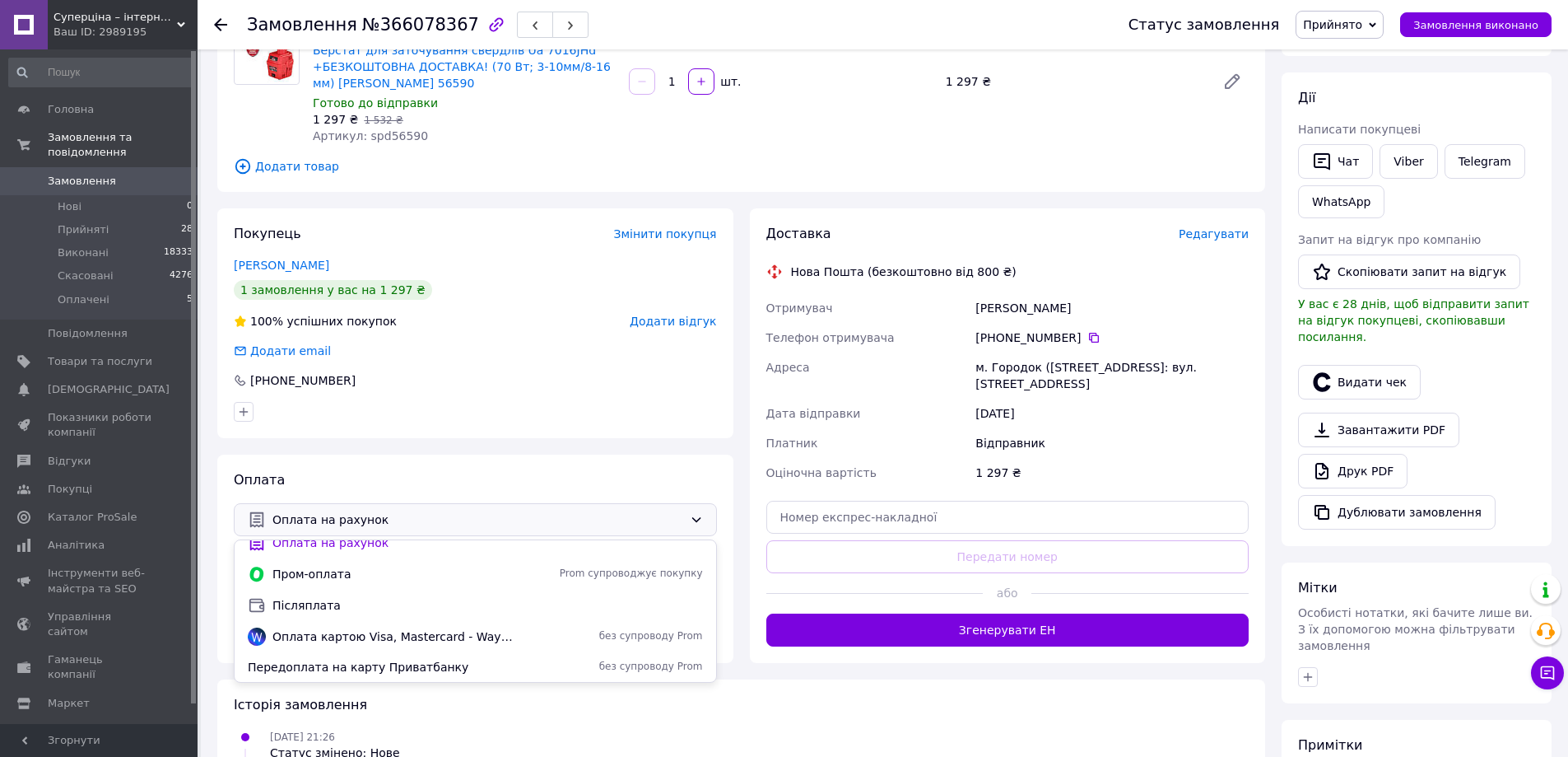
click at [378, 663] on span "Передоплата на карту Приватбанку" at bounding box center [383, 667] width 270 height 17
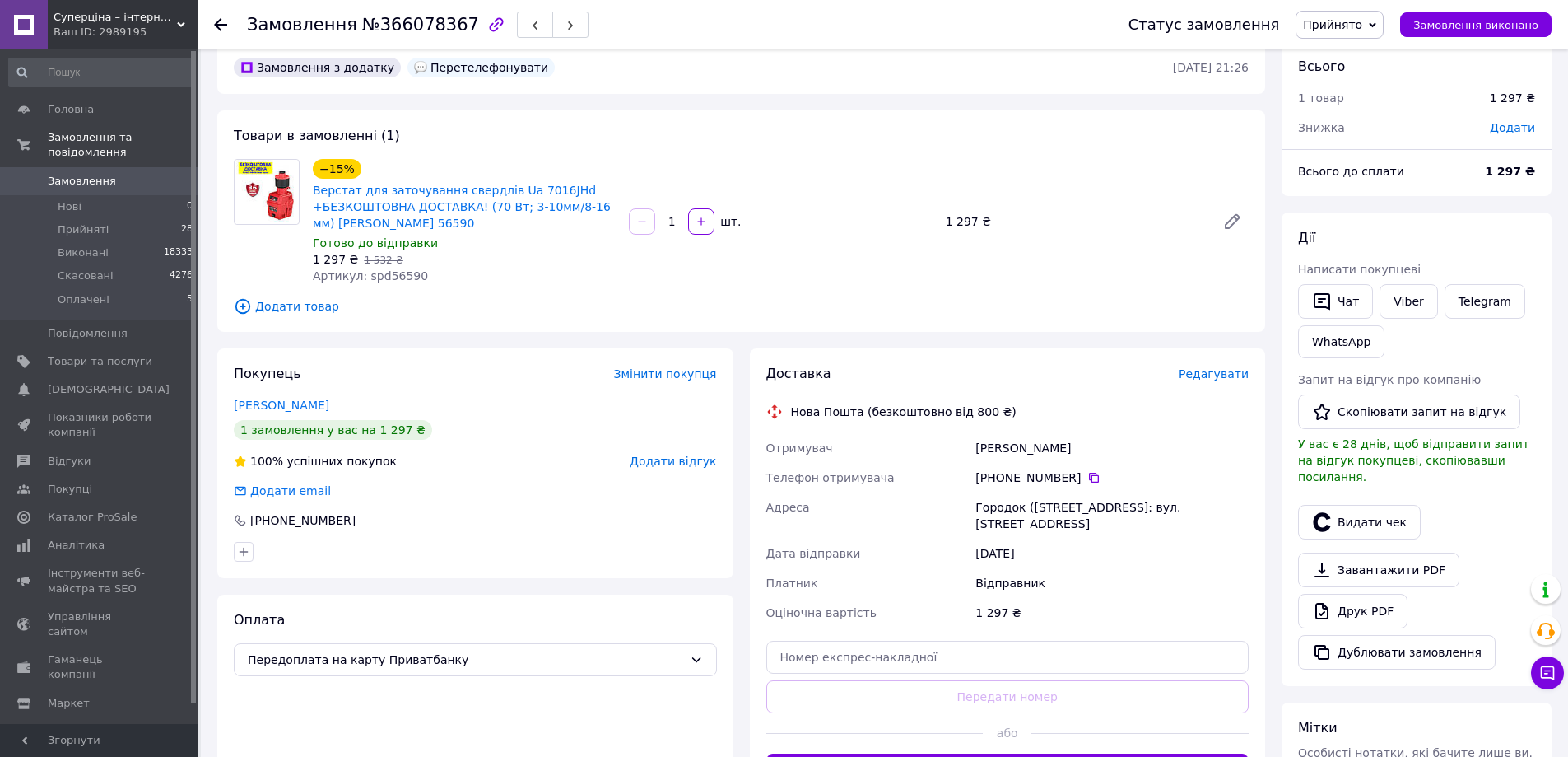
scroll to position [0, 0]
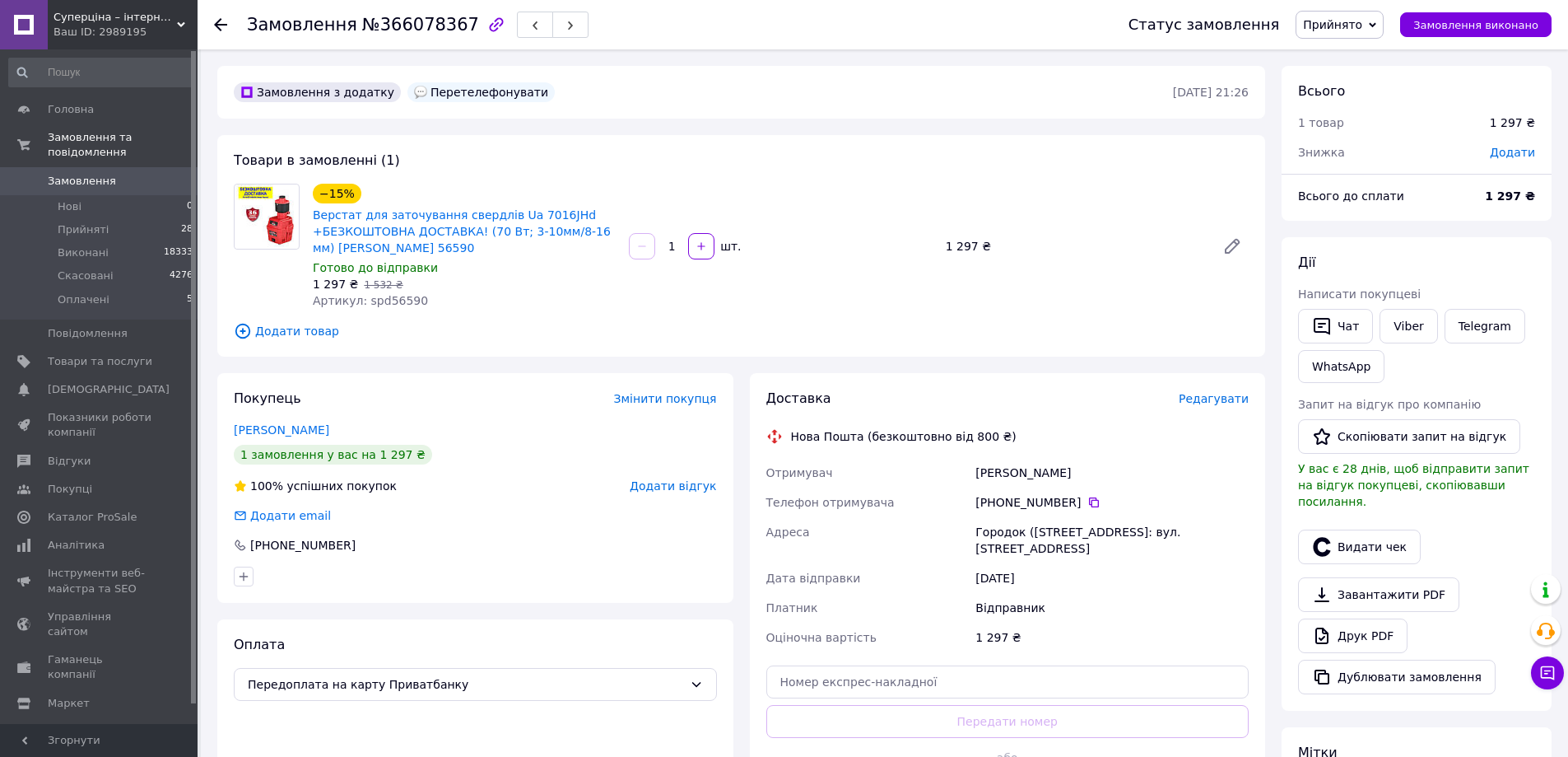
click at [1169, 563] on div "12.10.2025" at bounding box center [1112, 578] width 280 height 29
drag, startPoint x: 381, startPoint y: 299, endPoint x: 418, endPoint y: 299, distance: 37.0
click at [418, 299] on div "Артикул: spd56590" at bounding box center [464, 301] width 303 height 17
copy span "56590"
click at [1045, 513] on div "[PHONE_NUMBER]" at bounding box center [1112, 502] width 280 height 29
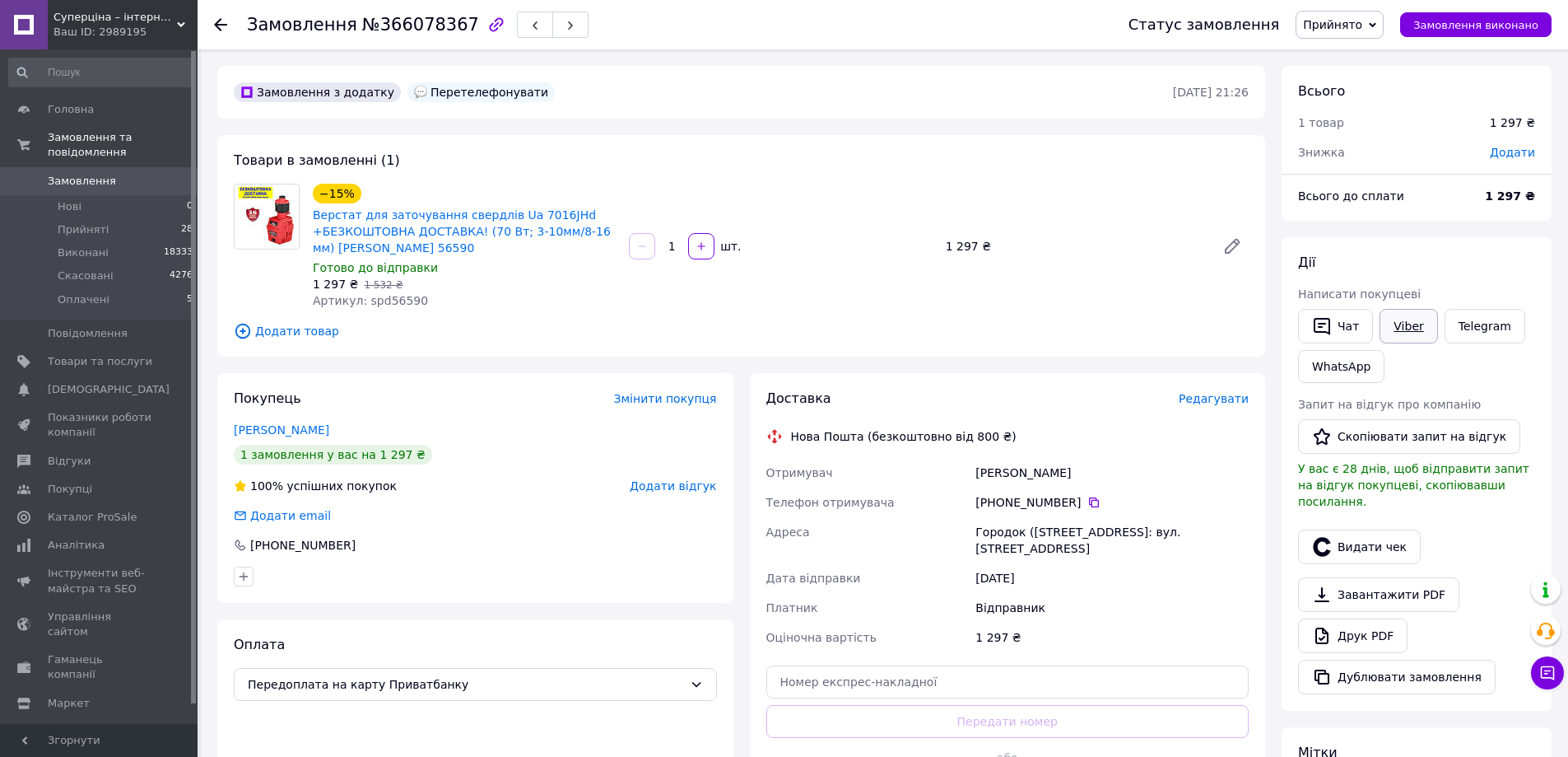
click at [1405, 326] on link "Viber" at bounding box center [1408, 327] width 58 height 35
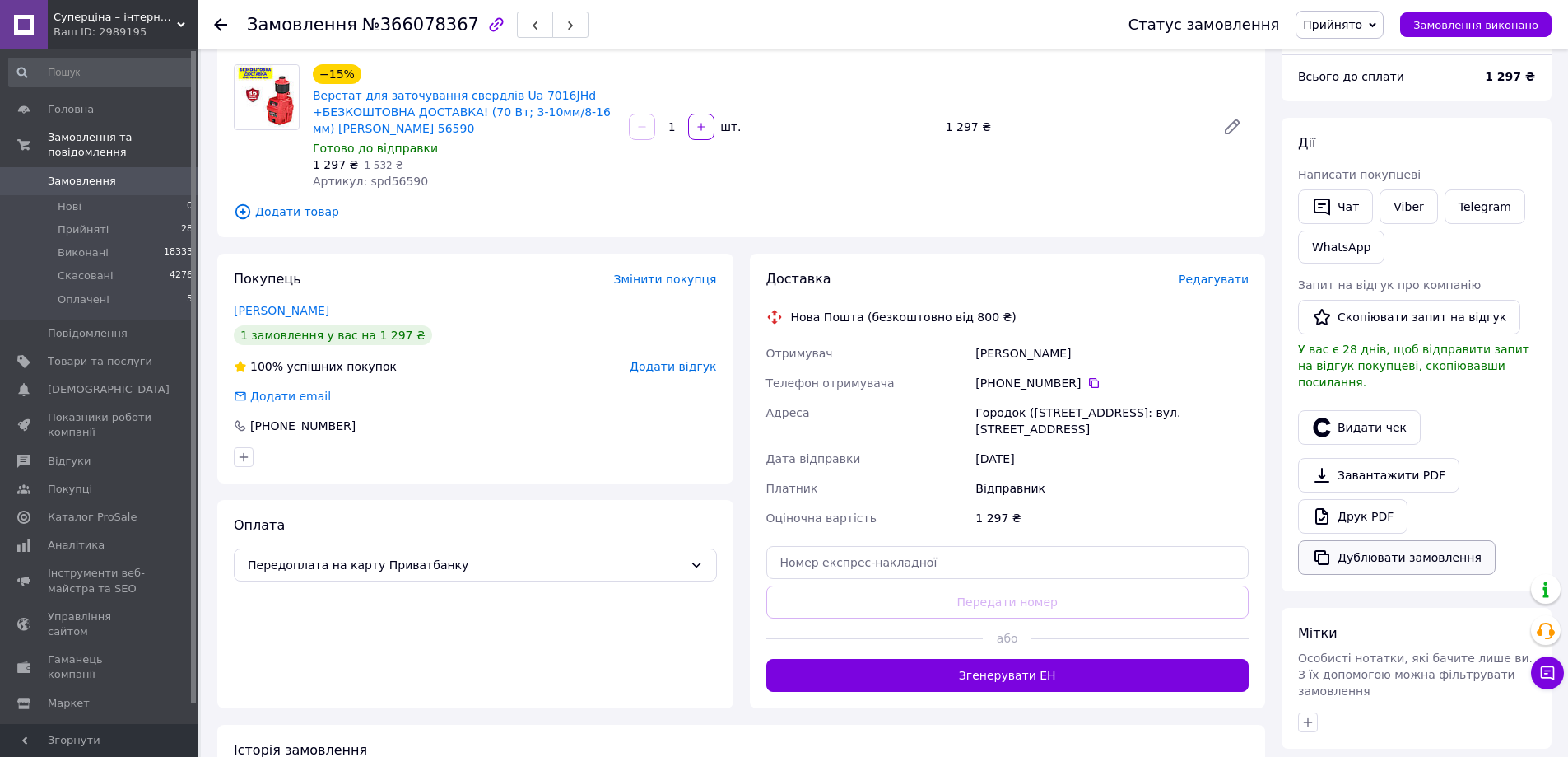
scroll to position [329, 0]
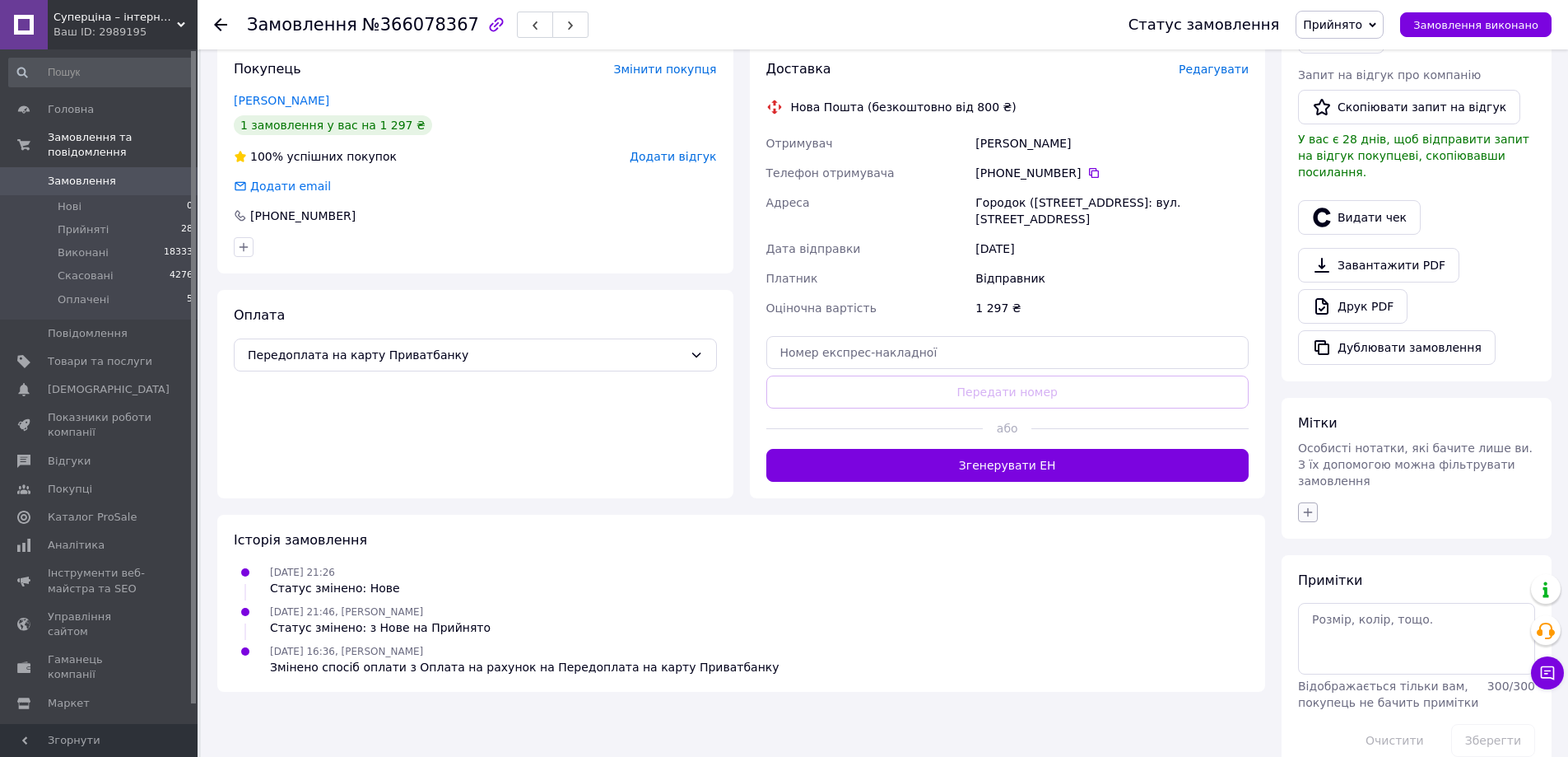
click at [1313, 506] on icon "button" at bounding box center [1308, 512] width 13 height 13
type input "(!"
click at [1312, 647] on input "(!)ЧЕК. на ПЕРЕДОПЛАТУ (усе обговорив)" at bounding box center [1312, 652] width 11 height 11
checkbox input "true"
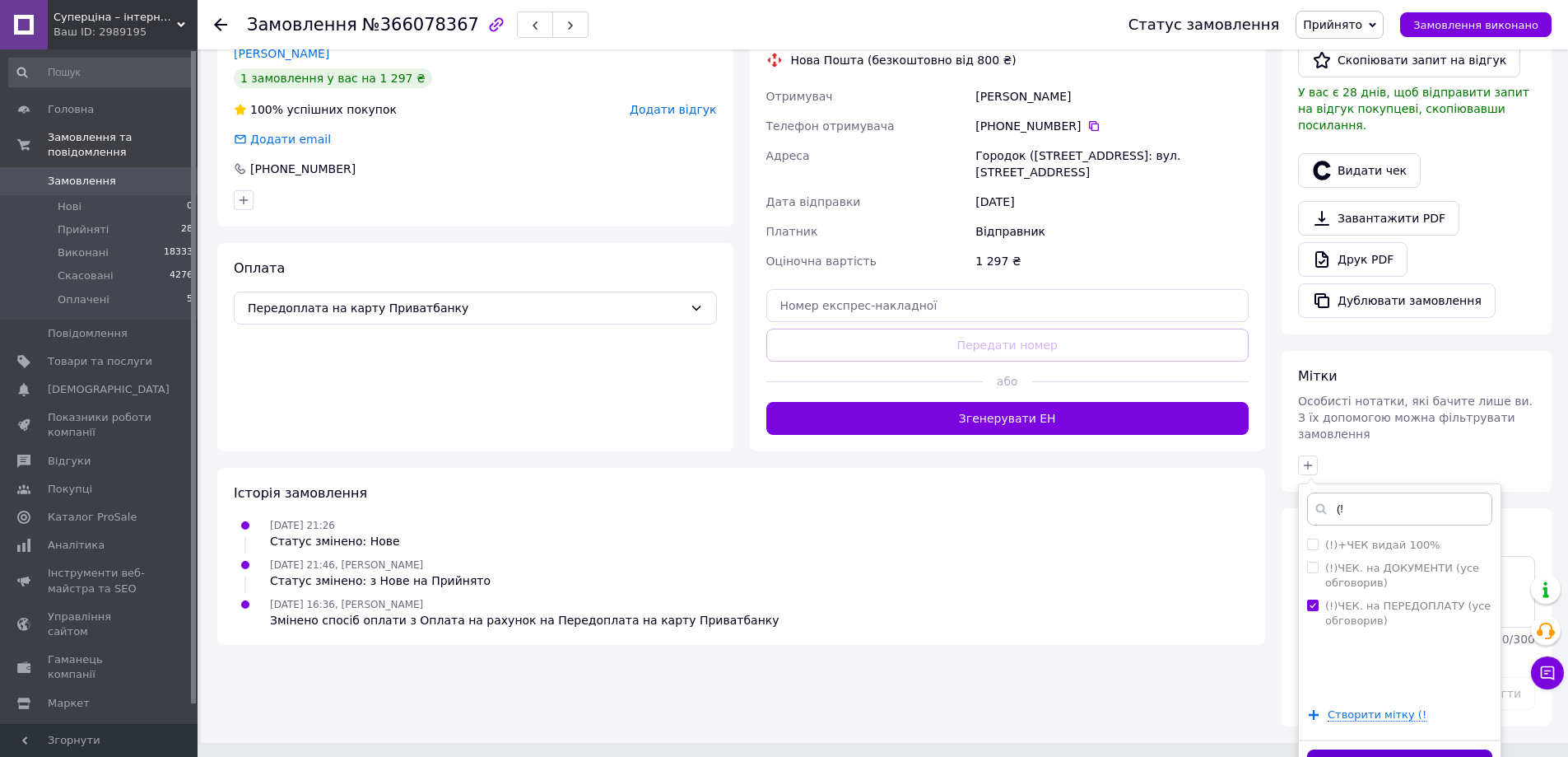
click at [1412, 750] on button "Додати мітку" at bounding box center [1399, 765] width 185 height 32
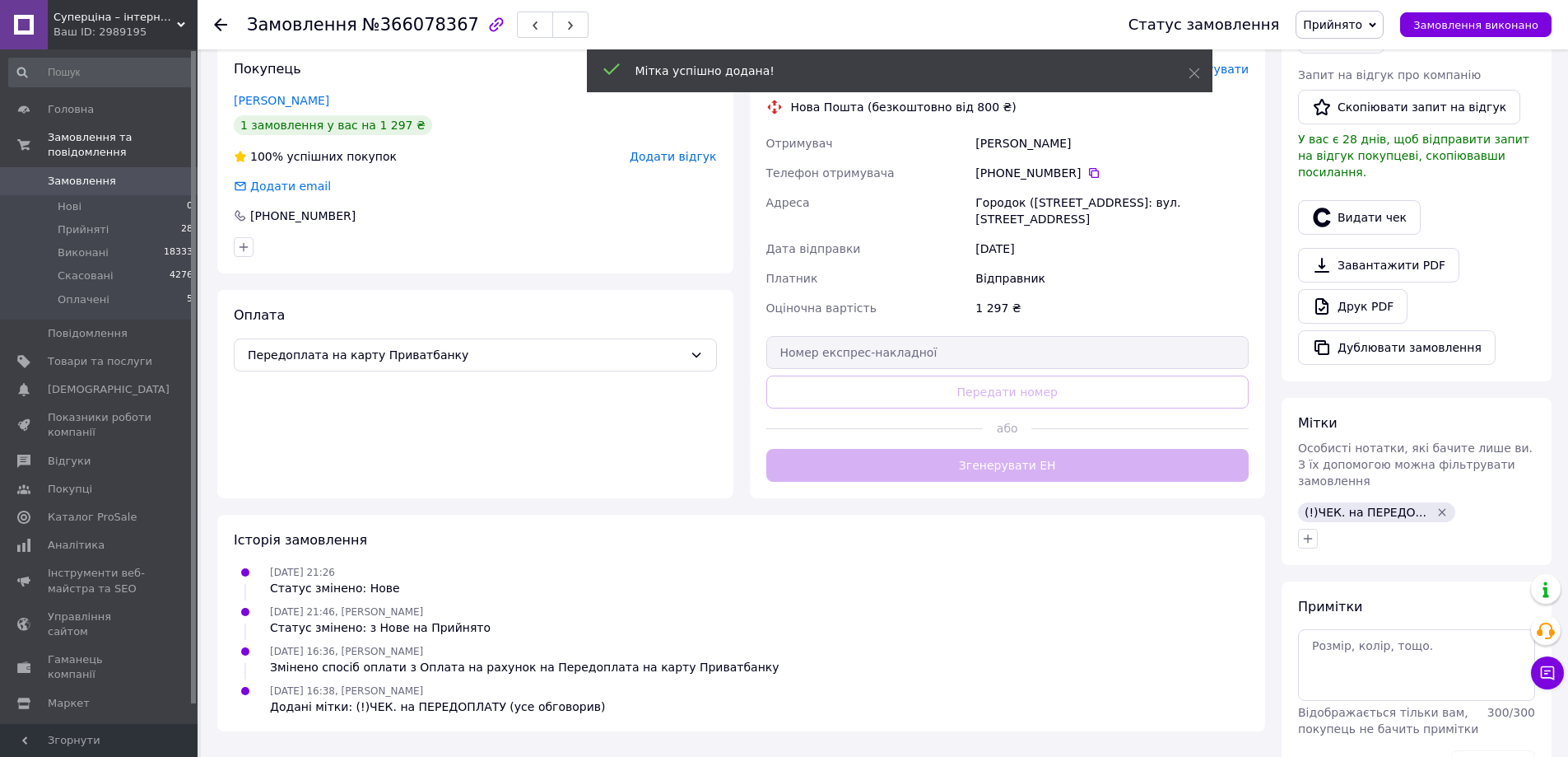
scroll to position [356, 0]
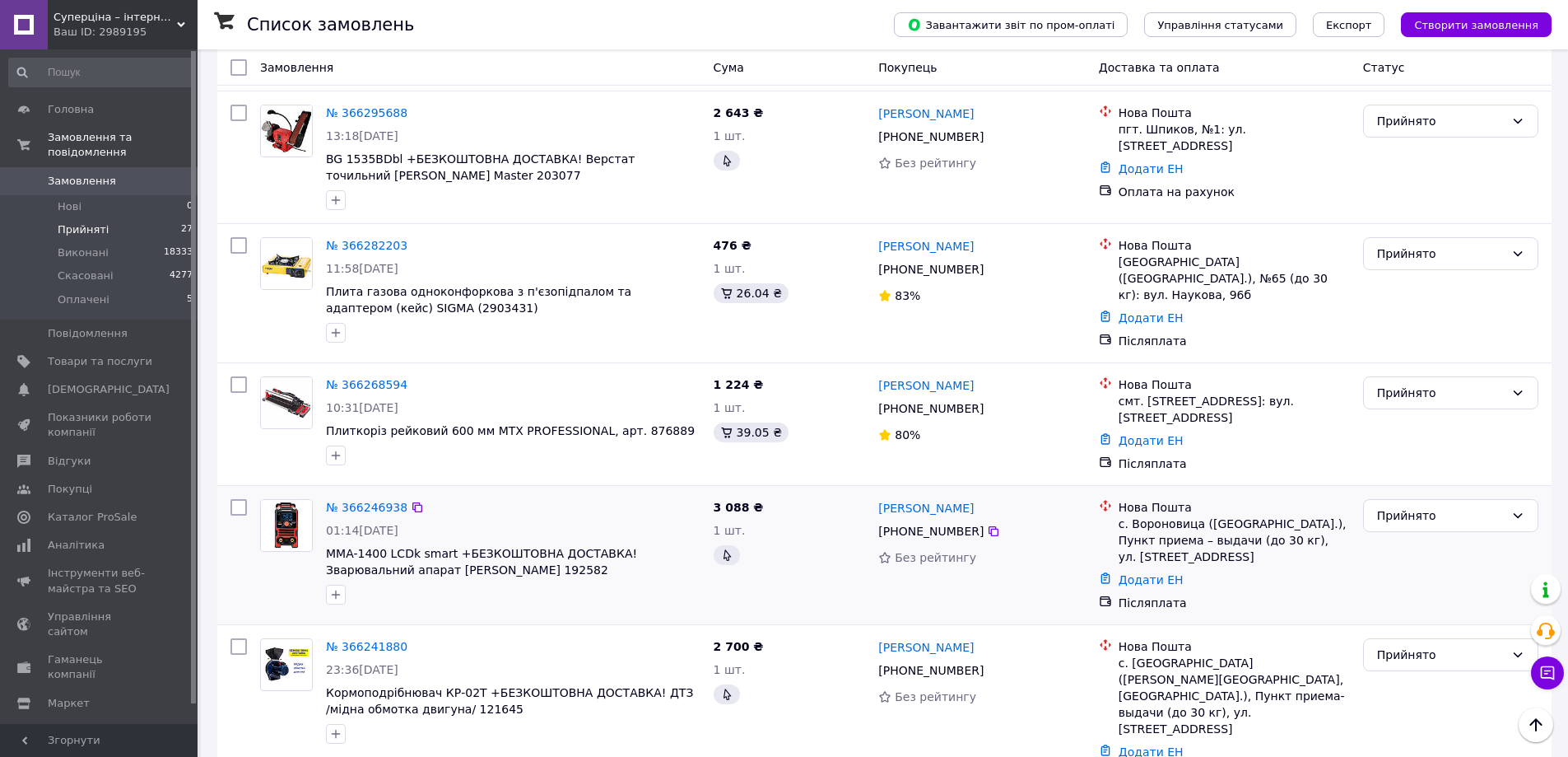
scroll to position [1741, 0]
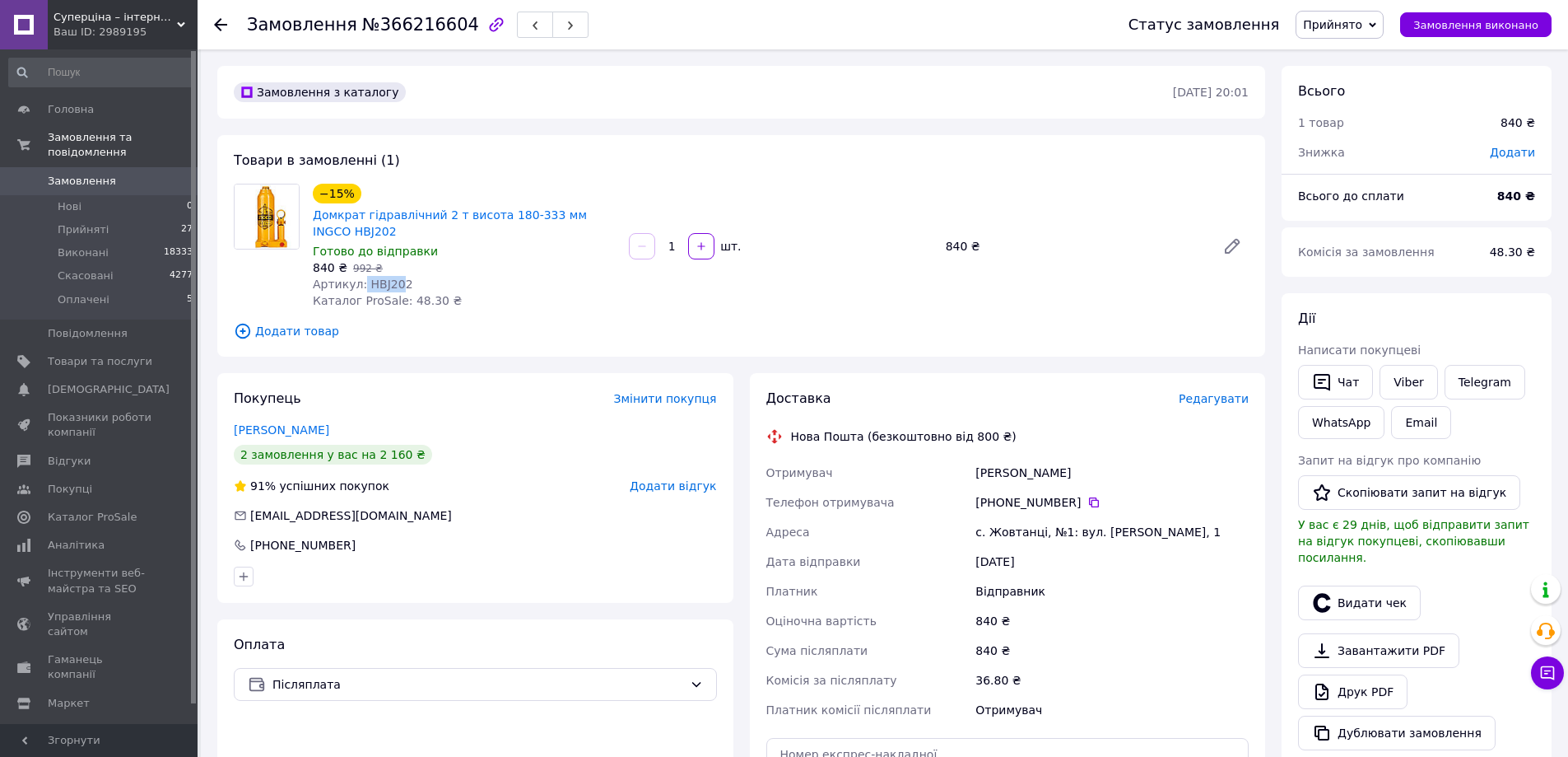
drag, startPoint x: 360, startPoint y: 282, endPoint x: 395, endPoint y: 288, distance: 35.5
click at [395, 288] on span "Артикул: HBJ202" at bounding box center [362, 284] width 100 height 13
click at [395, 312] on div "Товари в замовленні (1) −15% Домкрат гідравлічний 2 т висота 180-333 мм INGCO H…" at bounding box center [741, 246] width 1048 height 222
drag, startPoint x: 363, startPoint y: 284, endPoint x: 399, endPoint y: 284, distance: 36.0
click at [399, 284] on div "Артикул: HBJ202" at bounding box center [464, 284] width 303 height 17
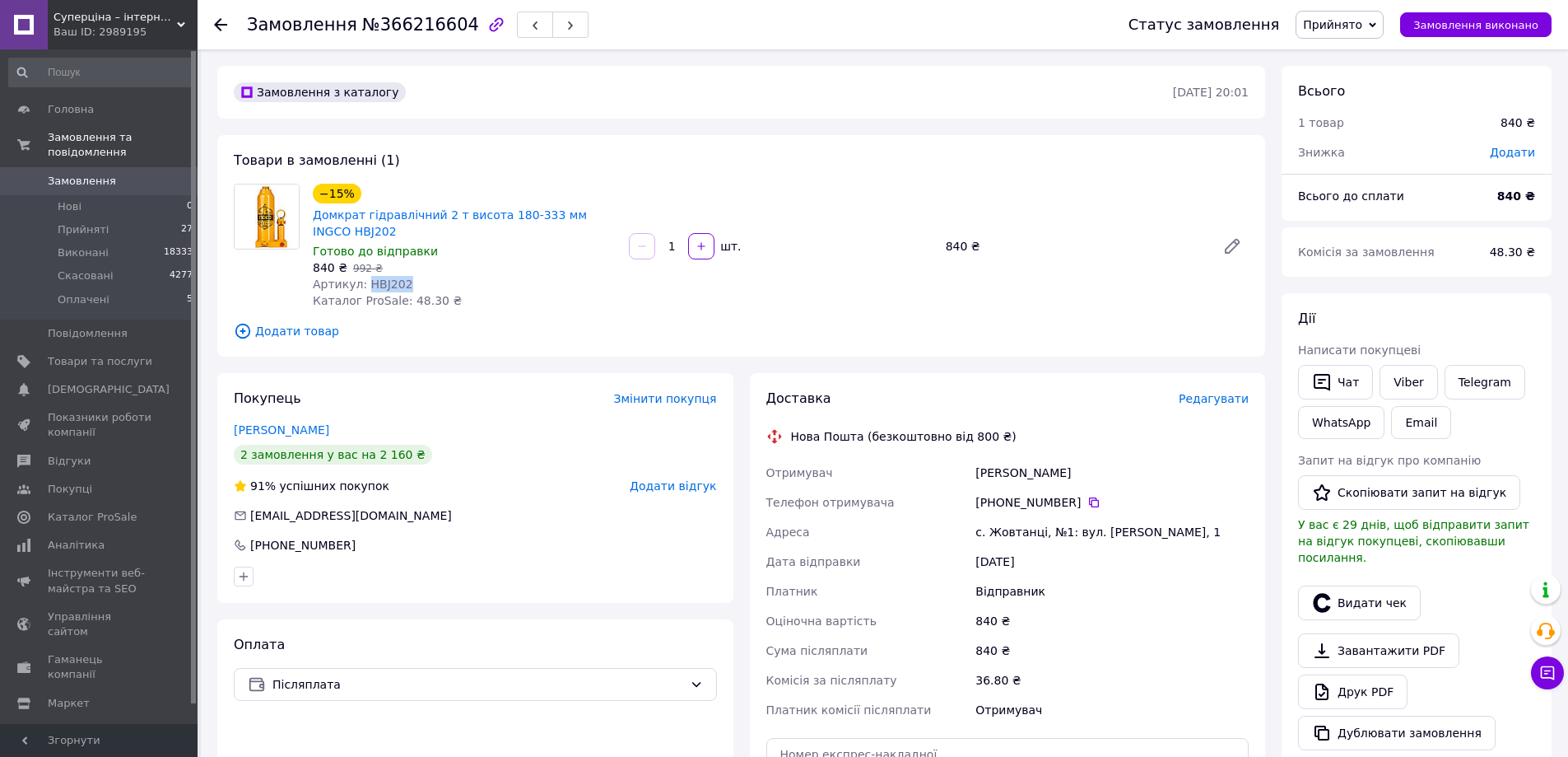
copy span "HBJ202"
click at [1121, 616] on div "840 ₴" at bounding box center [1112, 621] width 280 height 29
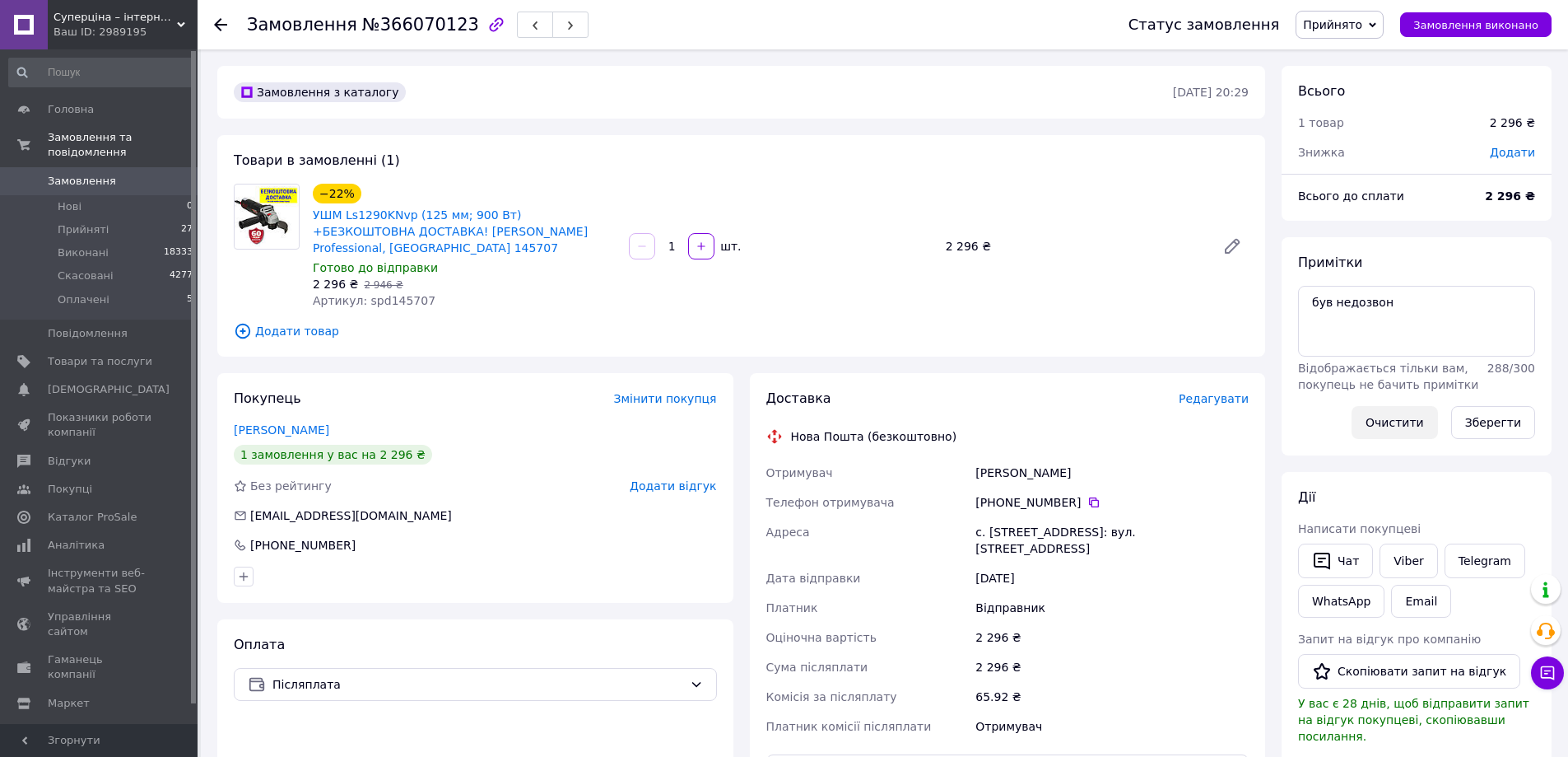
click at [1398, 420] on button "Очистити" at bounding box center [1395, 422] width 86 height 33
drag, startPoint x: 380, startPoint y: 285, endPoint x: 420, endPoint y: 292, distance: 40.6
click at [420, 292] on div "Артикул: spd145707" at bounding box center [464, 301] width 303 height 17
copy span "145707"
click at [1150, 593] on div "Відправник" at bounding box center [1112, 608] width 280 height 29
